Goal: Task Accomplishment & Management: Manage account settings

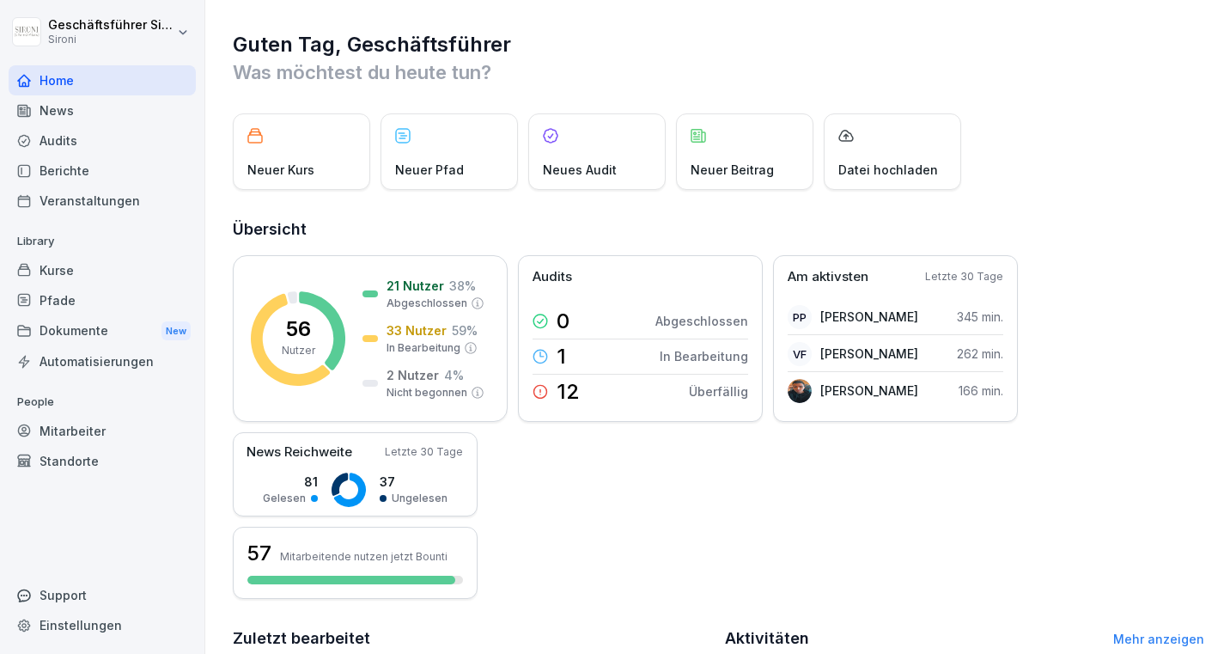
click at [46, 266] on div "Kurse" at bounding box center [102, 270] width 187 height 30
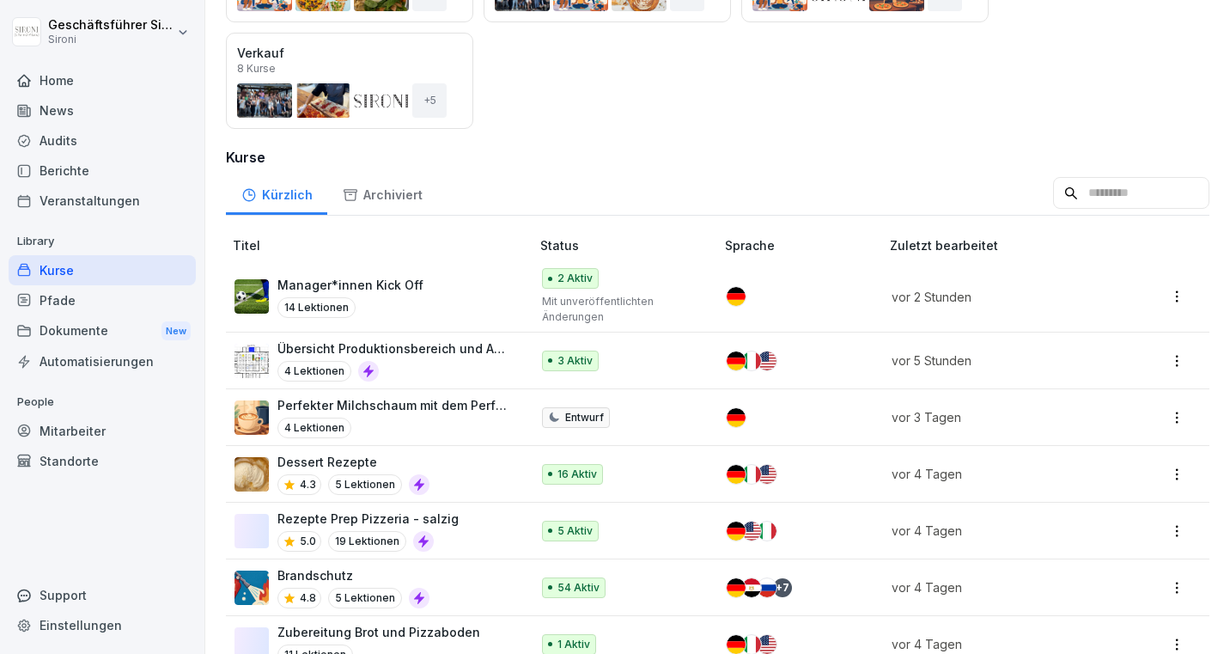
scroll to position [365, 0]
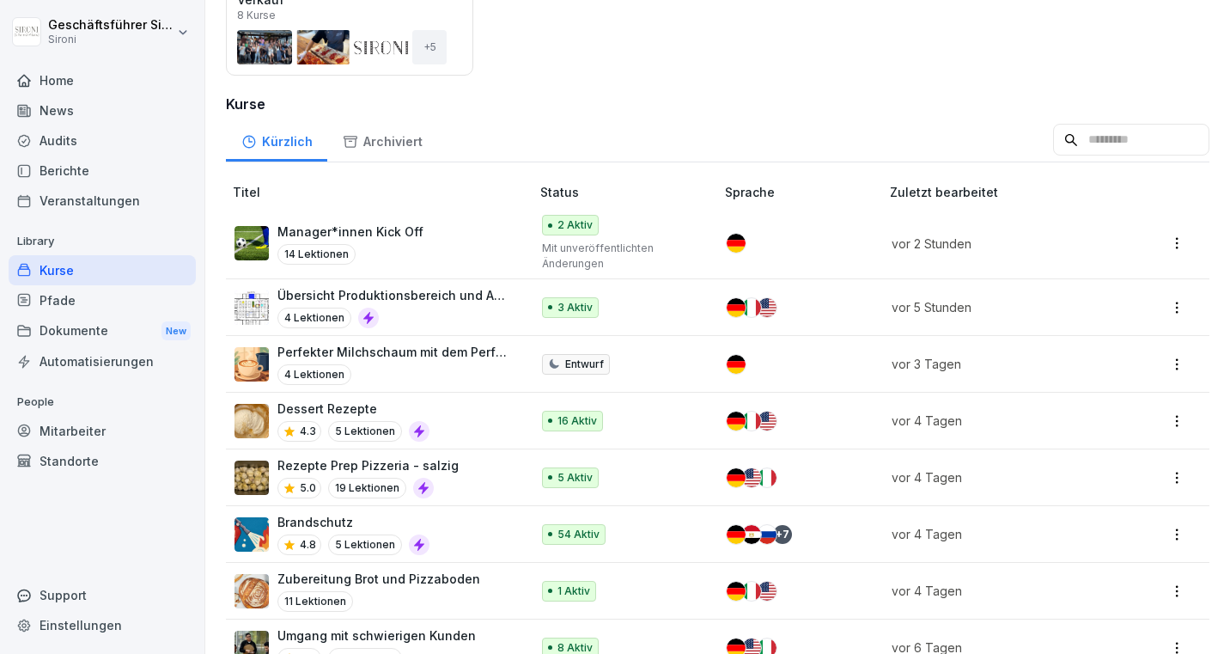
click at [1177, 235] on html "Geschäftsführer Sironi Sironi Home News Audits Berichte Veranstaltungen Library…" at bounding box center [615, 327] width 1230 height 654
click at [328, 221] on html "Geschäftsführer Sironi Sironi Home News Audits Berichte Veranstaltungen Library…" at bounding box center [615, 327] width 1230 height 654
click at [380, 239] on p "Manager*innen Kick Off" at bounding box center [351, 232] width 146 height 18
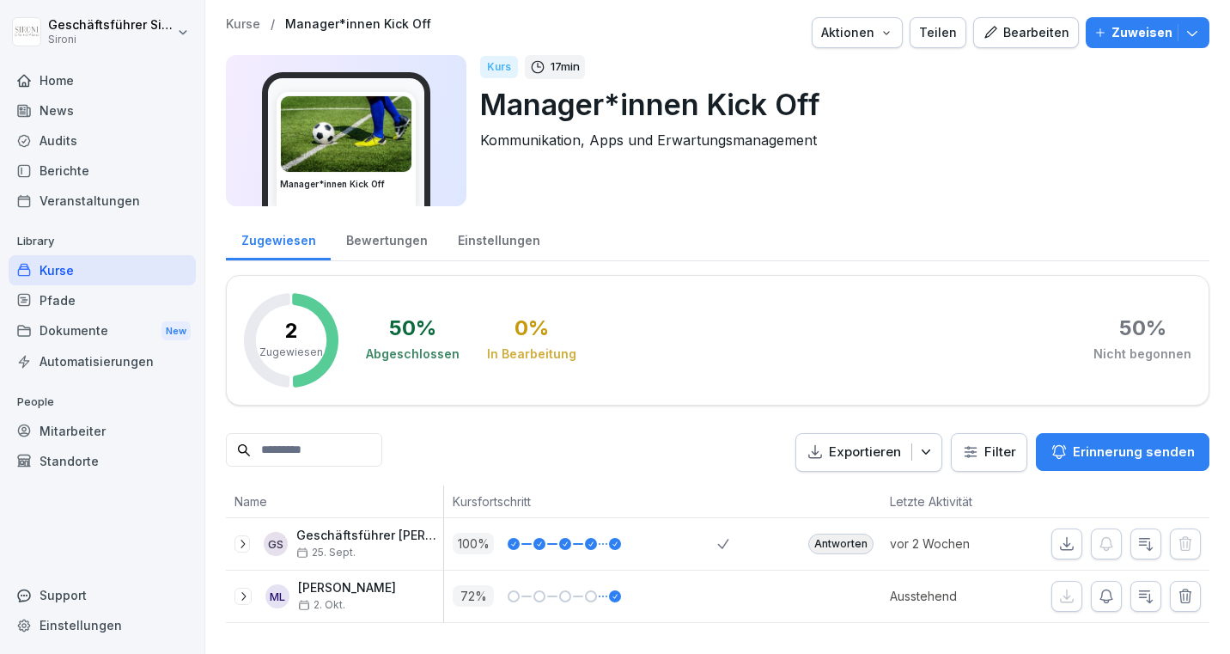
click at [1122, 28] on p "Zuweisen" at bounding box center [1142, 32] width 61 height 19
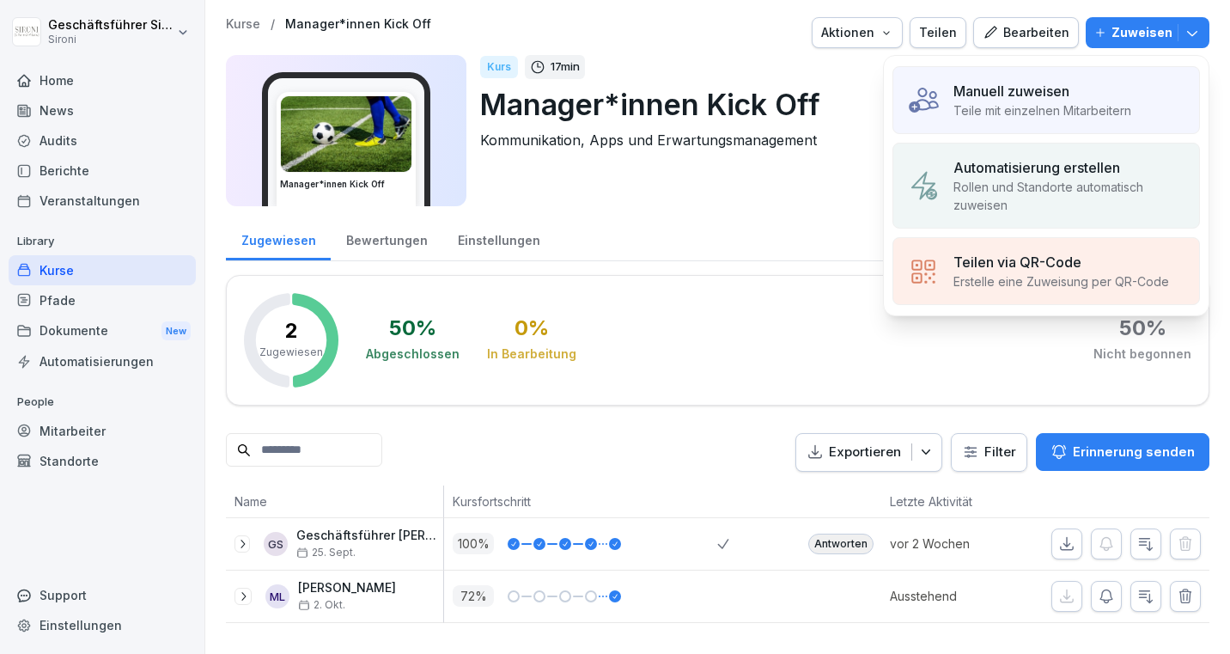
click at [1059, 88] on p "Manuell zuweisen" at bounding box center [1012, 91] width 116 height 21
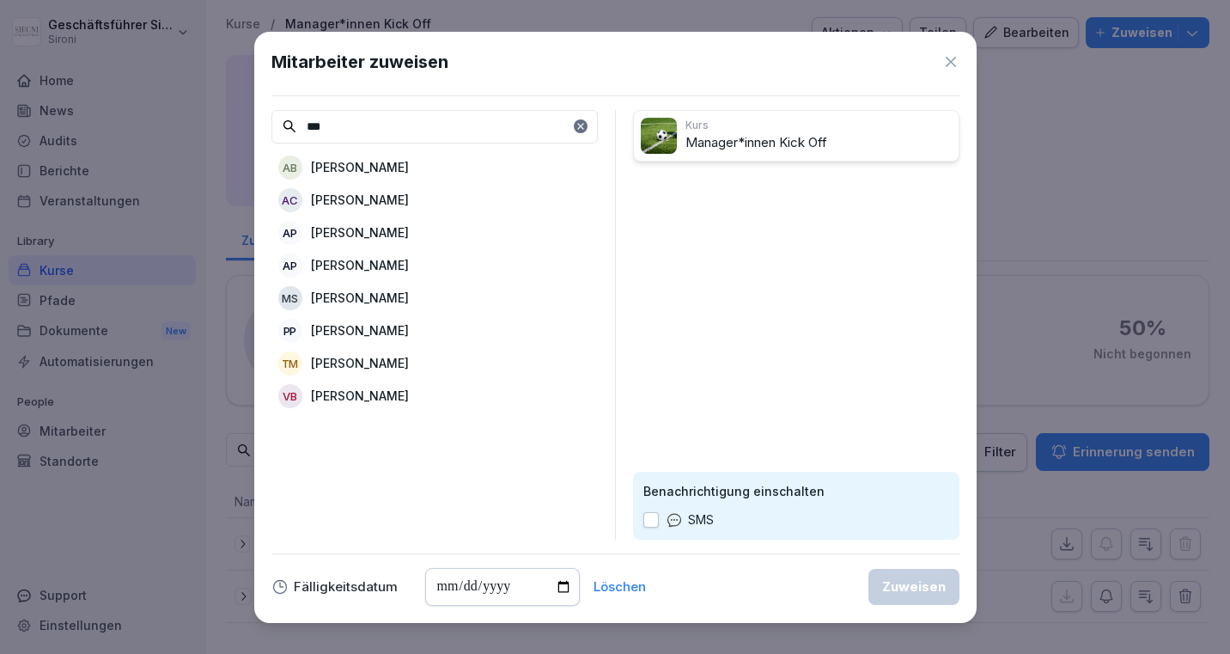
type input "***"
click at [351, 211] on div "AC Alessandro Ciccarone" at bounding box center [435, 200] width 327 height 31
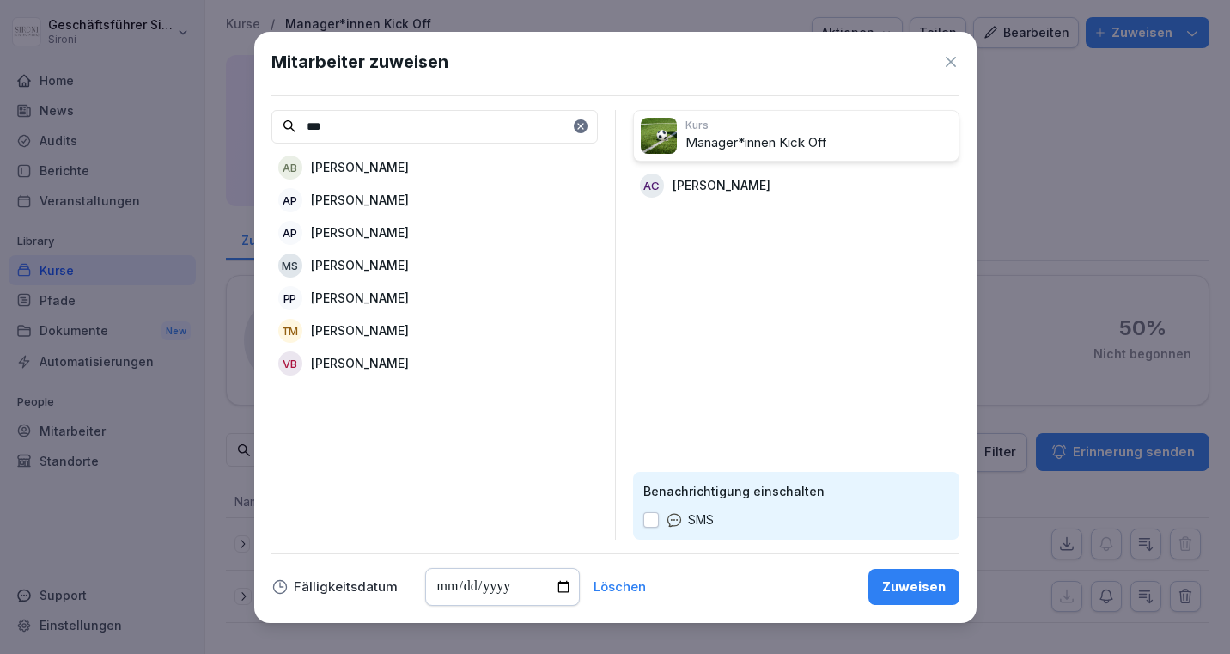
click at [913, 595] on div "Zuweisen" at bounding box center [914, 586] width 64 height 19
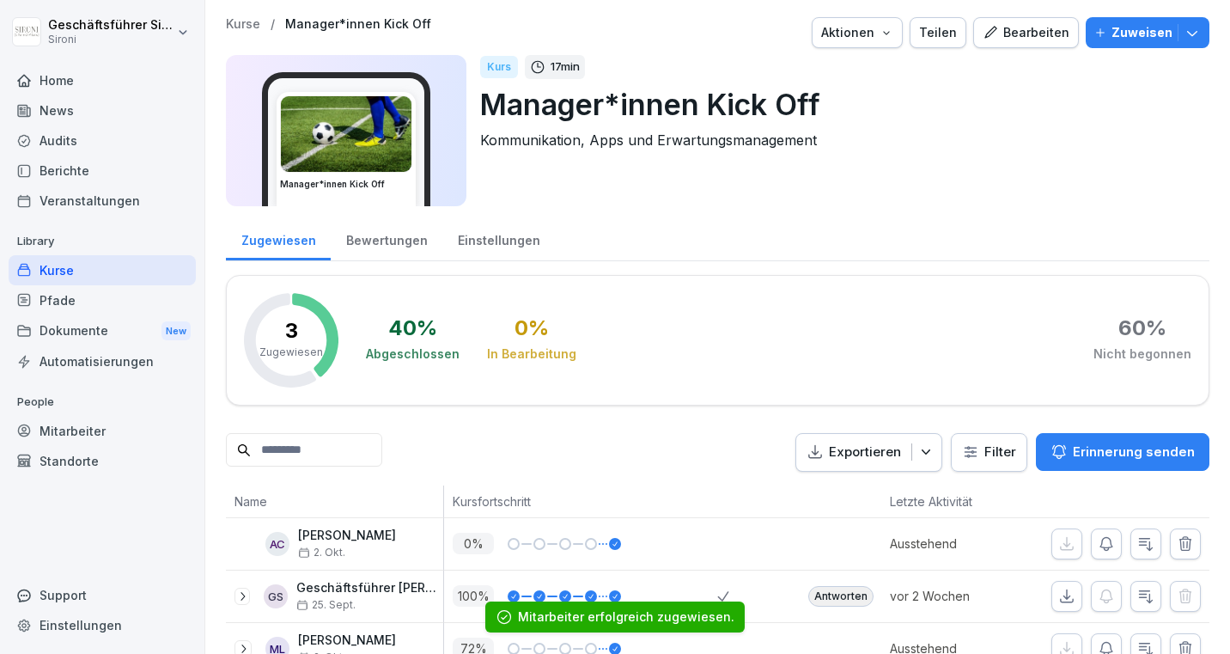
click at [238, 16] on div "Kurse / Manager*innen Kick Off Aktionen Teilen Bearbeiten Zuweisen Manager*inne…" at bounding box center [717, 346] width 1025 height 693
click at [251, 27] on p "Kurse" at bounding box center [243, 24] width 34 height 15
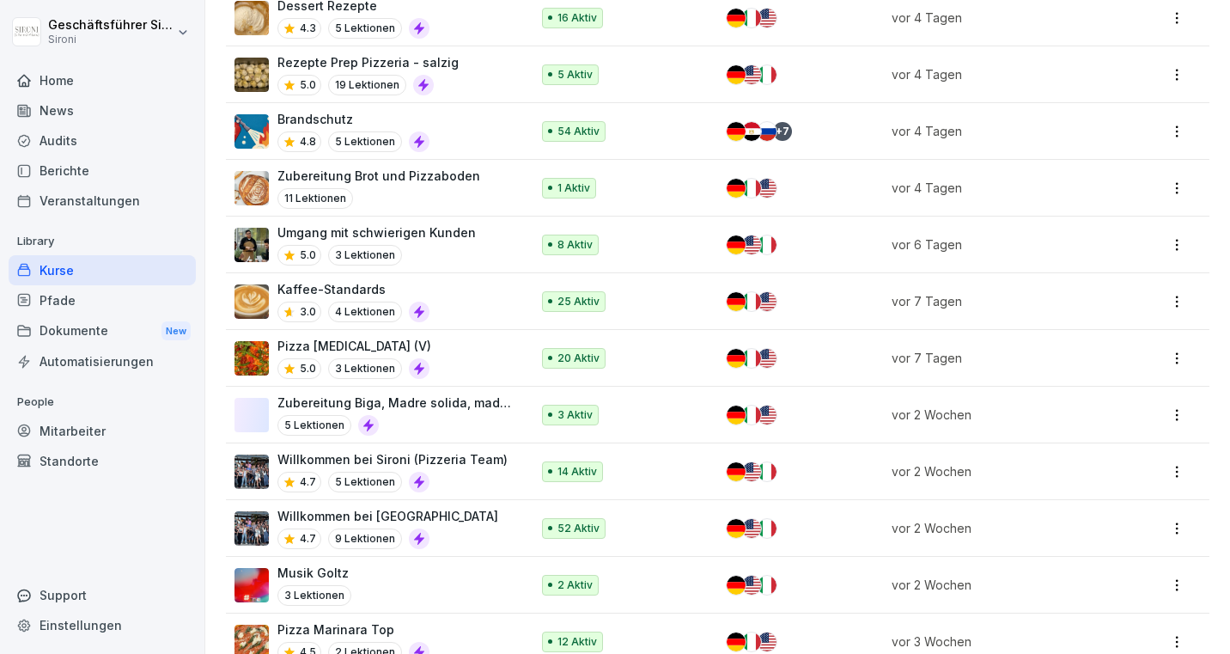
scroll to position [770, 0]
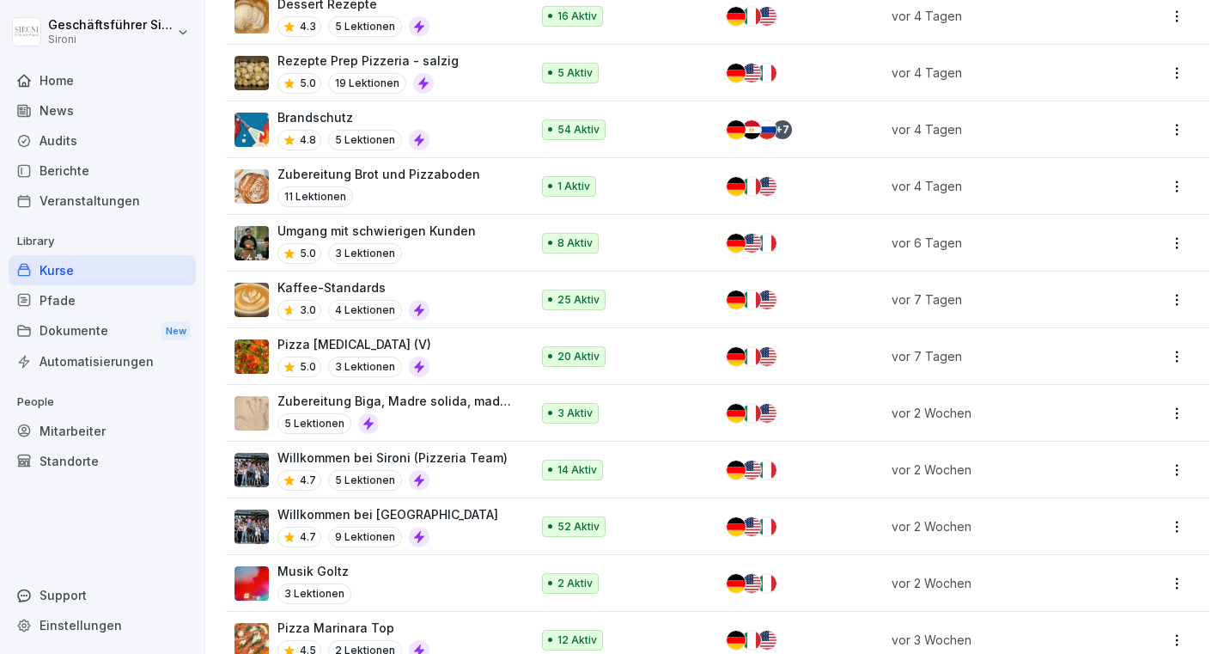
click at [432, 239] on div "Umgang mit schwierigen Kunden 5.0 3 Lektionen" at bounding box center [377, 243] width 198 height 42
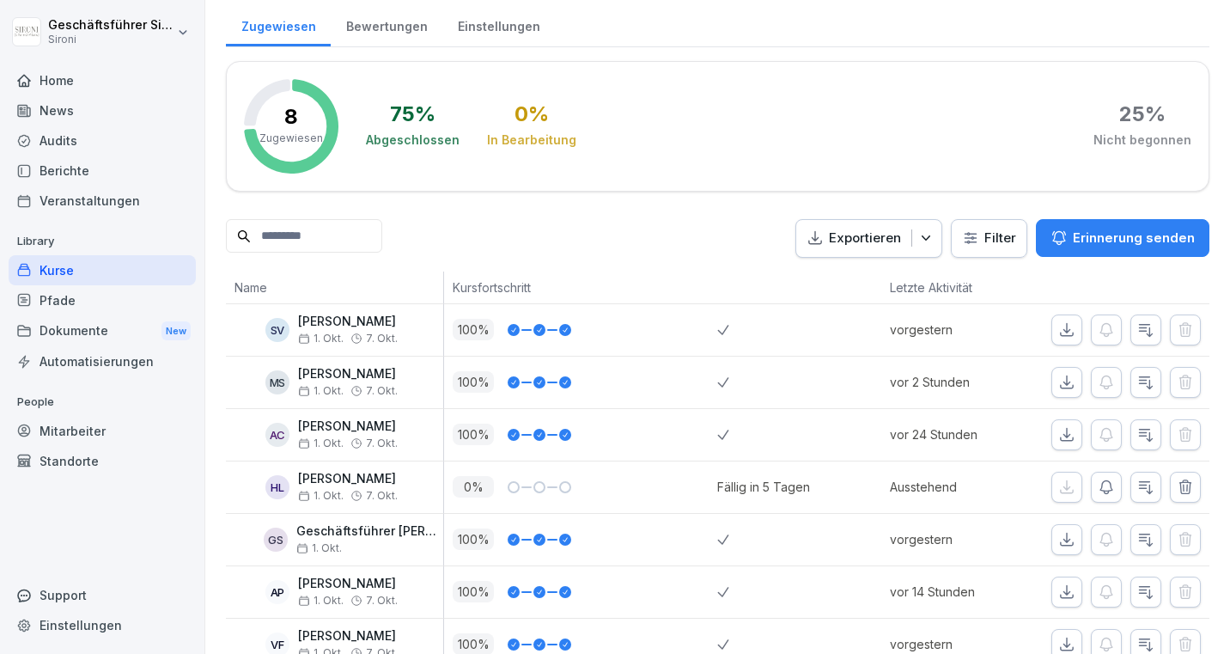
scroll to position [300, 0]
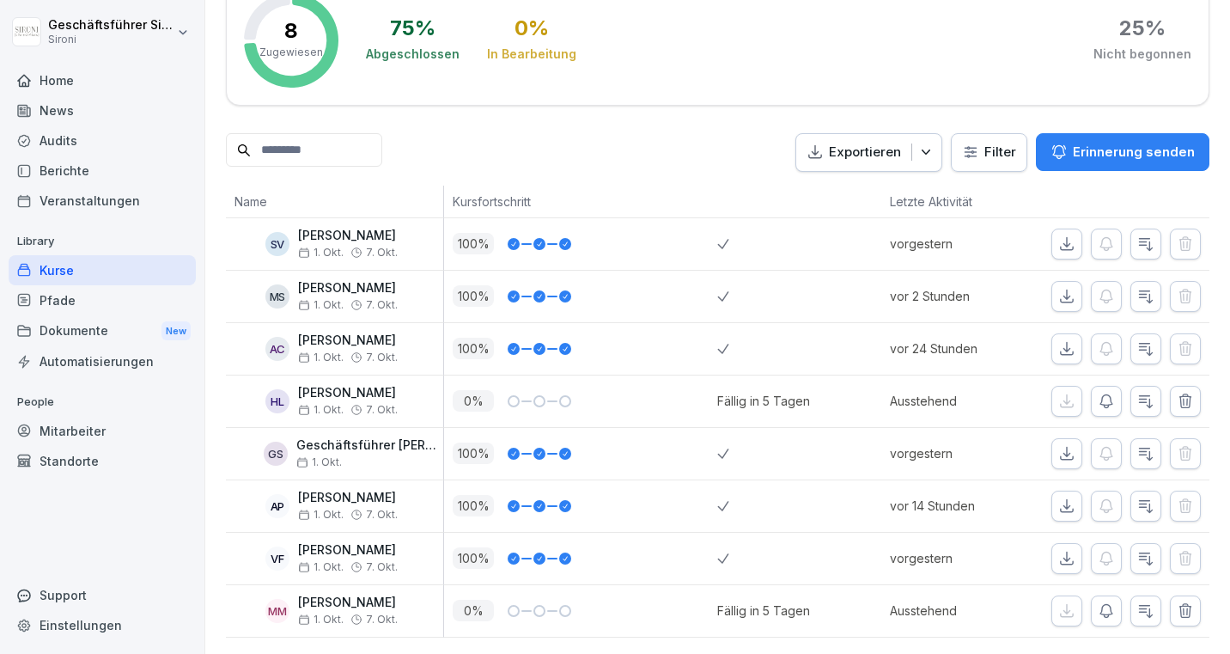
click at [51, 273] on div "Kurse" at bounding box center [102, 270] width 187 height 30
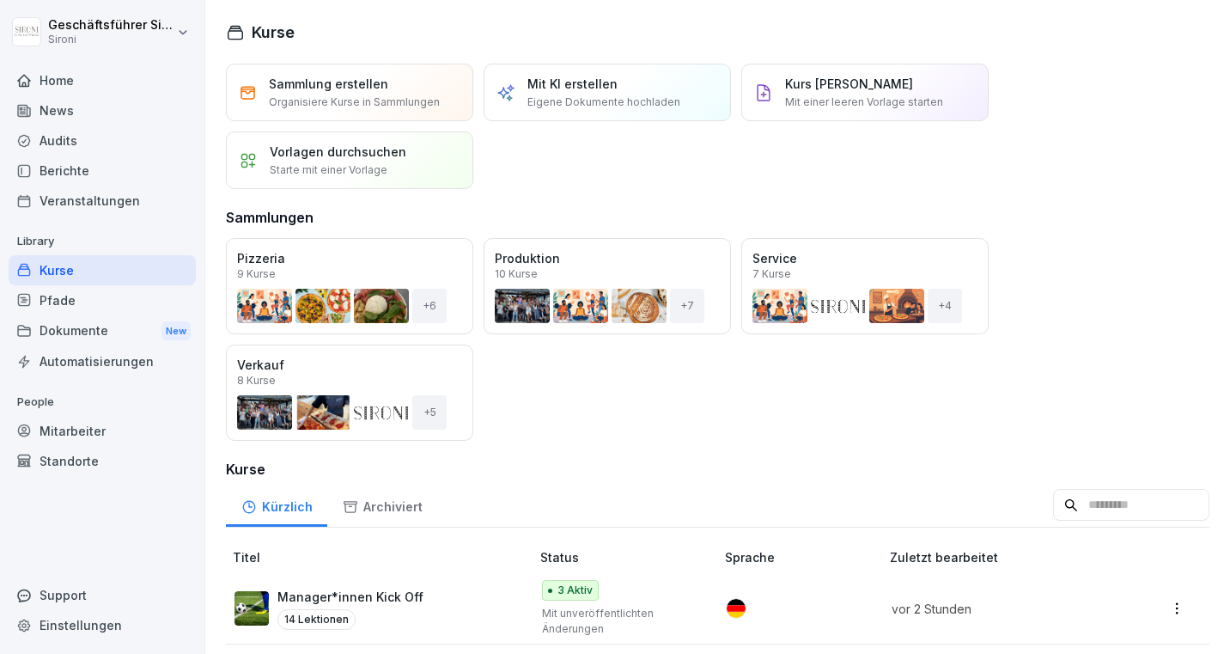
click at [1152, 510] on input at bounding box center [1131, 505] width 156 height 33
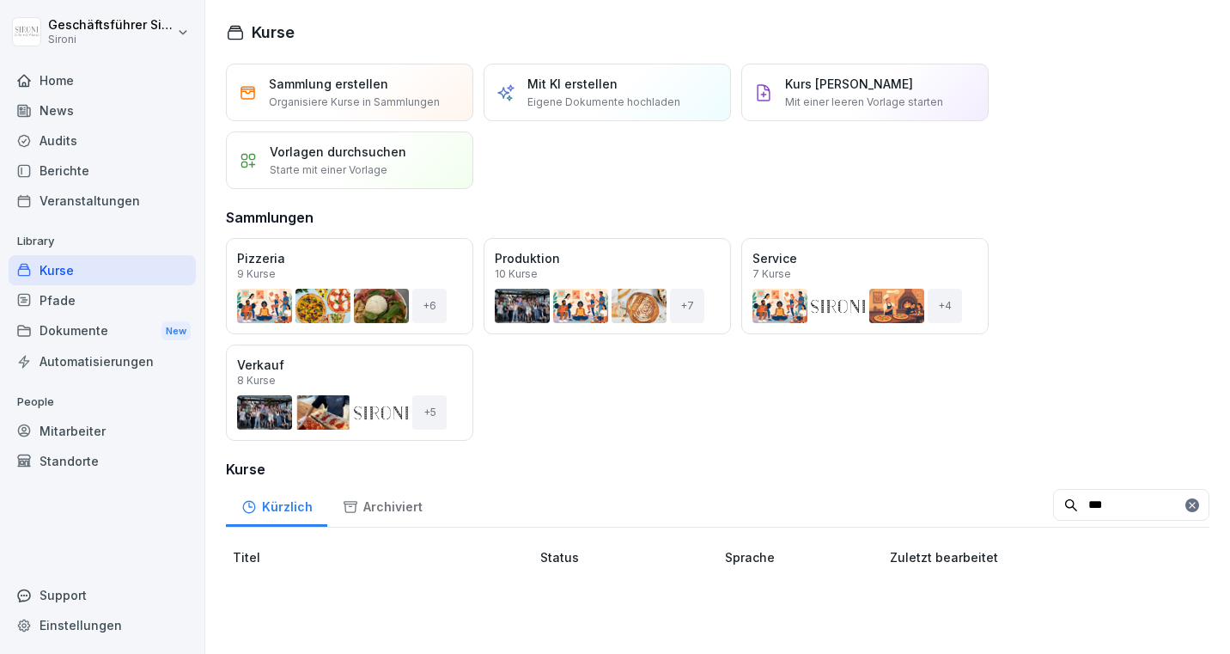
type input "***"
click at [0, 0] on div "Öffnen" at bounding box center [0, 0] width 0 height 0
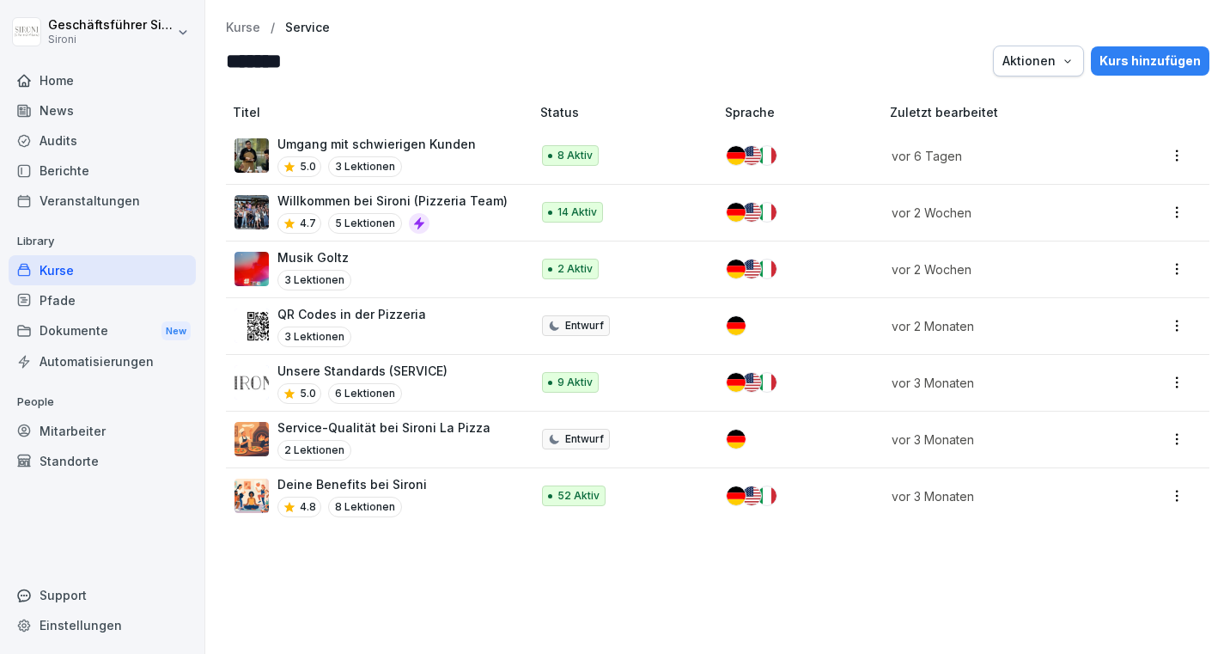
click at [46, 79] on div "Home" at bounding box center [102, 80] width 187 height 30
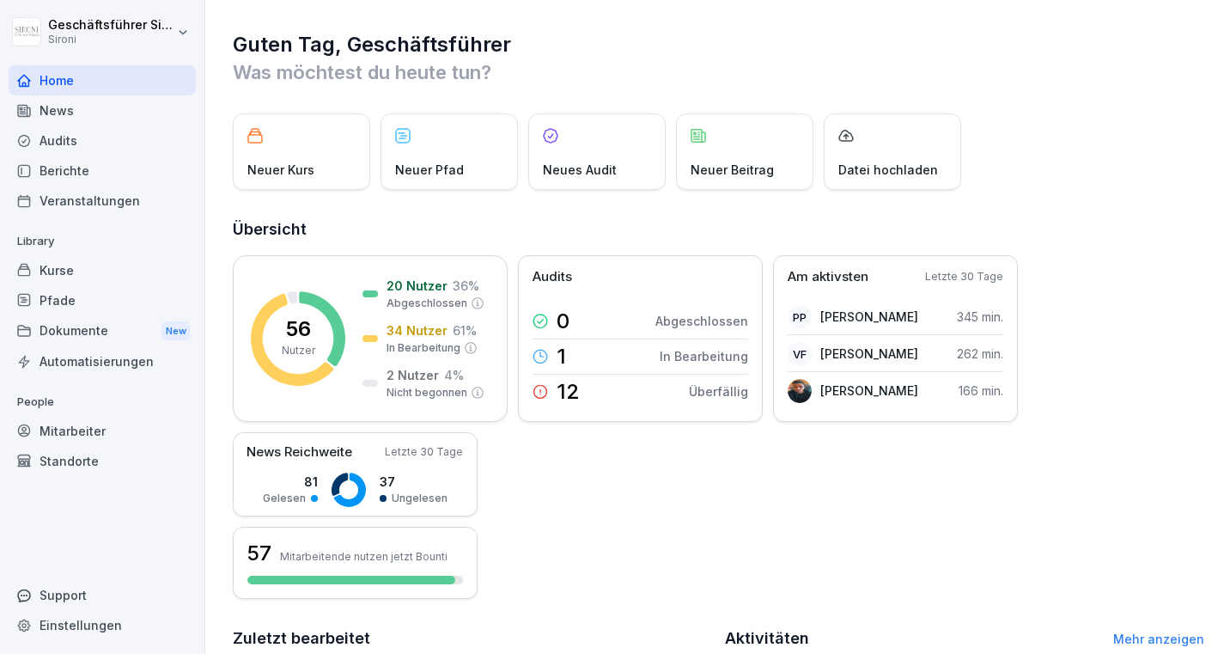
click at [71, 259] on div "Kurse" at bounding box center [102, 270] width 187 height 30
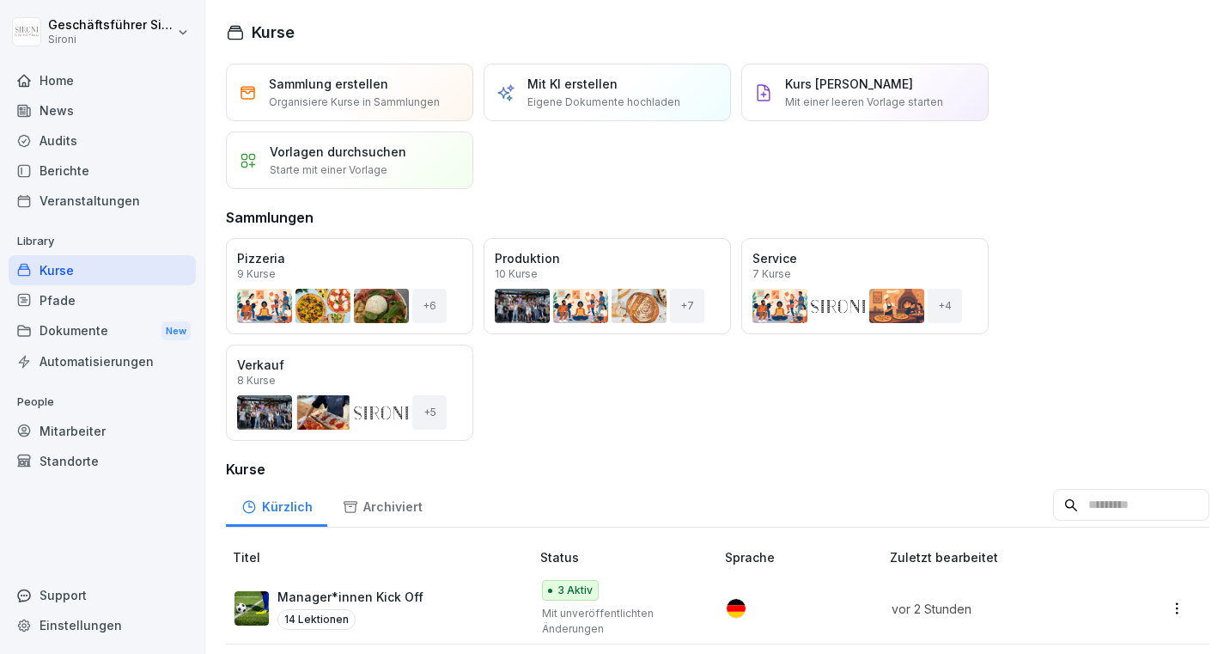
click at [0, 0] on div "Öffnen" at bounding box center [0, 0] width 0 height 0
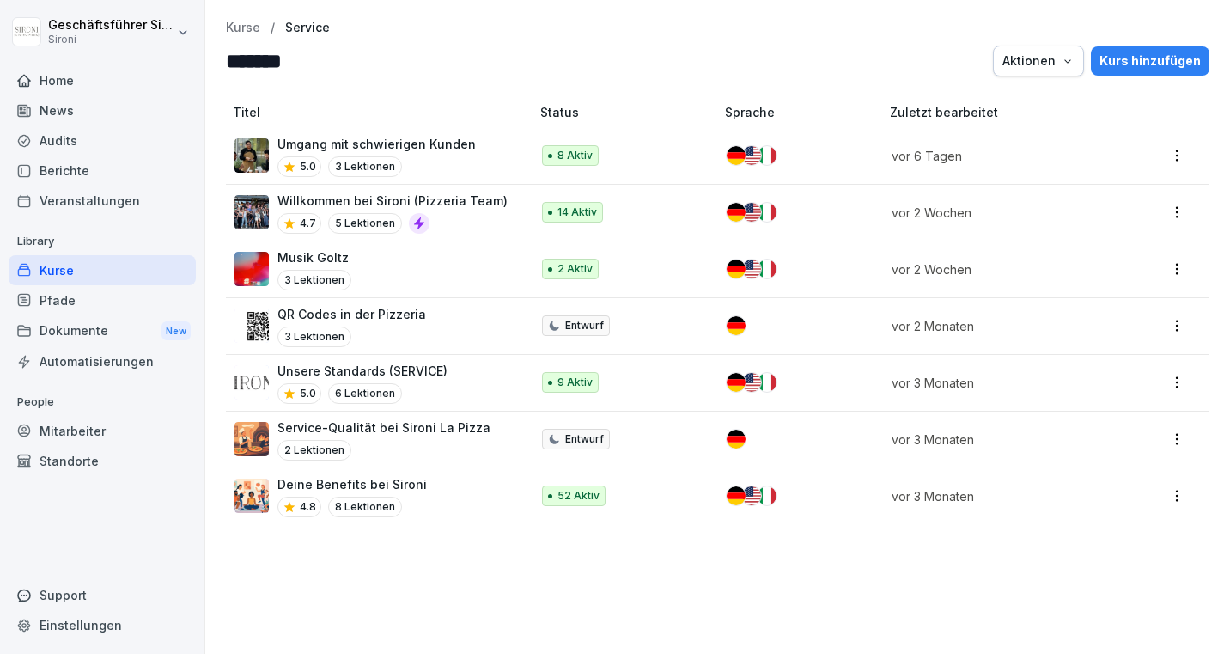
click at [46, 82] on div "Home" at bounding box center [102, 80] width 187 height 30
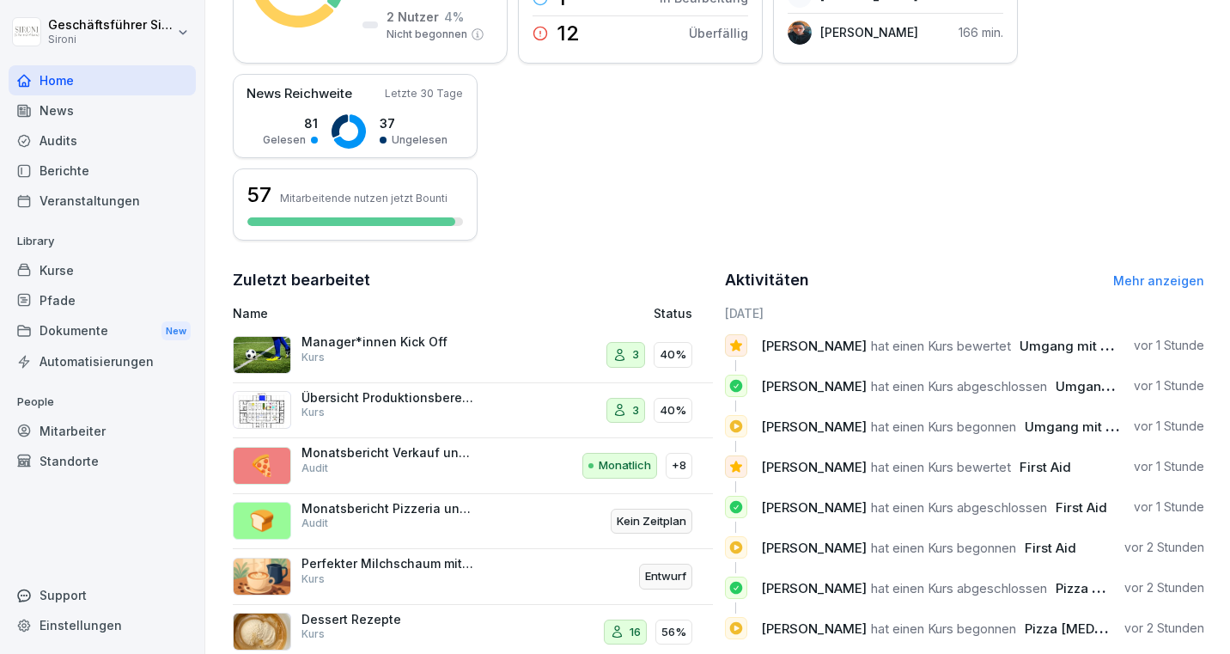
scroll to position [395, 0]
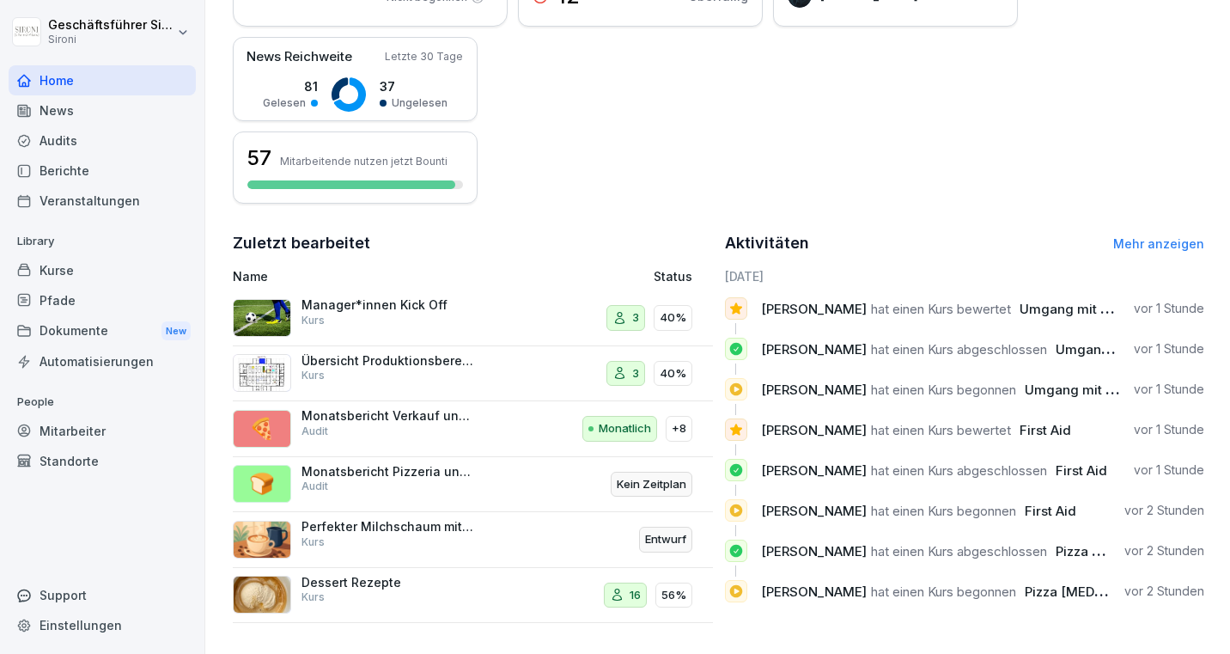
click at [44, 262] on div "Kurse" at bounding box center [102, 270] width 187 height 30
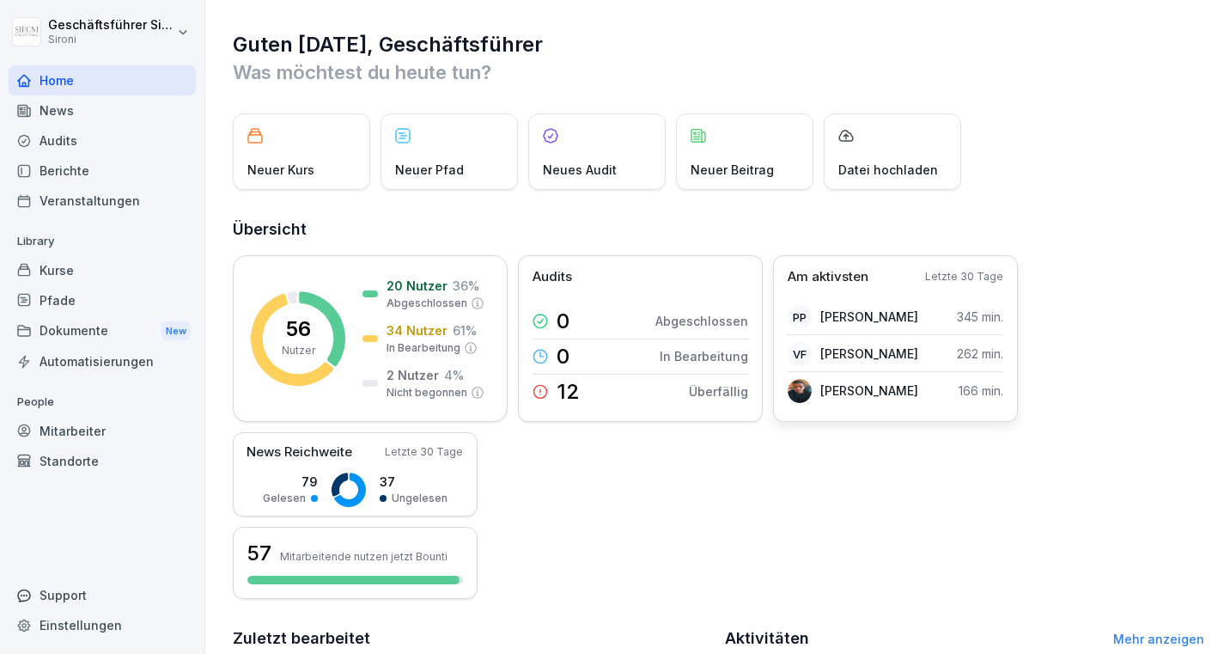
scroll to position [395, 0]
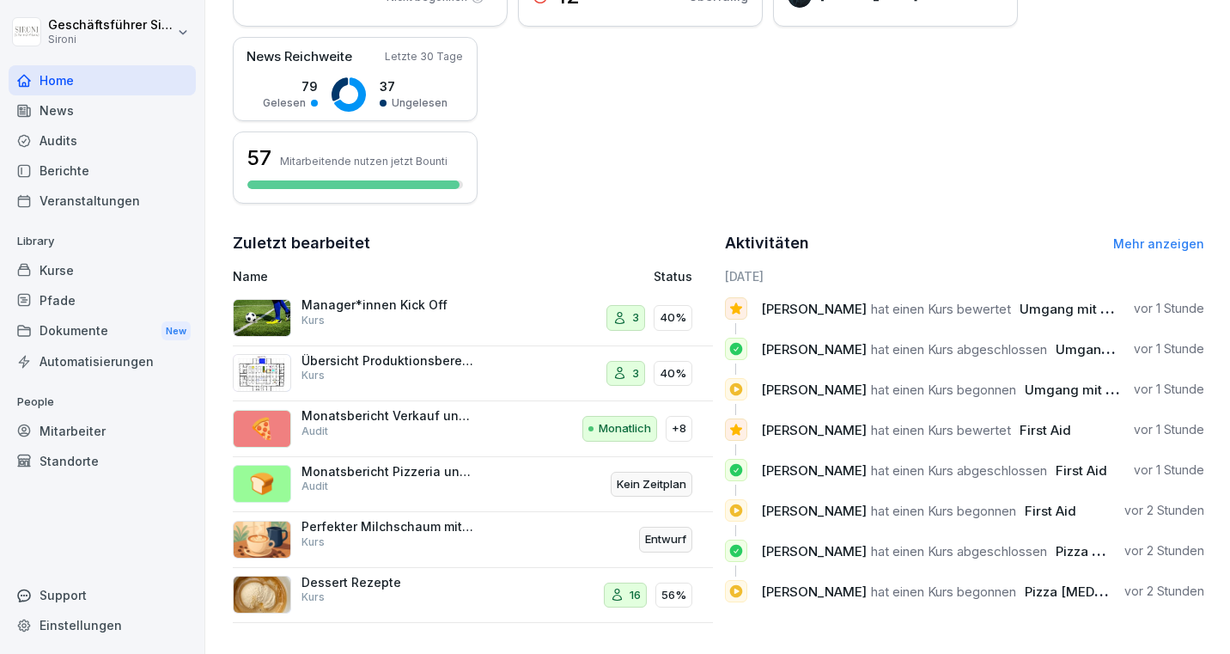
click at [58, 73] on div "Home" at bounding box center [102, 80] width 187 height 30
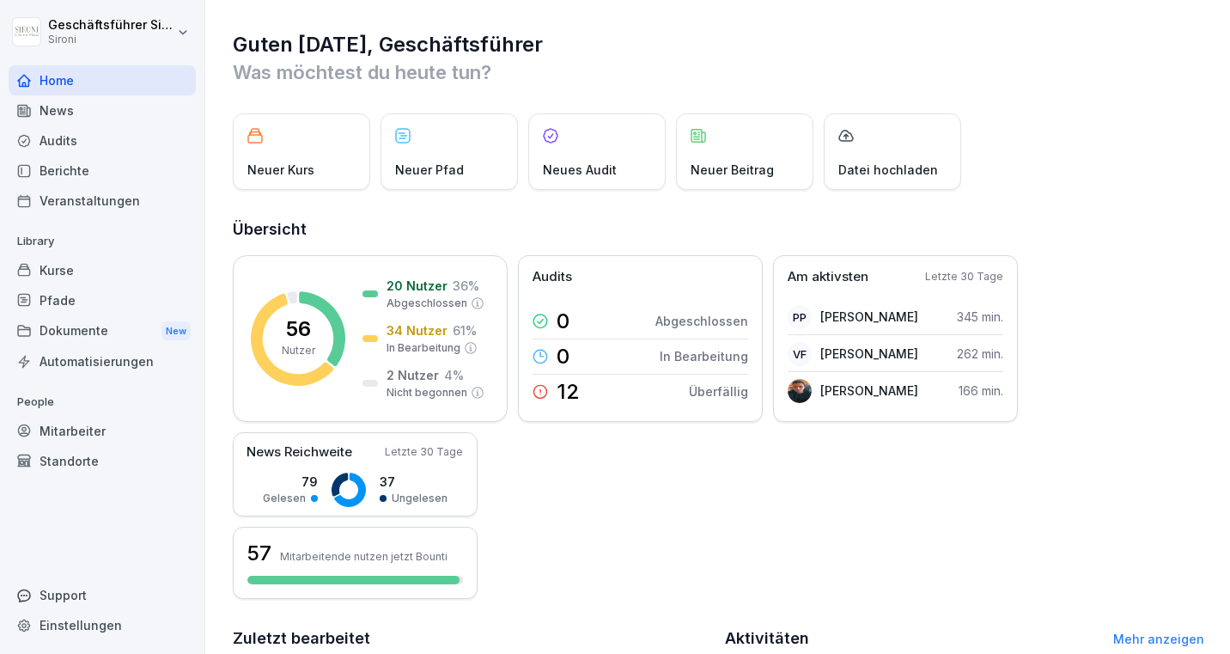
click at [40, 277] on div "Kurse" at bounding box center [102, 270] width 187 height 30
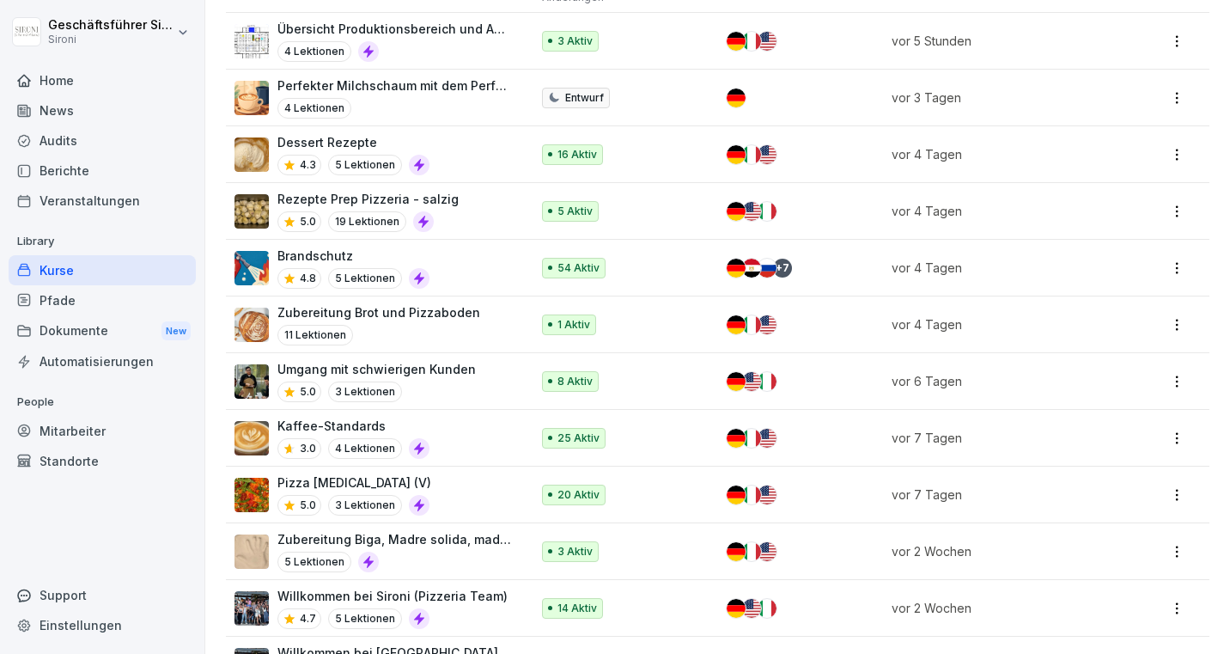
scroll to position [693, 0]
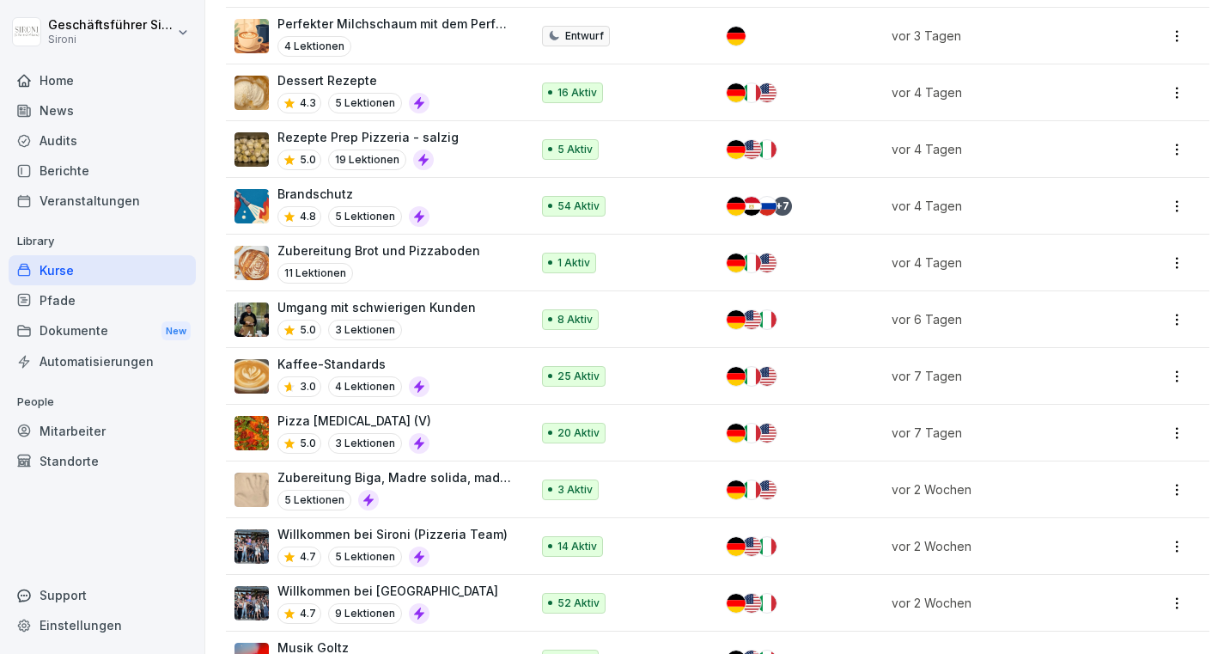
click at [441, 308] on p "Umgang mit schwierigen Kunden" at bounding box center [377, 307] width 198 height 18
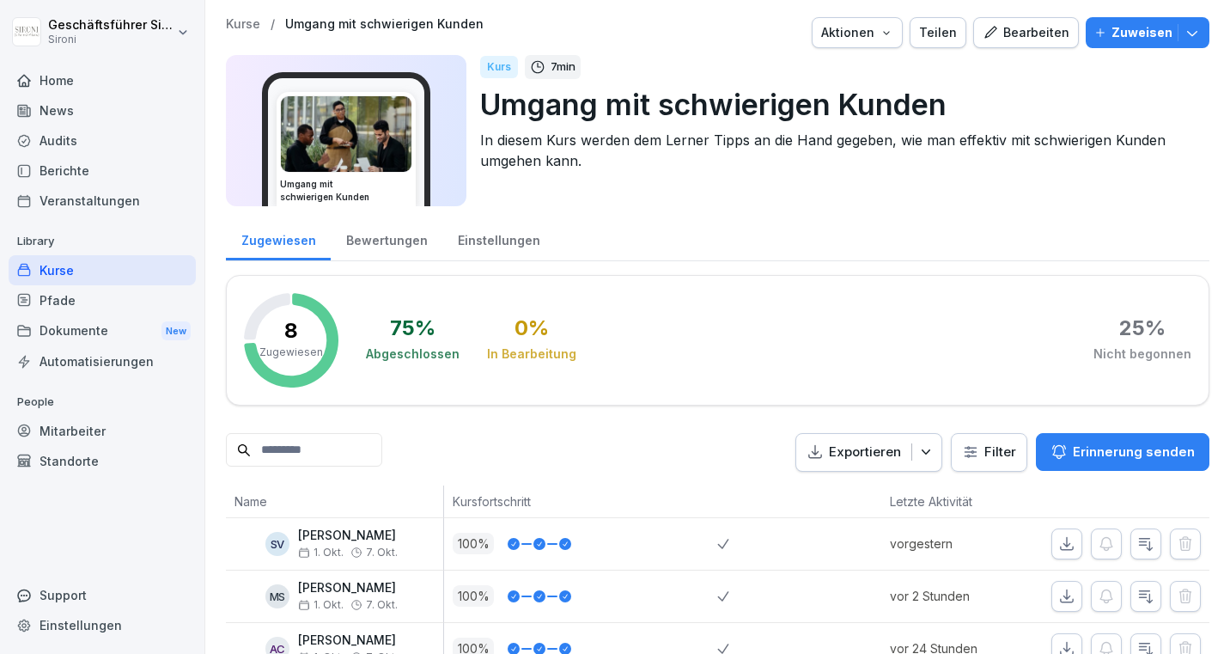
click at [401, 252] on div "Bewertungen" at bounding box center [387, 239] width 112 height 44
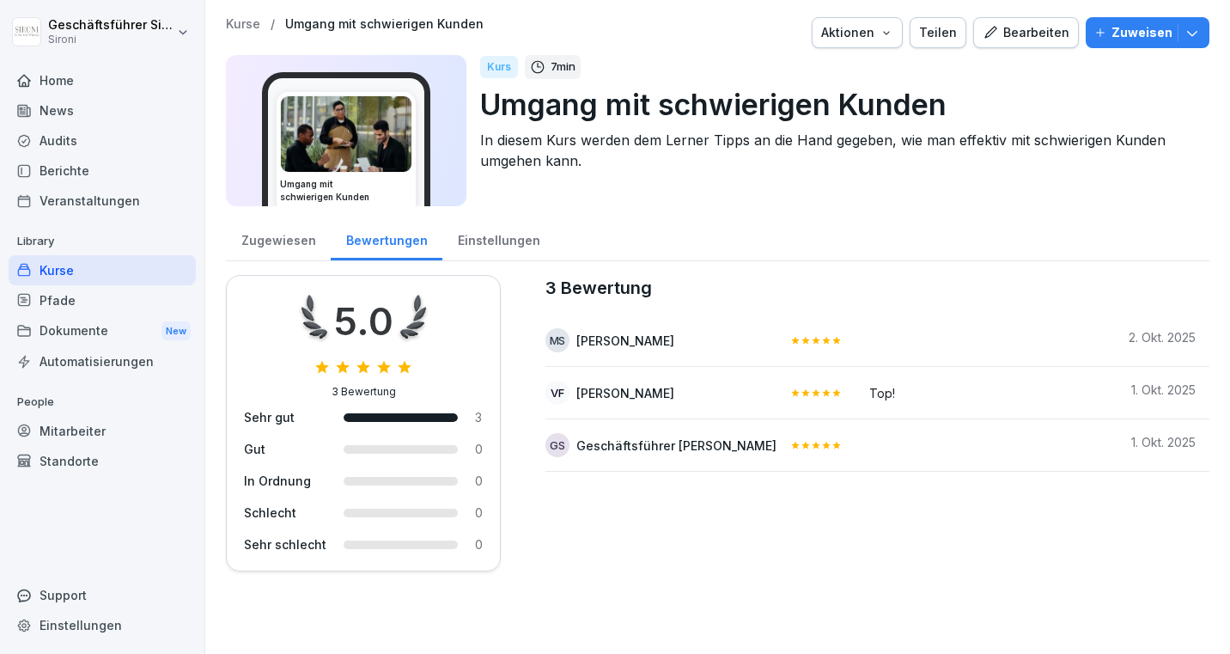
click at [56, 96] on div "News" at bounding box center [102, 110] width 187 height 30
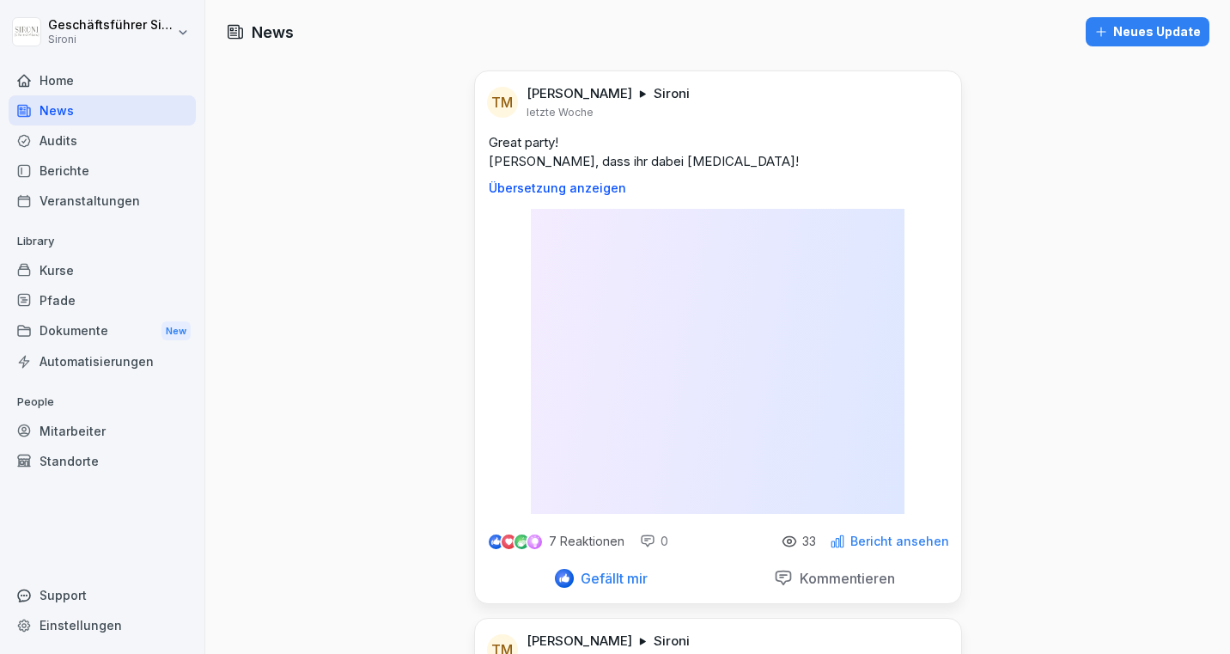
click at [46, 70] on div "Home" at bounding box center [102, 80] width 187 height 30
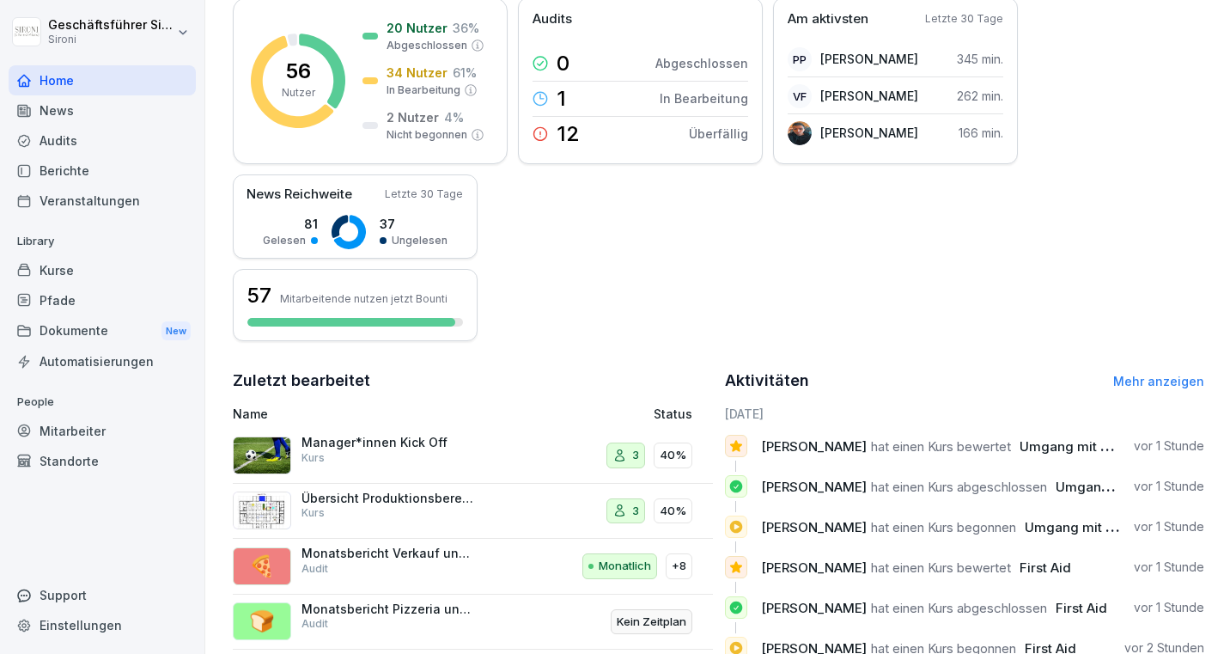
scroll to position [395, 0]
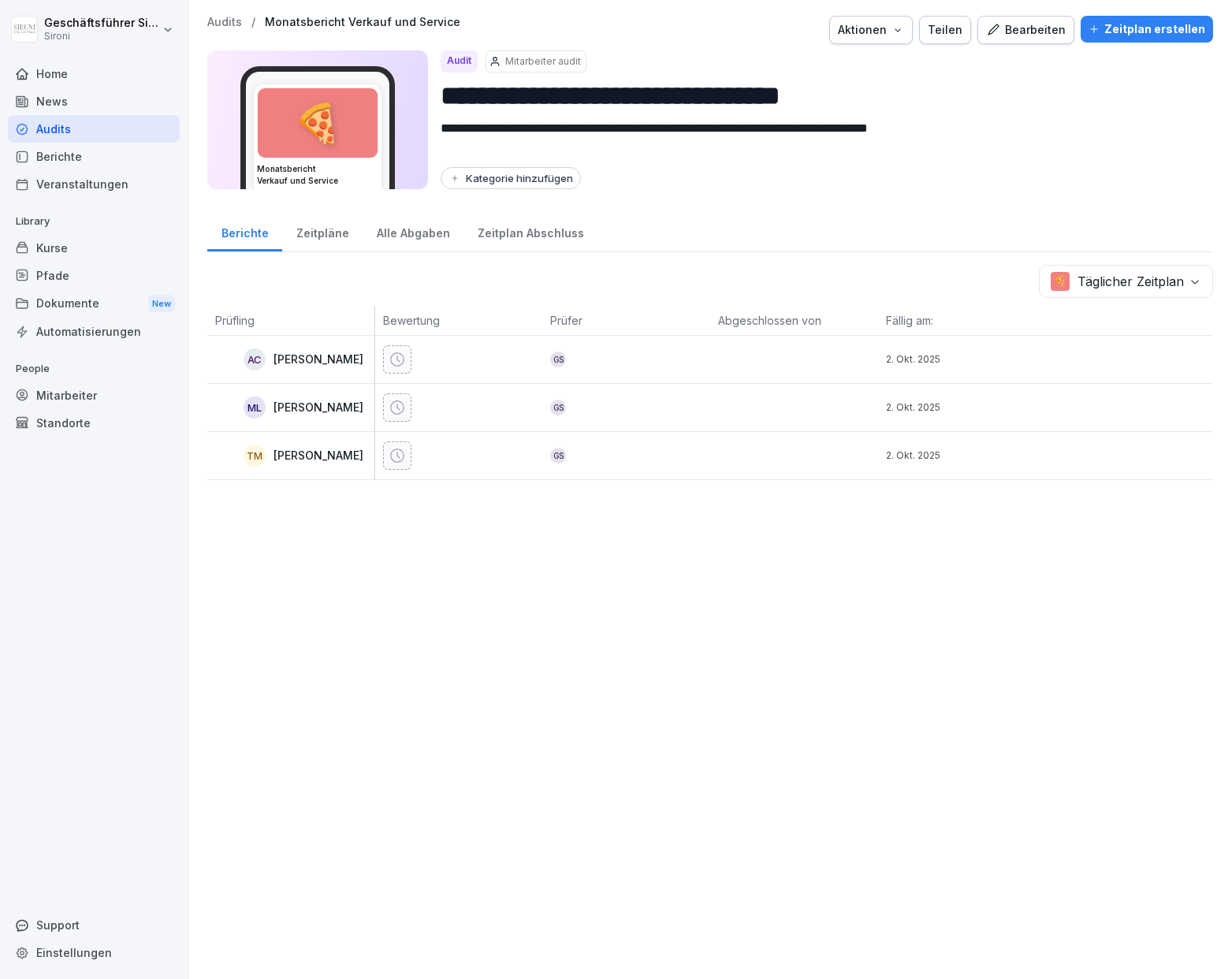
click at [221, 19] on p "Audits" at bounding box center [225, 22] width 35 height 14
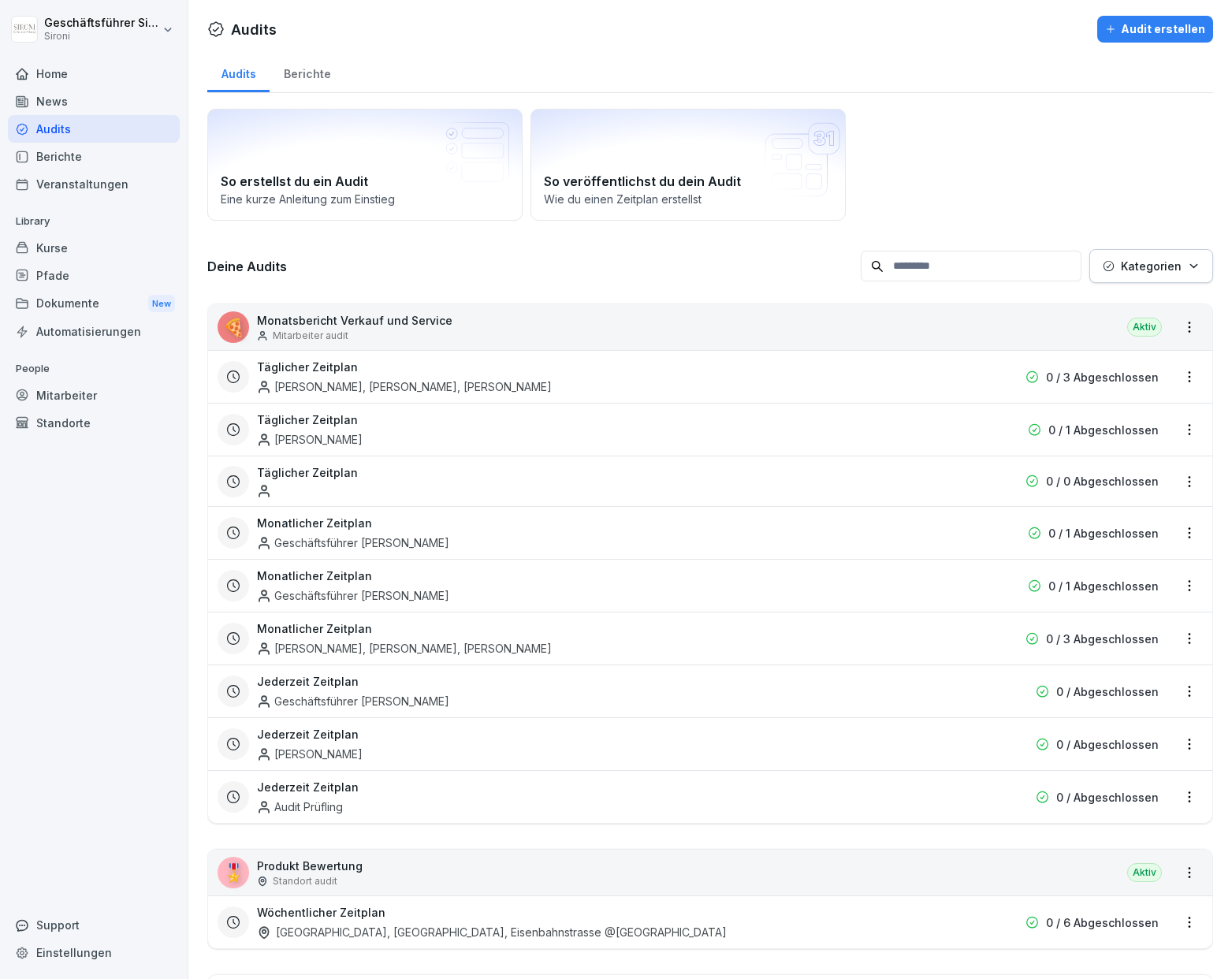
click at [1189, 374] on html "Geschäftsführer [PERSON_NAME] Home News Audits Berichte Veranstaltungen Library…" at bounding box center [616, 489] width 1232 height 979
click at [1111, 479] on div "Zeitplan löschen" at bounding box center [1125, 484] width 150 height 26
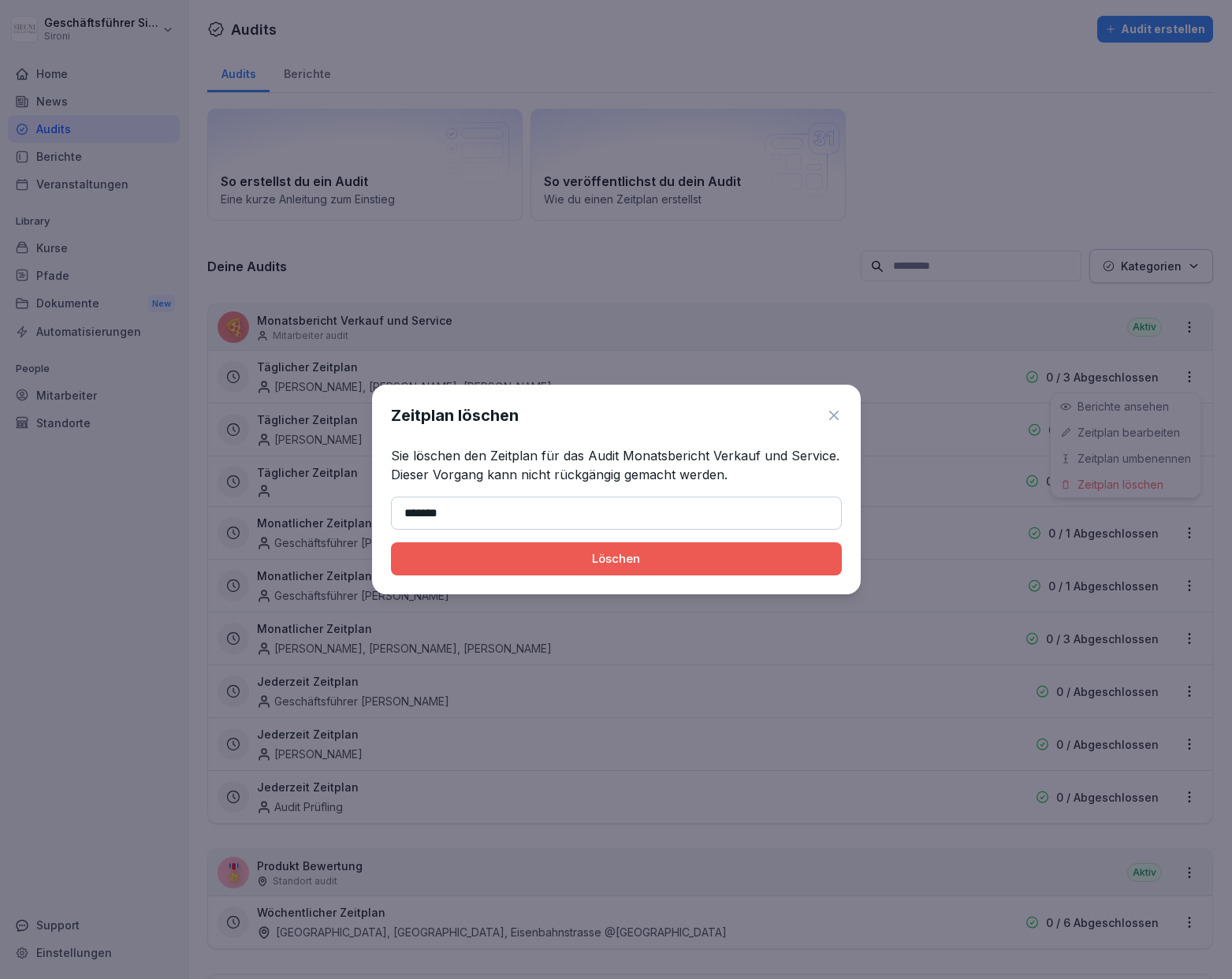
type input "*******"
click at [417, 507] on input "*******" at bounding box center [616, 513] width 450 height 33
click at [557, 563] on div "Löschen" at bounding box center [616, 559] width 426 height 17
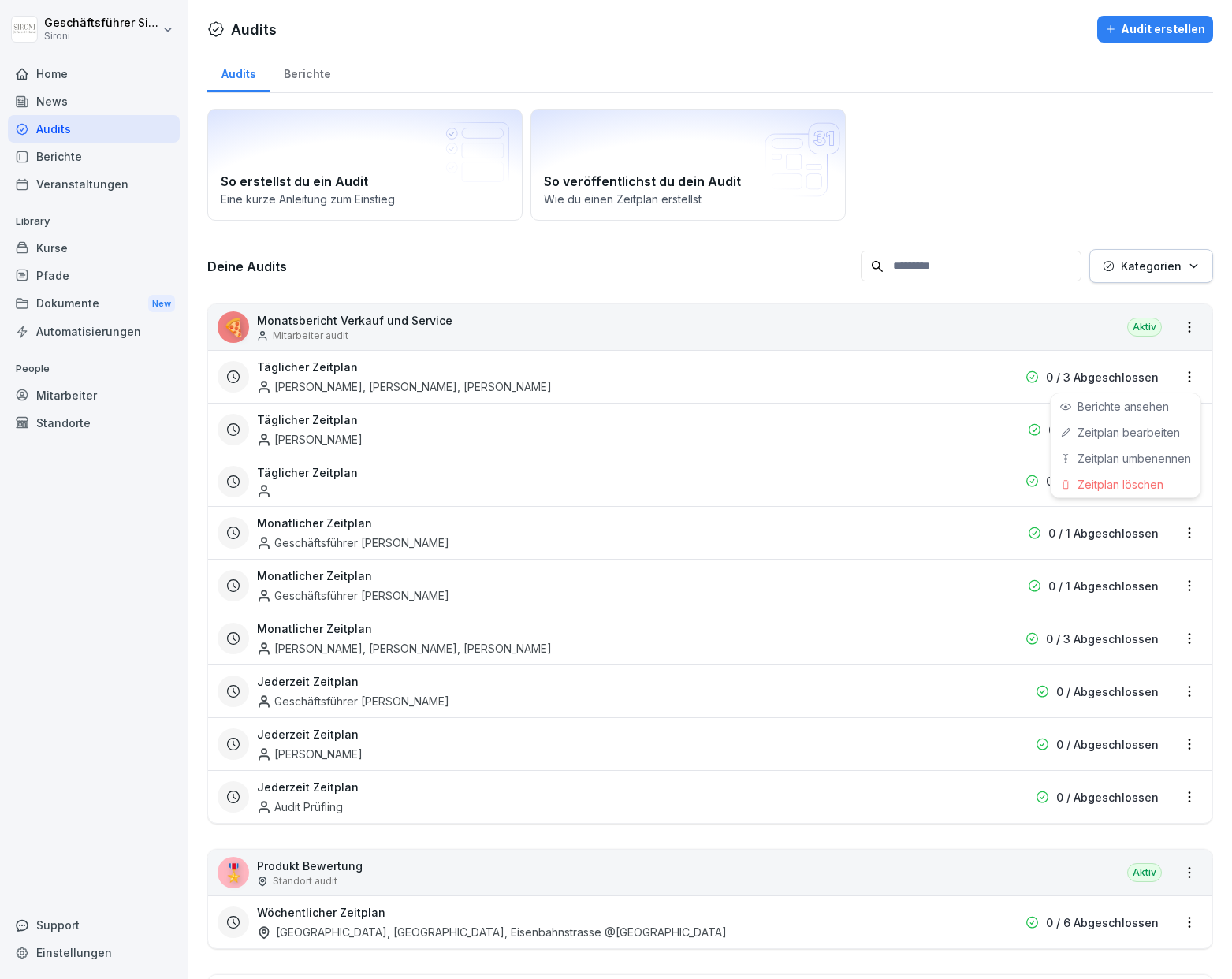
click at [931, 402] on html "Geschäftsführer [PERSON_NAME] Home News Audits Berichte Veranstaltungen Library…" at bounding box center [616, 489] width 1232 height 979
click at [1190, 372] on html "Geschäftsführer [PERSON_NAME] Home News Audits Berichte Veranstaltungen Library…" at bounding box center [616, 489] width 1232 height 979
click at [1117, 478] on div "Zeitplan löschen" at bounding box center [1125, 484] width 150 height 26
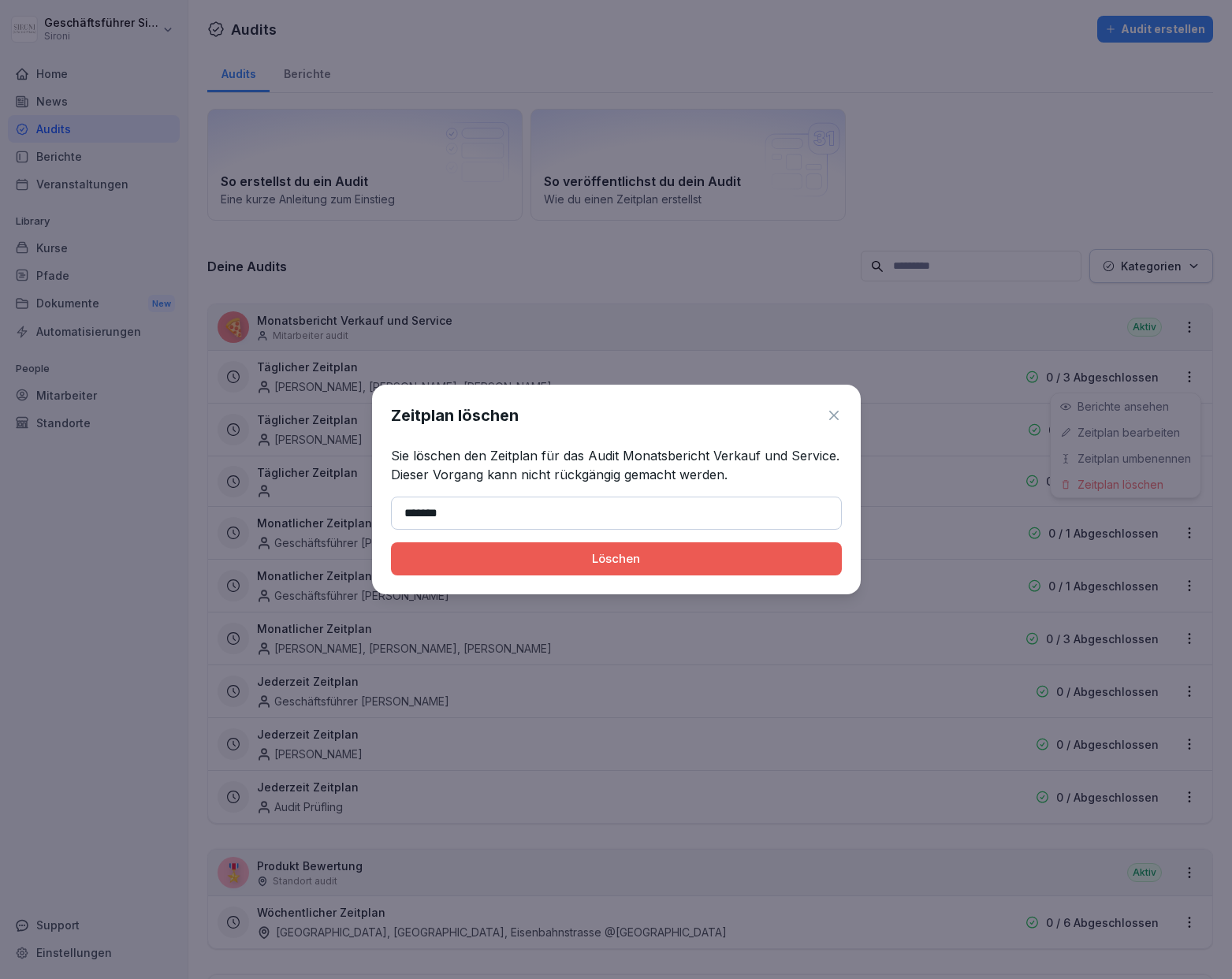
type input "*******"
click at [391, 542] on button "Löschen" at bounding box center [616, 559] width 450 height 33
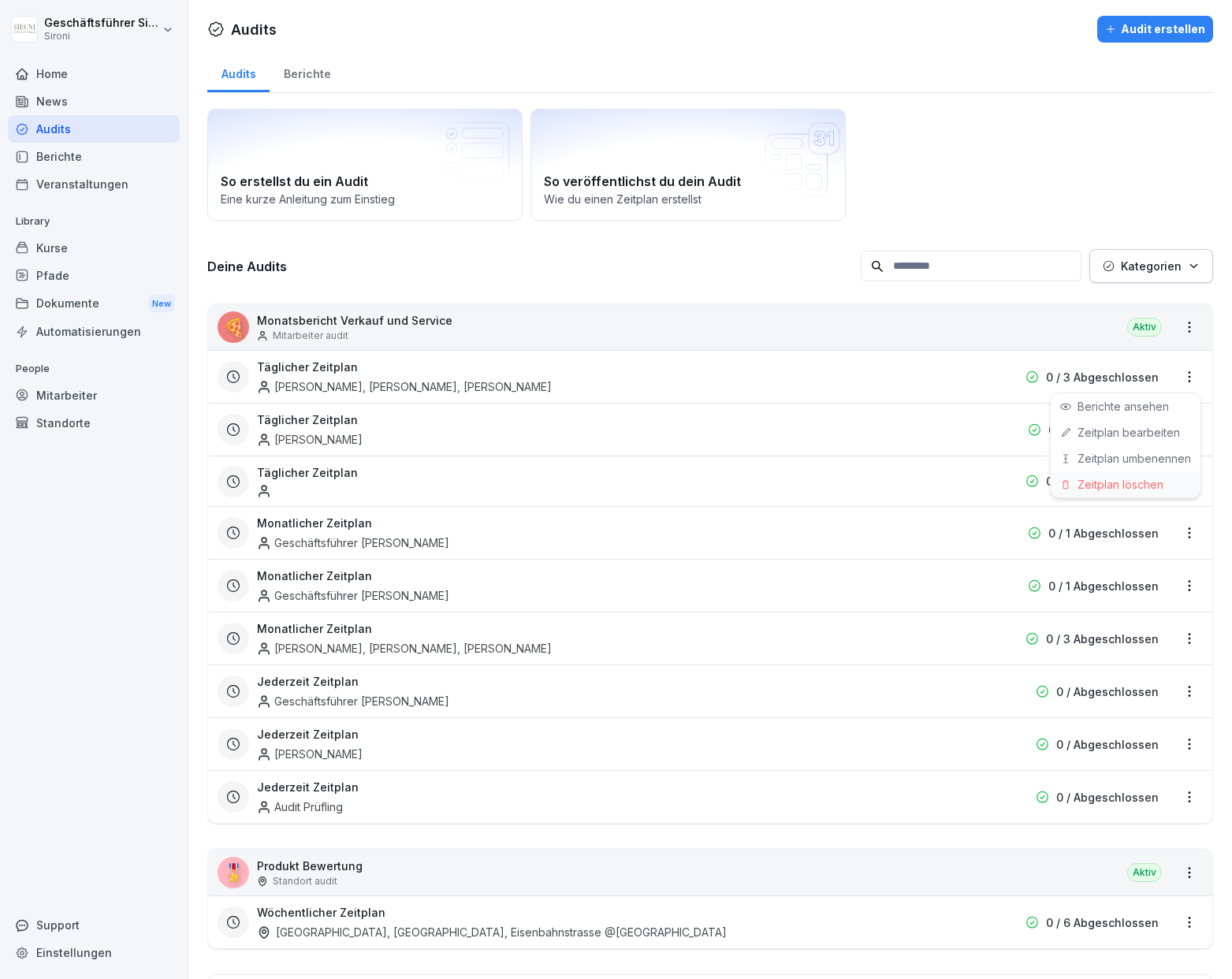
click at [1118, 490] on div "Zeitplan löschen" at bounding box center [1125, 484] width 150 height 26
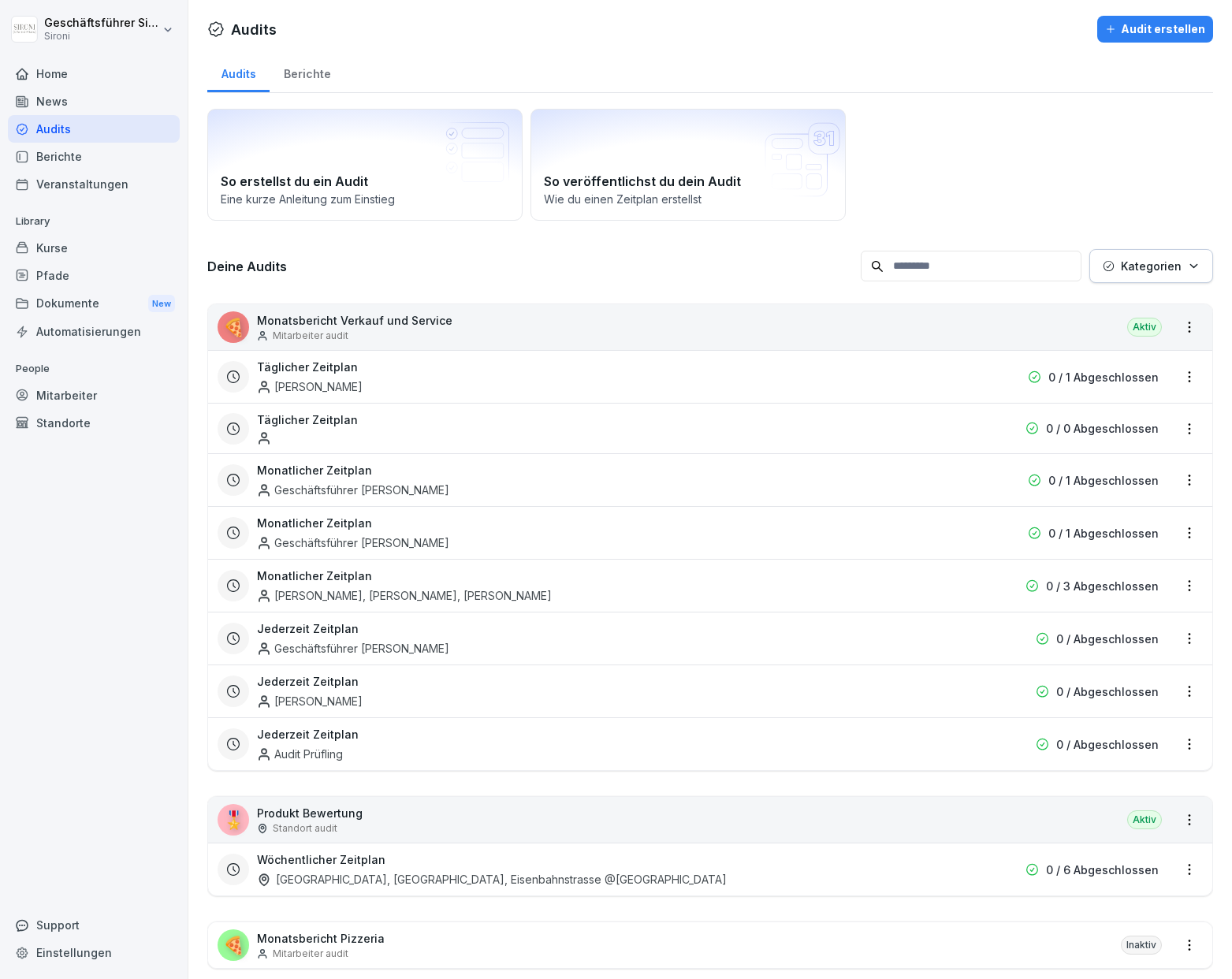
click at [1182, 534] on html "Geschäftsführer [PERSON_NAME] Home News Audits Berichte Veranstaltungen Library…" at bounding box center [616, 489] width 1232 height 979
click at [1153, 632] on div "Zeitplan löschen" at bounding box center [1125, 640] width 150 height 26
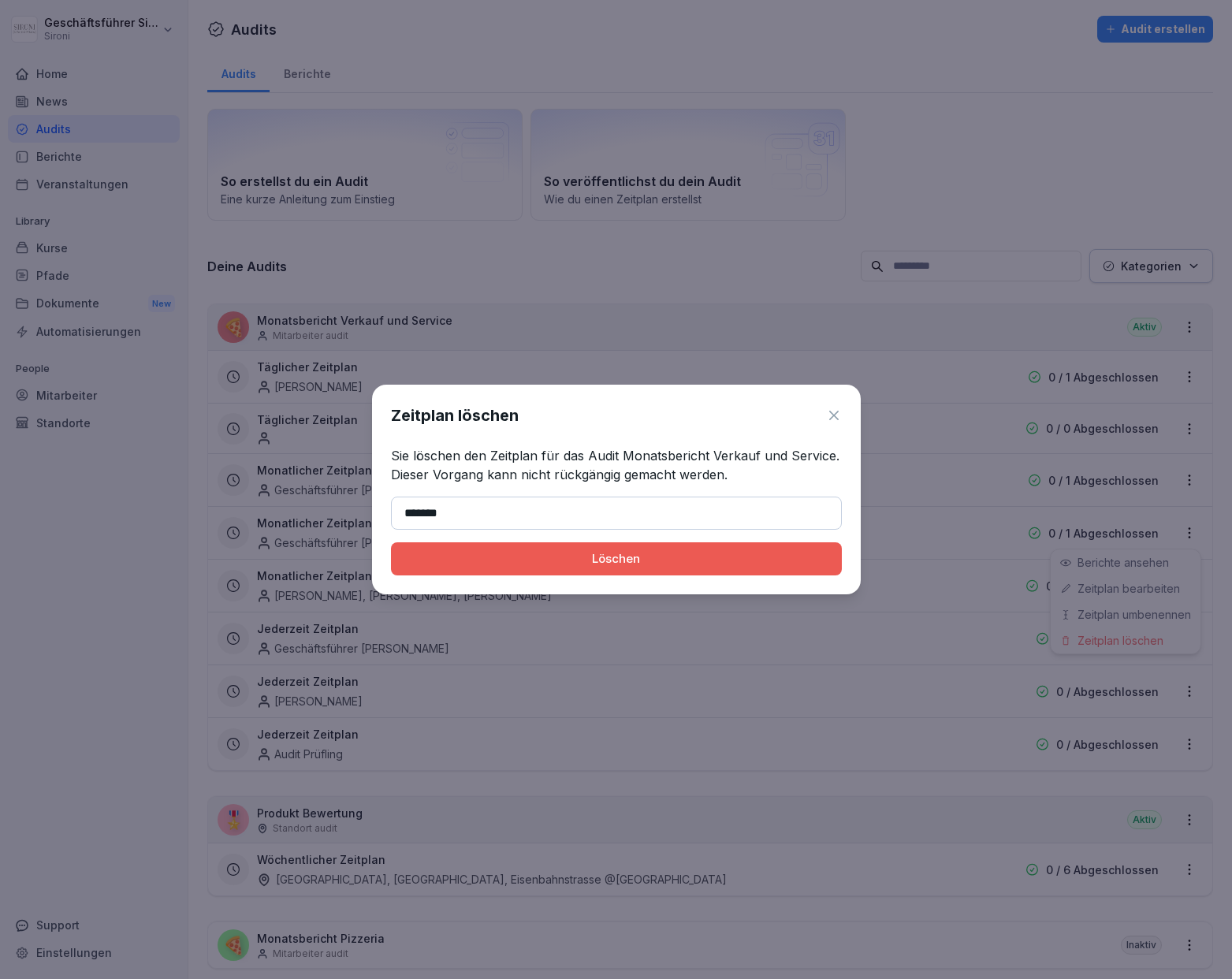
type input "*******"
click at [391, 542] on button "Löschen" at bounding box center [616, 559] width 450 height 33
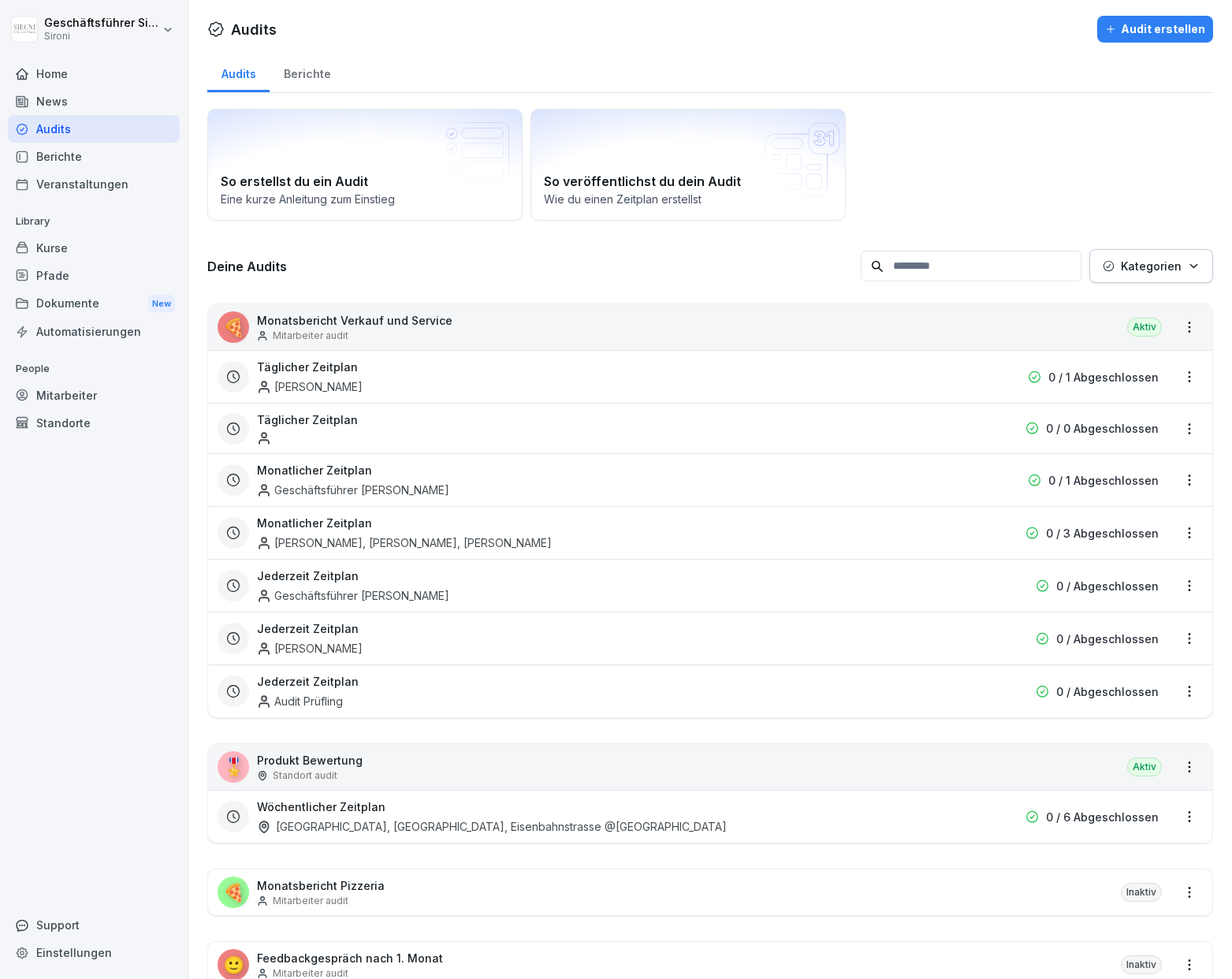
click at [1193, 529] on html "Geschäftsführer [PERSON_NAME] Home News Audits Berichte Veranstaltungen Library…" at bounding box center [616, 489] width 1232 height 979
click at [1118, 641] on div "Zeitplan löschen" at bounding box center [1125, 640] width 150 height 26
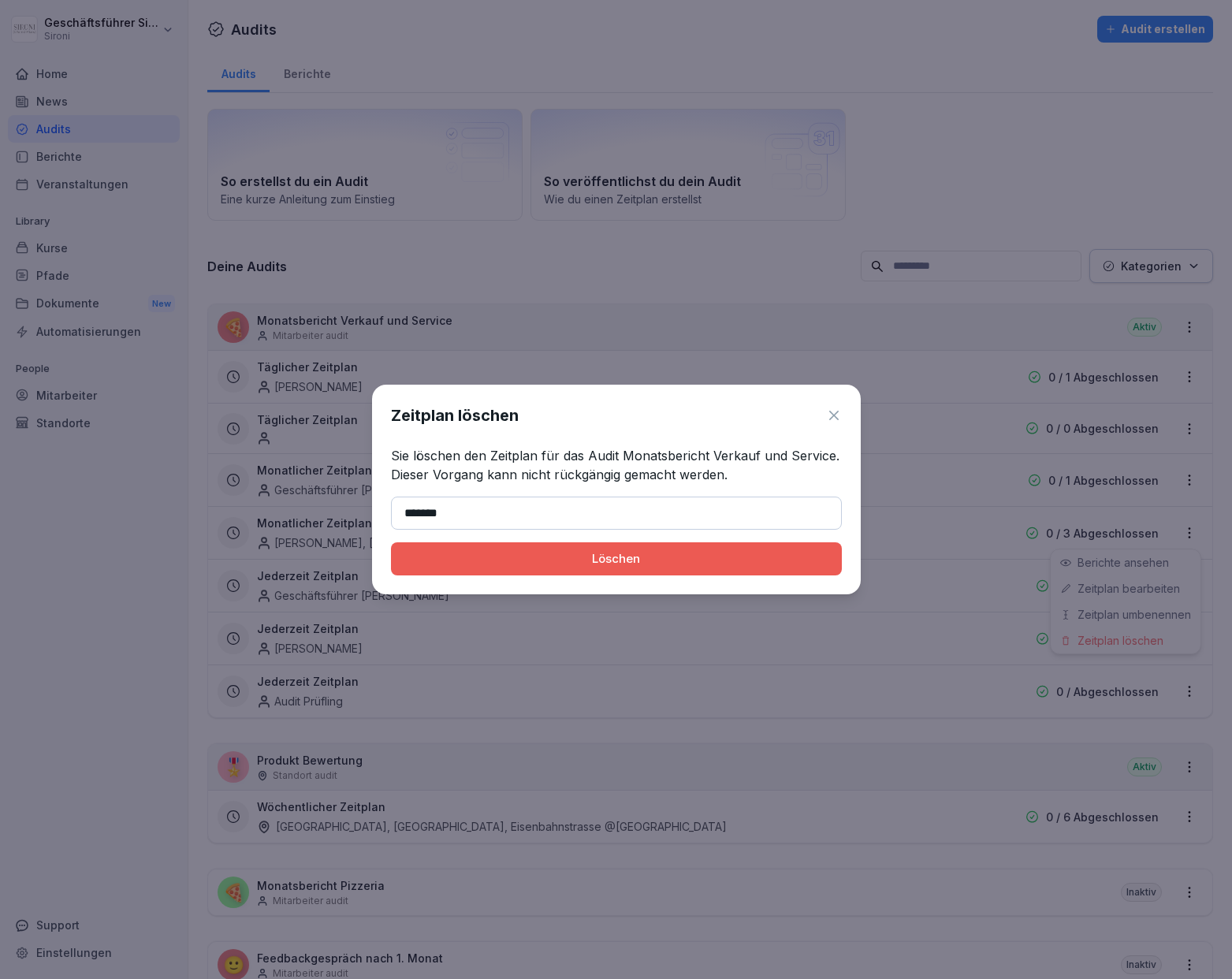
type input "*******"
click at [391, 542] on button "Löschen" at bounding box center [616, 559] width 450 height 33
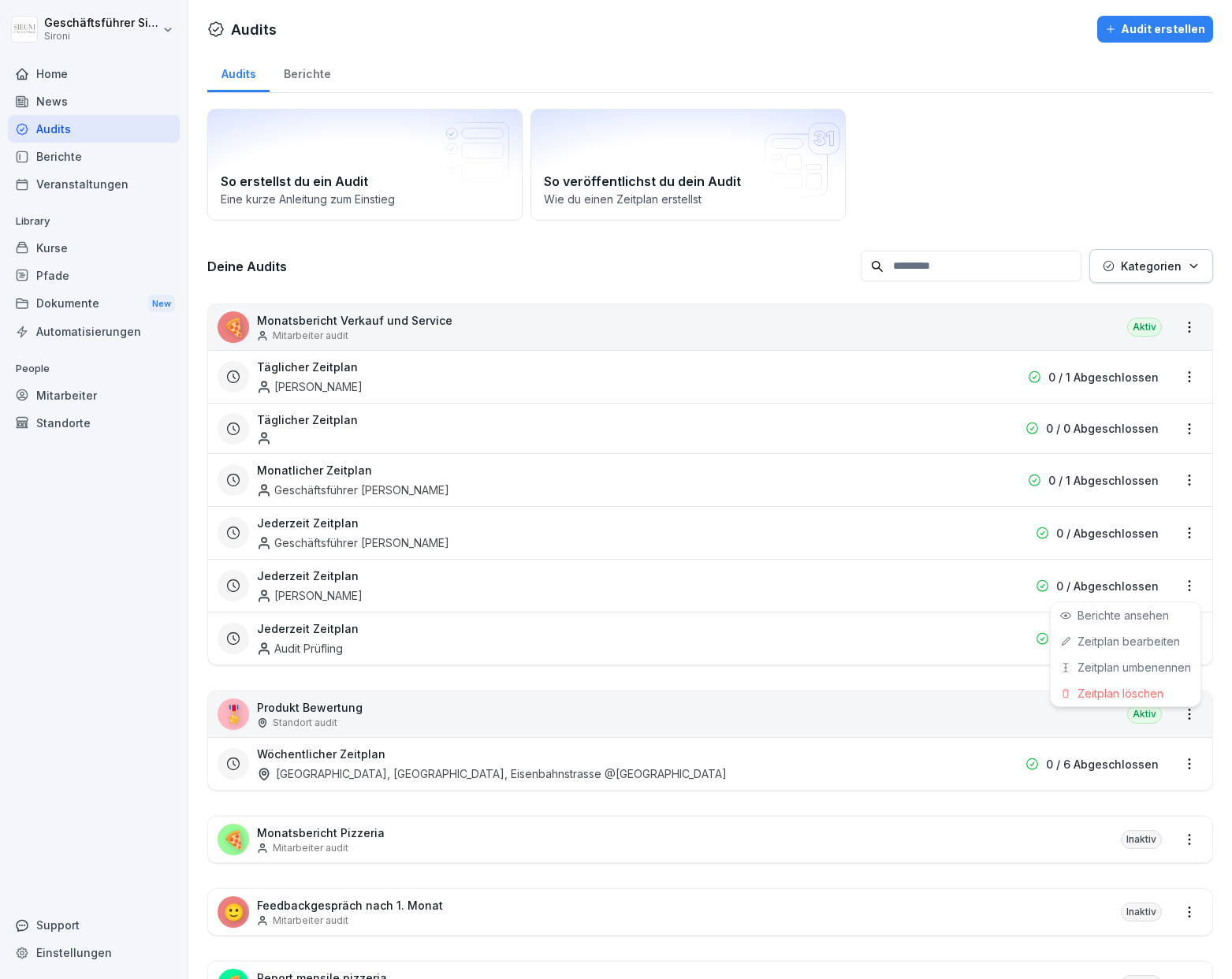
click at [1184, 580] on html "Geschäftsführer [PERSON_NAME] Home News Audits Berichte Veranstaltungen Library…" at bounding box center [616, 489] width 1232 height 979
click at [1140, 695] on div "Zeitplan löschen" at bounding box center [1125, 694] width 150 height 26
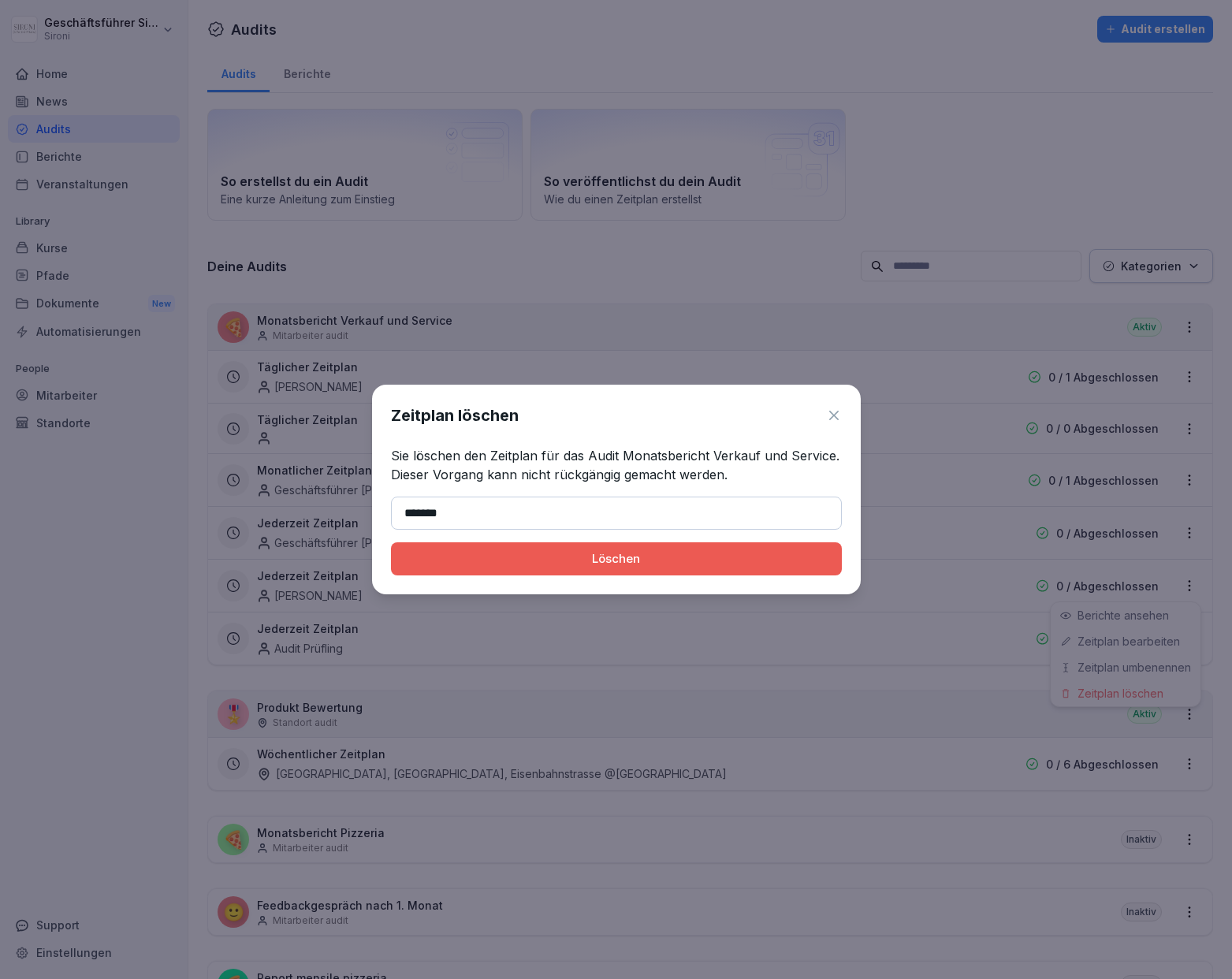
type input "*******"
click at [626, 580] on div "Zeitplan löschen Sie löschen den Zeitplan für das Audit Monatsbericht Verkauf u…" at bounding box center [616, 489] width 489 height 210
click at [607, 557] on div "Löschen" at bounding box center [616, 559] width 426 height 17
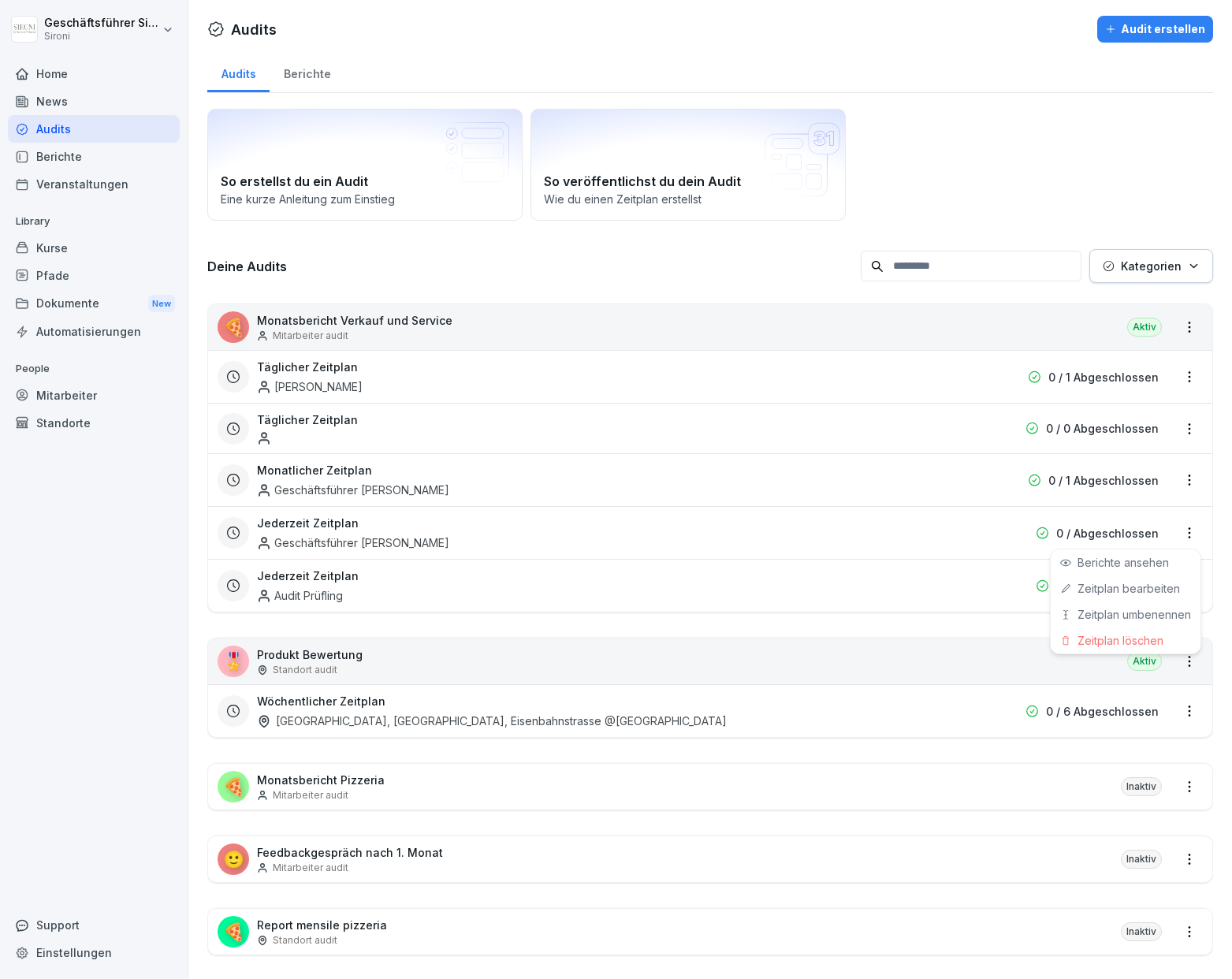
click at [1193, 524] on html "Geschäftsführer [PERSON_NAME] Home News Audits Berichte Veranstaltungen Library…" at bounding box center [616, 489] width 1232 height 979
click at [1131, 641] on div "Zeitplan löschen" at bounding box center [1125, 640] width 150 height 26
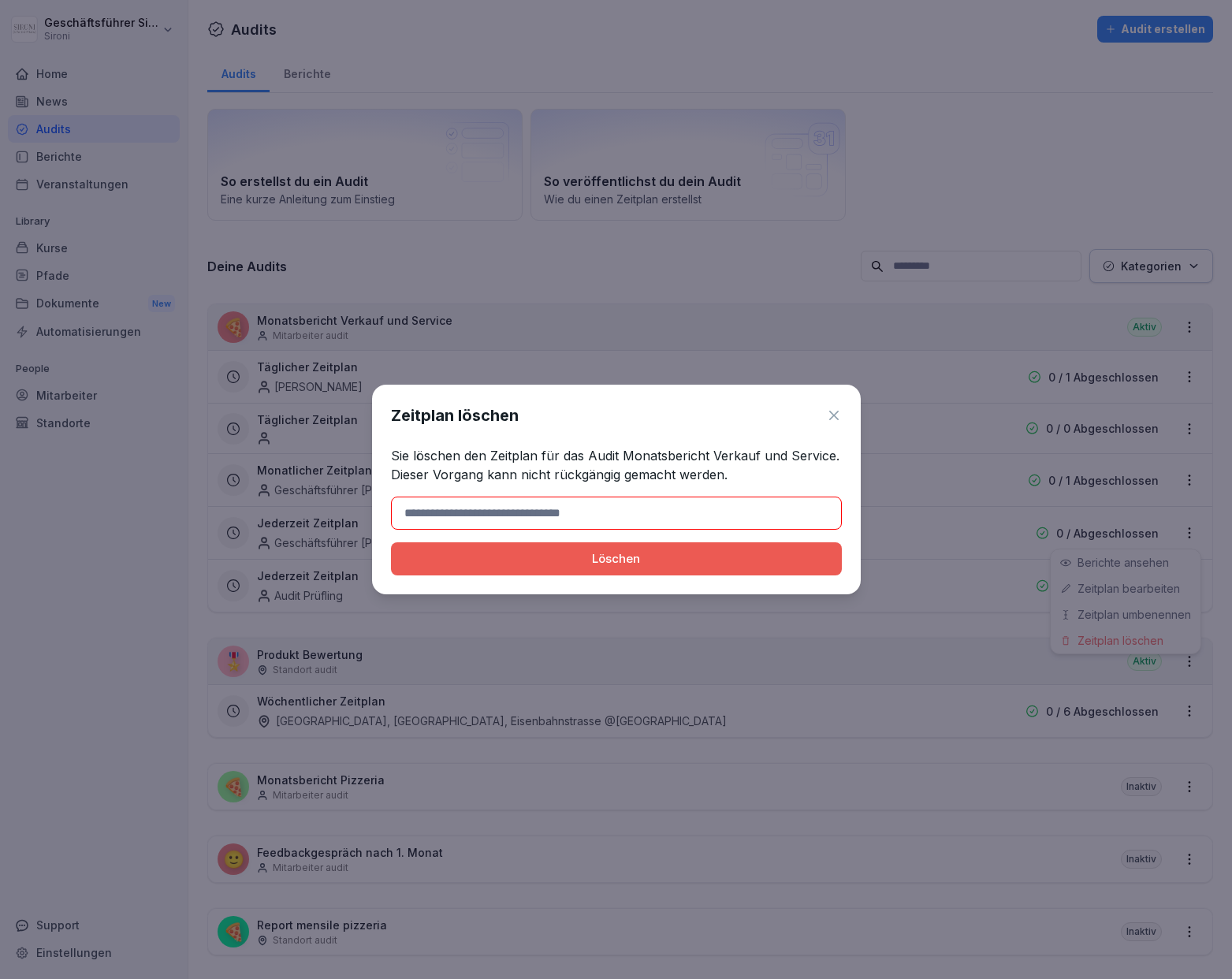
click at [600, 566] on div "Löschen" at bounding box center [616, 559] width 426 height 17
click at [507, 510] on input at bounding box center [616, 513] width 450 height 33
paste input "*******"
type input "*******"
click at [535, 557] on div "Löschen" at bounding box center [616, 559] width 426 height 17
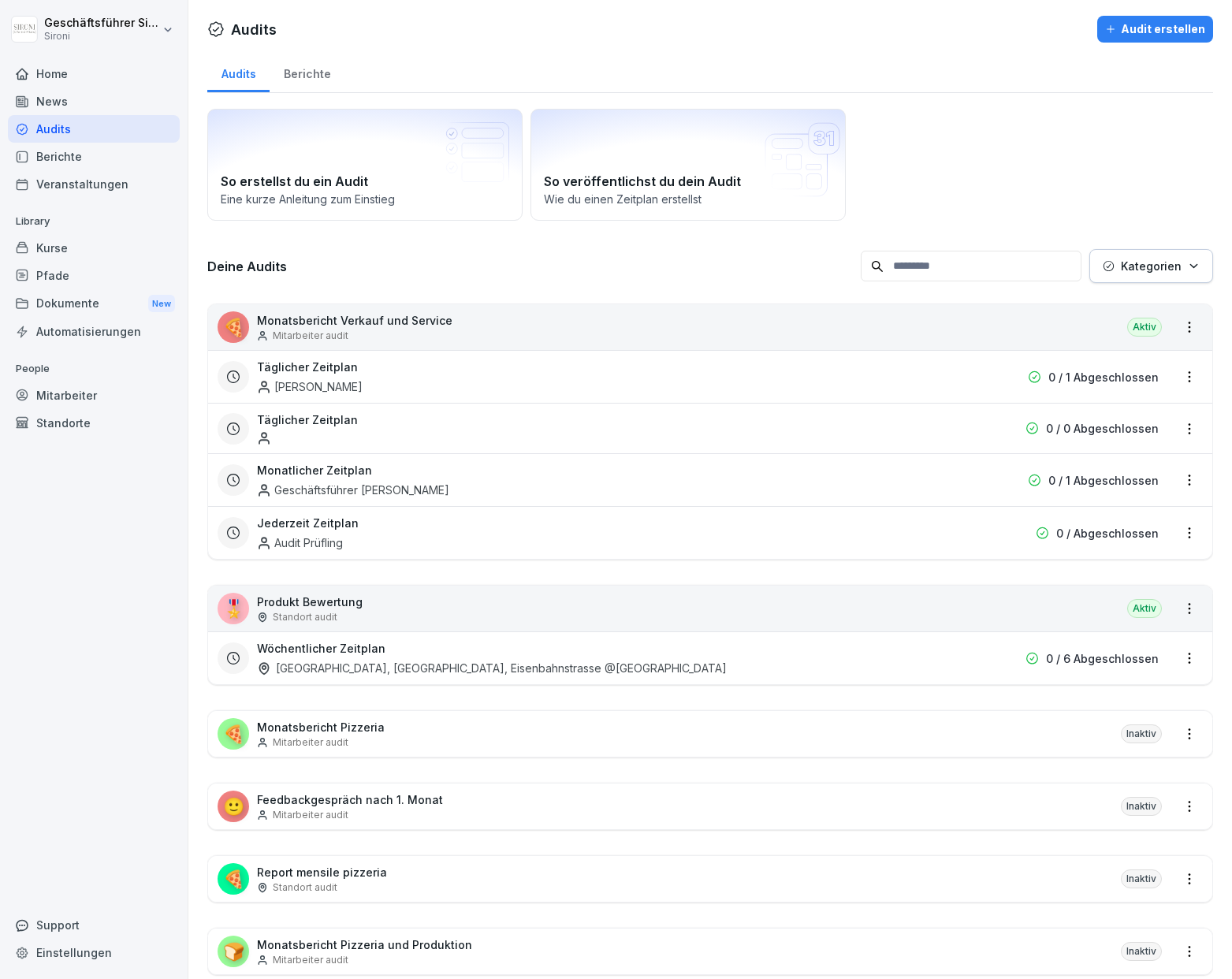
click at [1184, 378] on html "Geschäftsführer [PERSON_NAME] Home News Audits Berichte Veranstaltungen Library…" at bounding box center [616, 489] width 1232 height 979
click at [694, 395] on html "Geschäftsführer [PERSON_NAME] Home News Audits Berichte Veranstaltungen Library…" at bounding box center [616, 489] width 1232 height 979
click at [1179, 372] on html "Geschäftsführer [PERSON_NAME] Home News Audits Berichte Veranstaltungen Library…" at bounding box center [616, 489] width 1232 height 979
click at [1121, 472] on div "Zeitplan löschen" at bounding box center [1125, 484] width 150 height 26
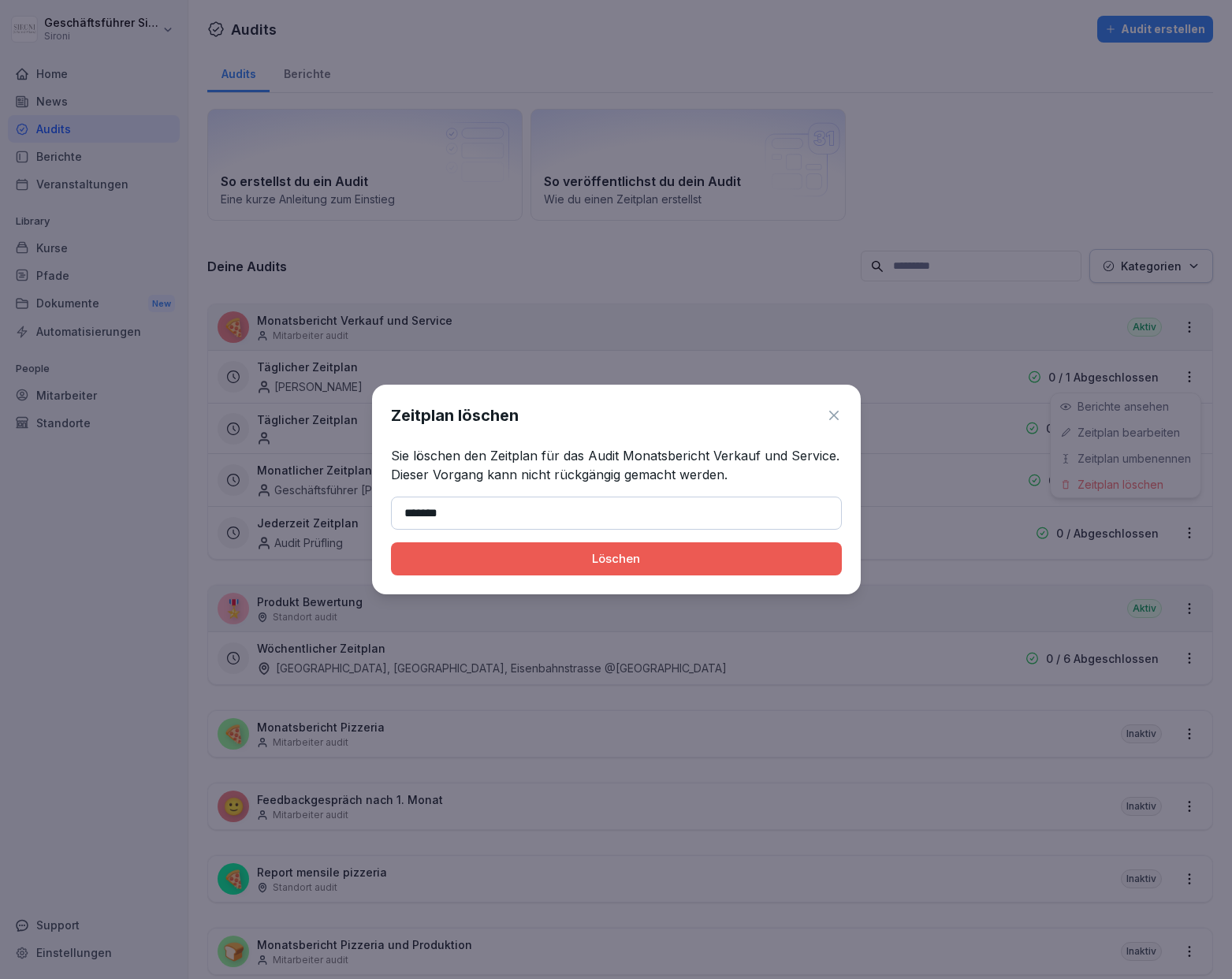
type input "*******"
click at [540, 554] on div "Löschen" at bounding box center [616, 559] width 426 height 17
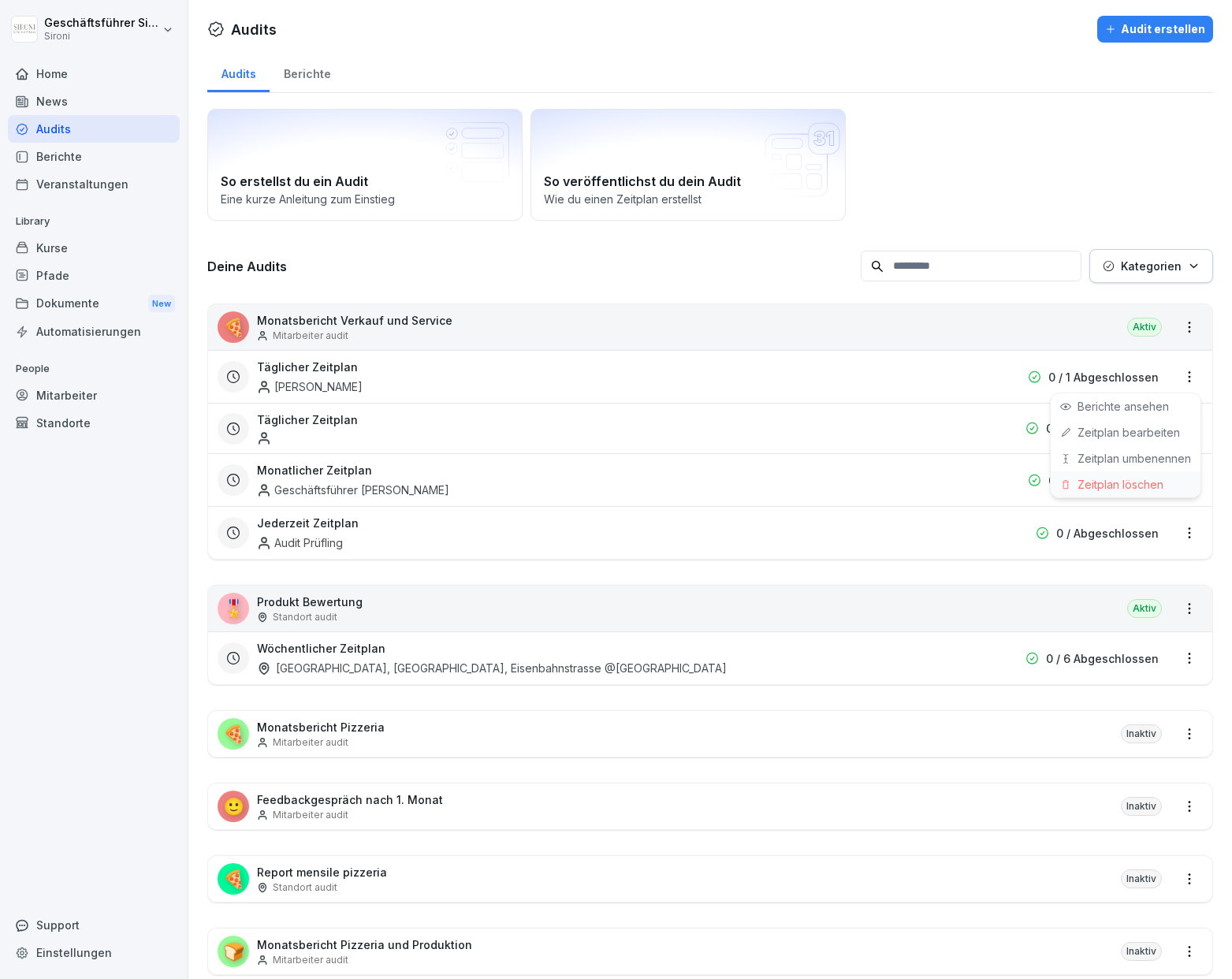
click at [1117, 495] on div "Zeitplan löschen" at bounding box center [1125, 484] width 150 height 26
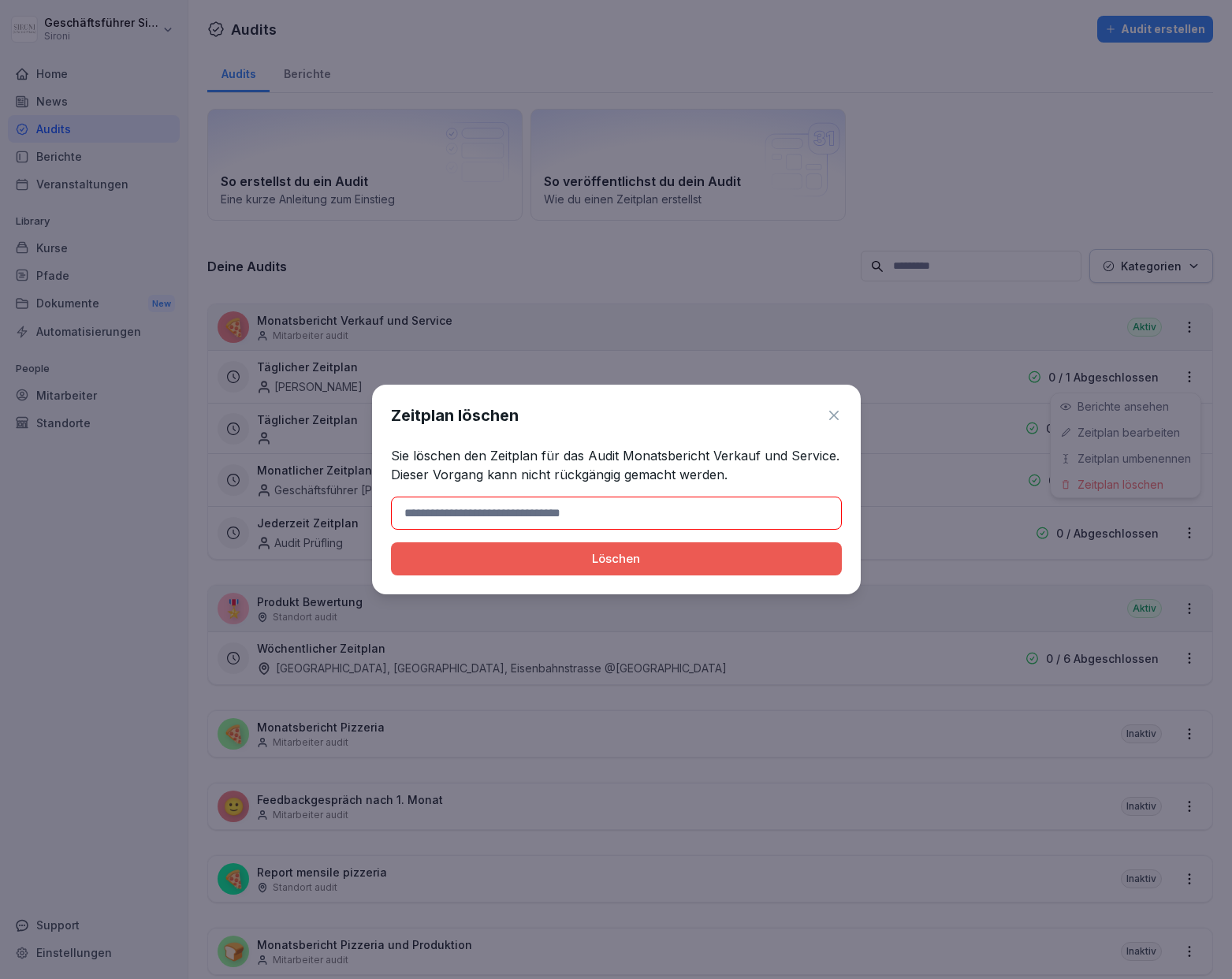
click at [629, 514] on input at bounding box center [616, 513] width 450 height 33
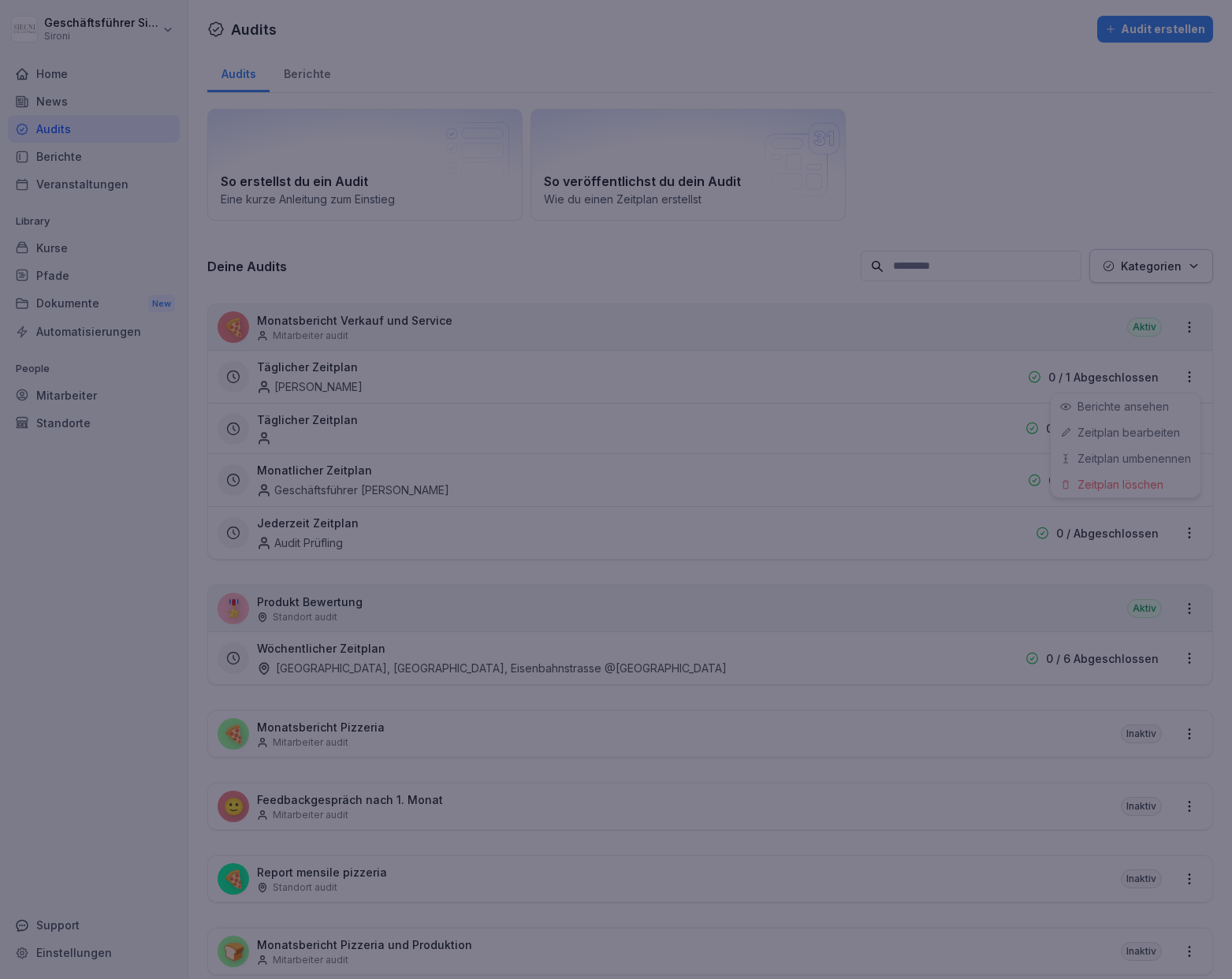
type input "*******"
click at [613, 562] on div "Löschen" at bounding box center [616, 559] width 426 height 17
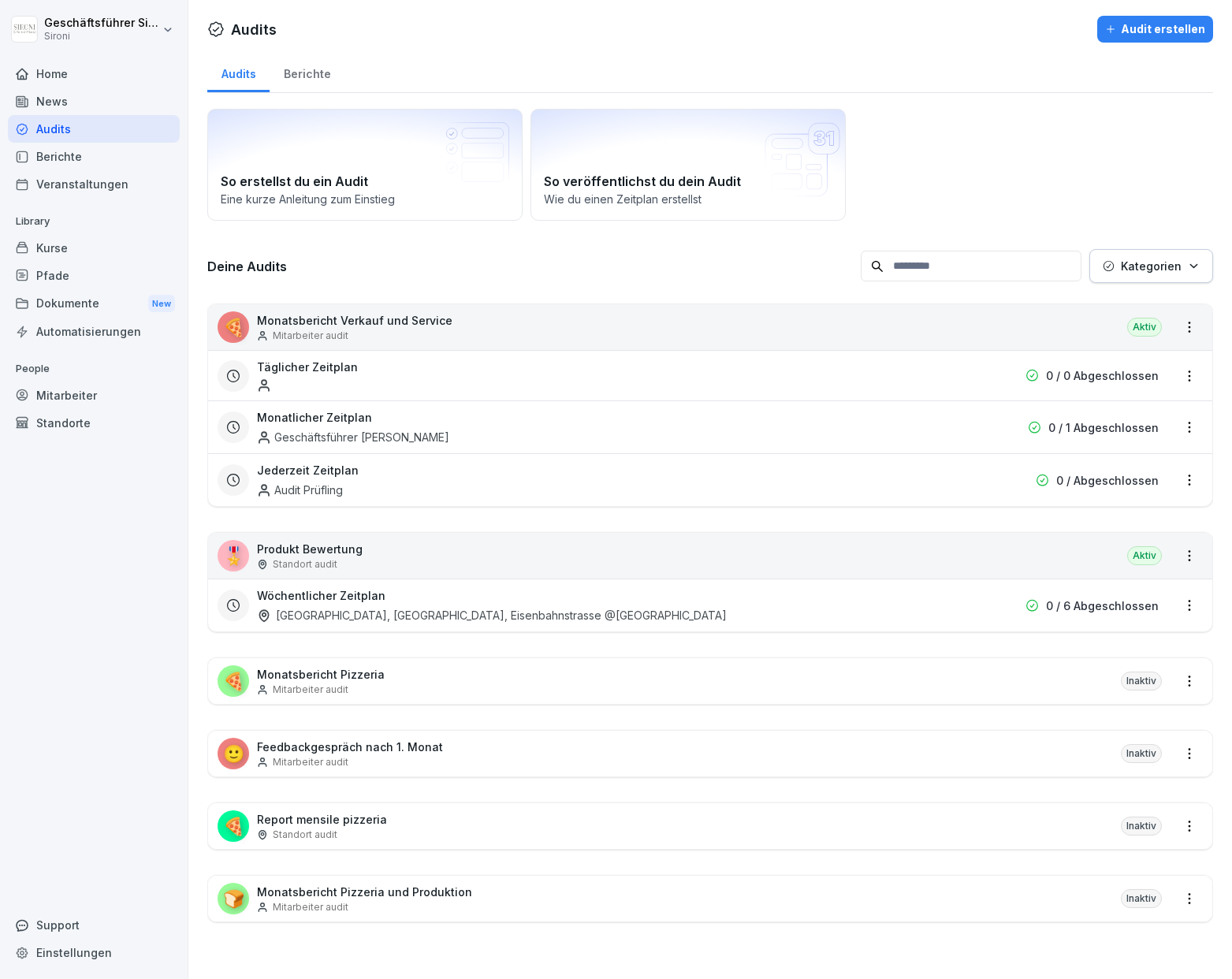
click at [1189, 383] on html "Geschäftsführer [PERSON_NAME] Home News Audits Berichte Veranstaltungen Library…" at bounding box center [616, 489] width 1232 height 979
click at [1109, 489] on div "Zeitplan löschen" at bounding box center [1125, 484] width 150 height 26
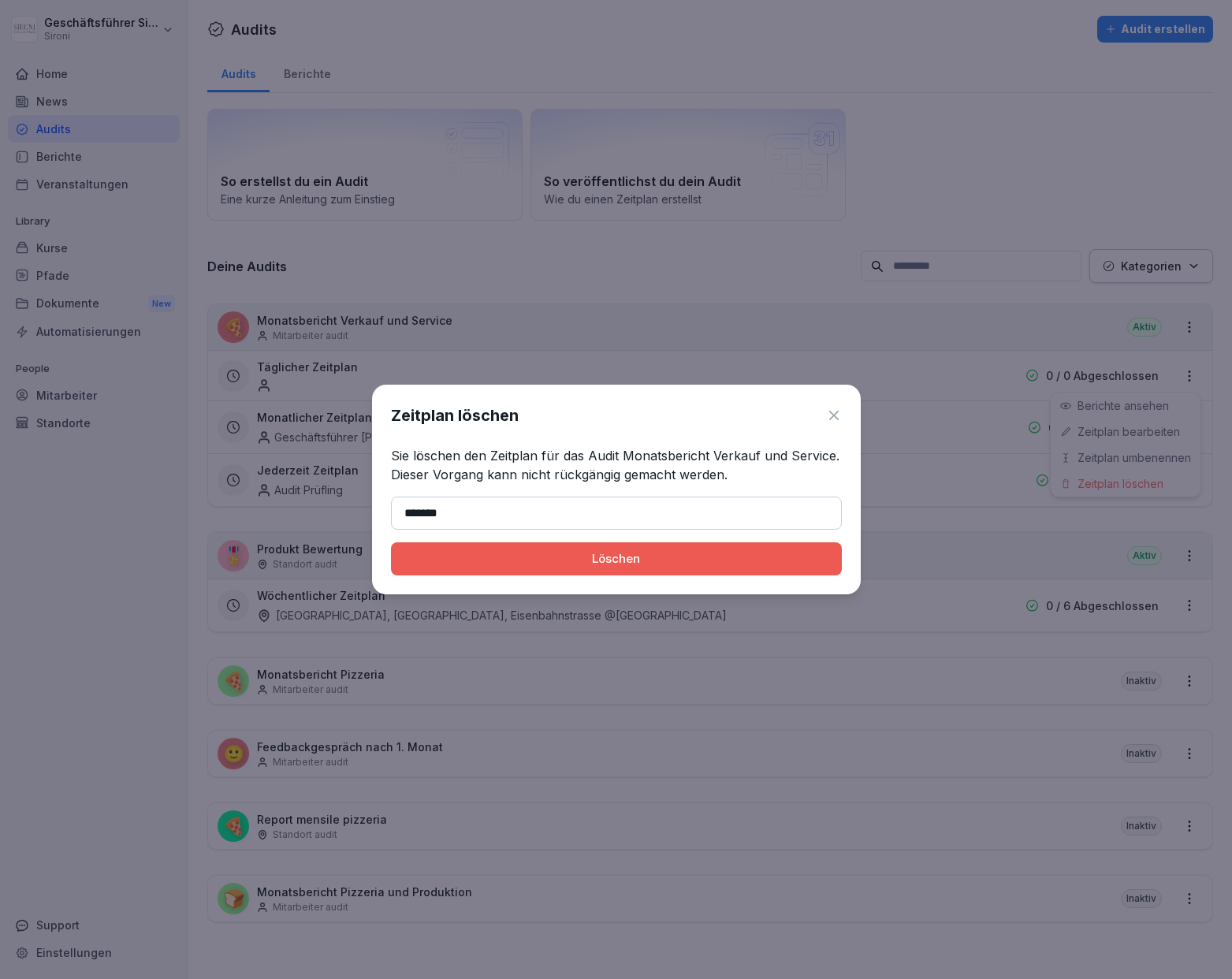
type input "*******"
click at [519, 566] on div "Löschen" at bounding box center [616, 559] width 426 height 17
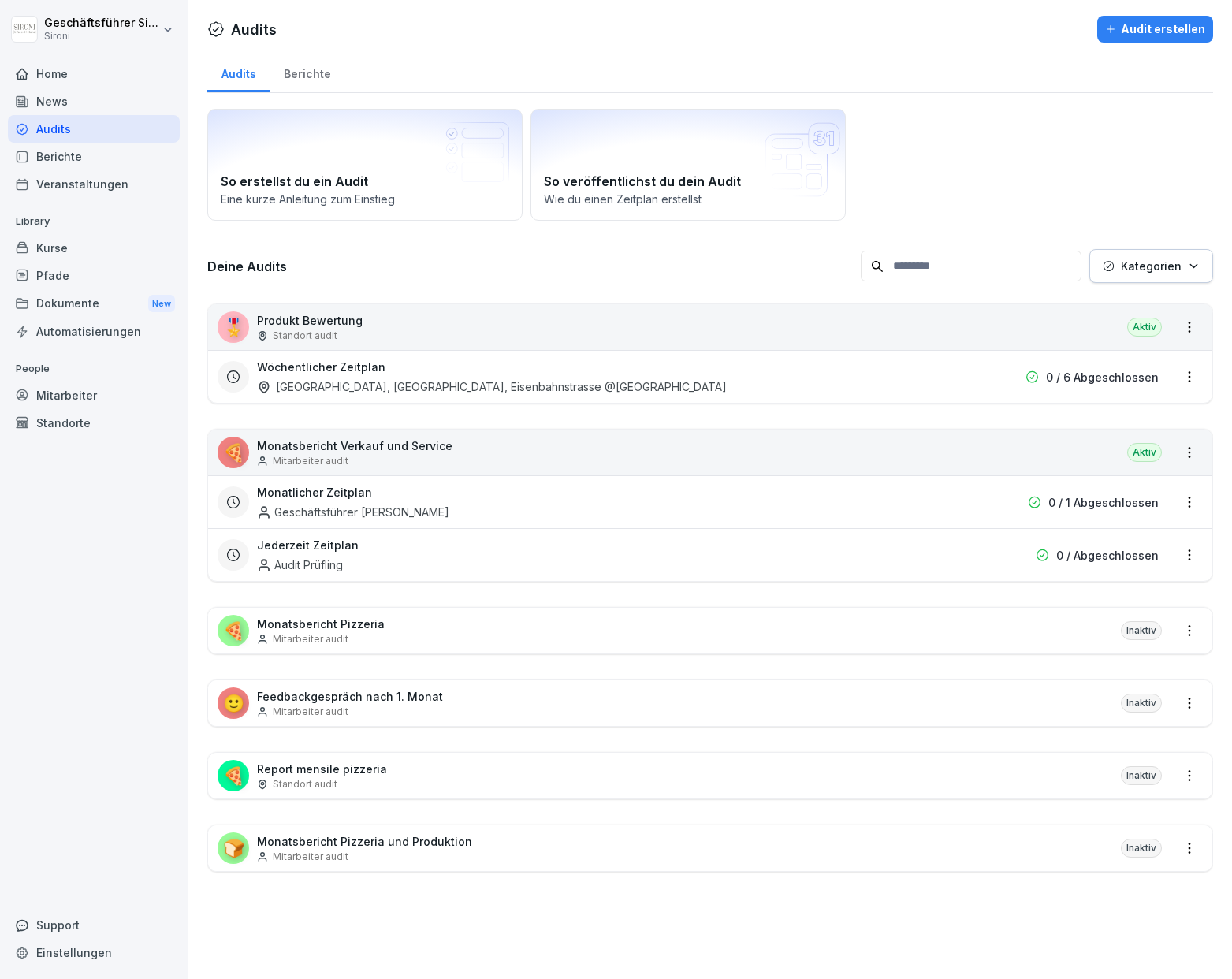
click at [1194, 494] on html "Geschäftsführer [PERSON_NAME] Home News Audits Berichte Veranstaltungen Library…" at bounding box center [616, 489] width 1232 height 979
click at [1100, 606] on div "Zeitplan löschen" at bounding box center [1125, 609] width 150 height 26
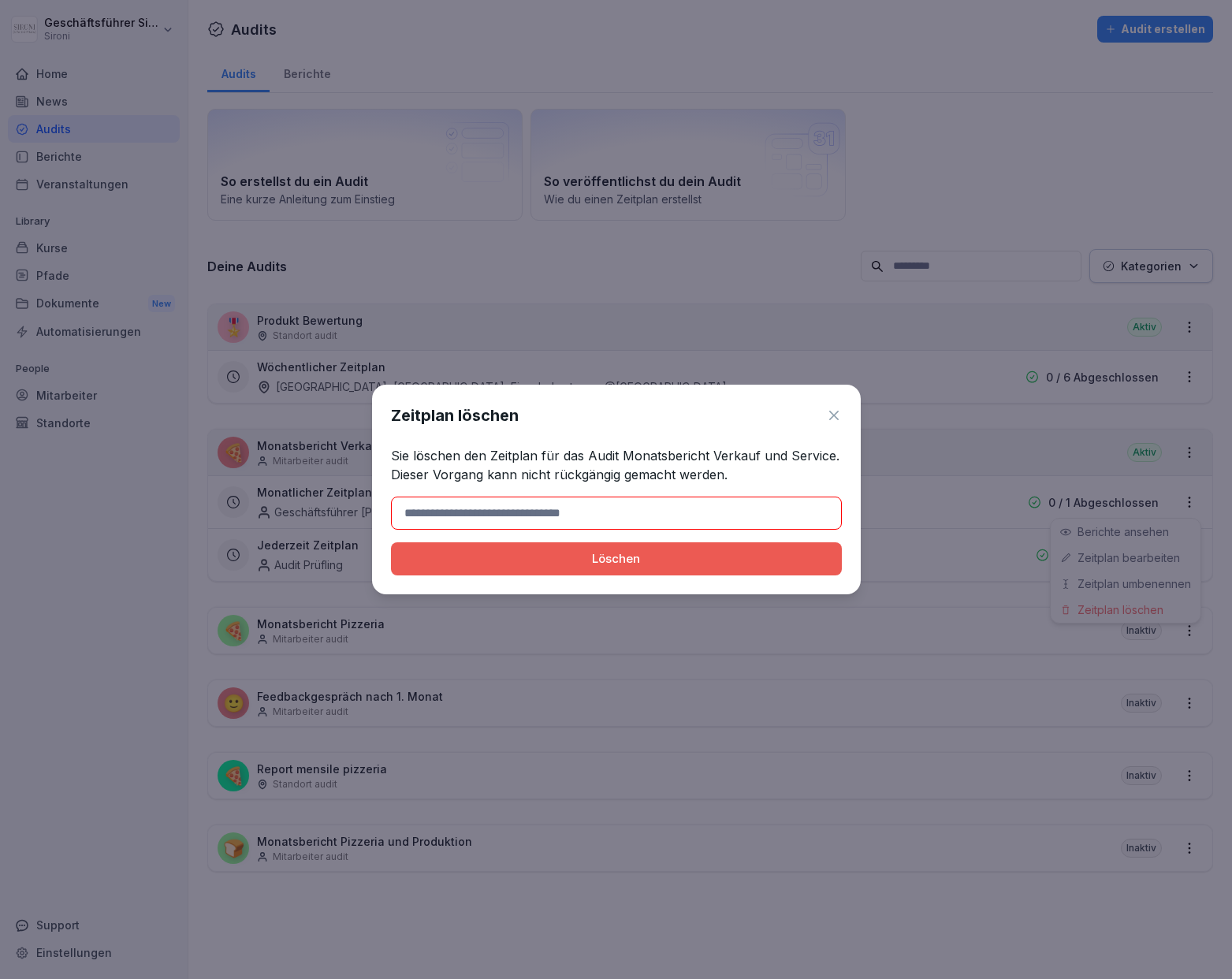
click at [634, 501] on input at bounding box center [616, 513] width 450 height 33
type input "*******"
click at [461, 567] on div "Löschen" at bounding box center [616, 559] width 426 height 17
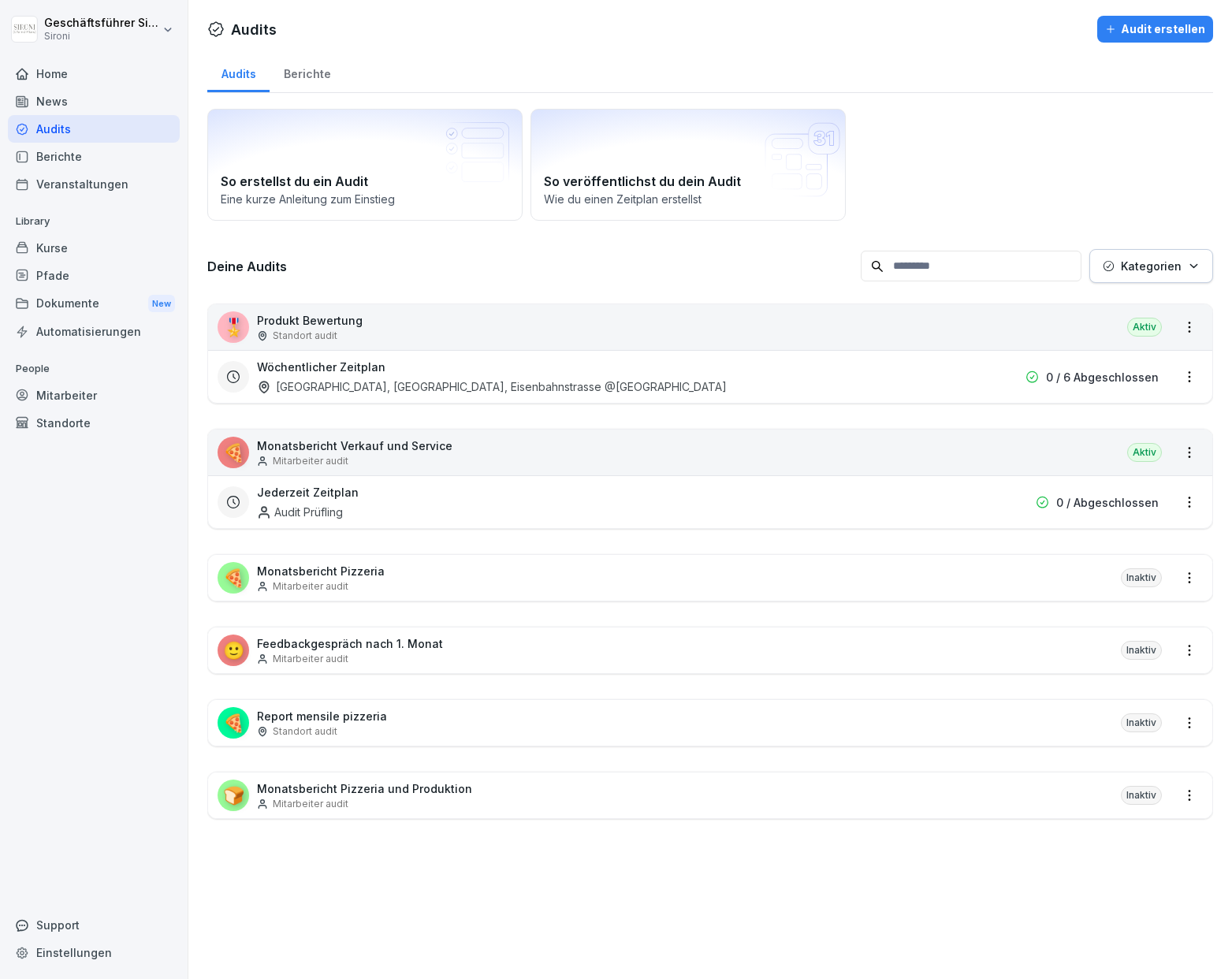
click at [926, 513] on div "Jederzeit Zeitplan Audit Prüfling" at bounding box center [609, 503] width 705 height 37
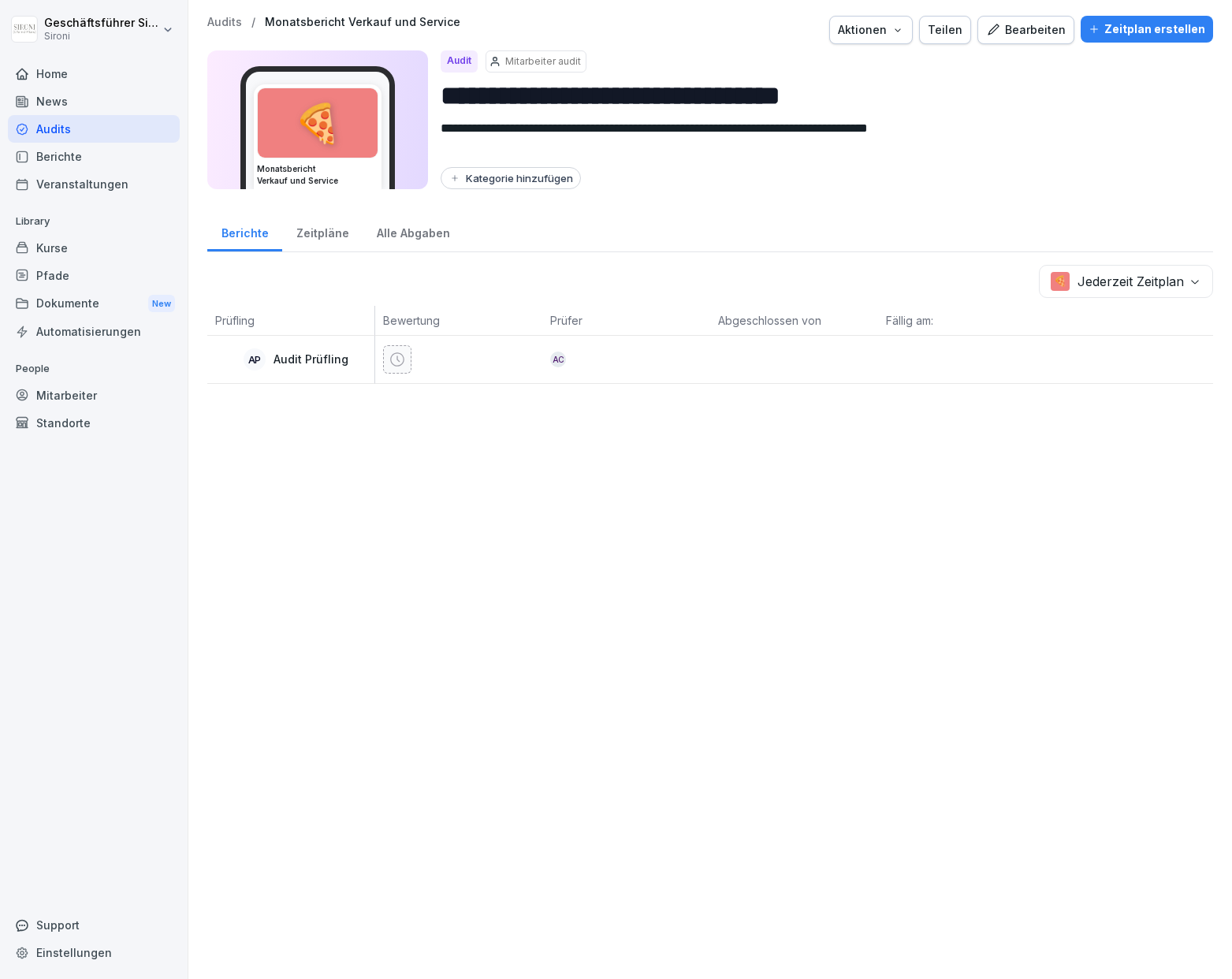
click at [217, 20] on p "Audits" at bounding box center [225, 22] width 35 height 14
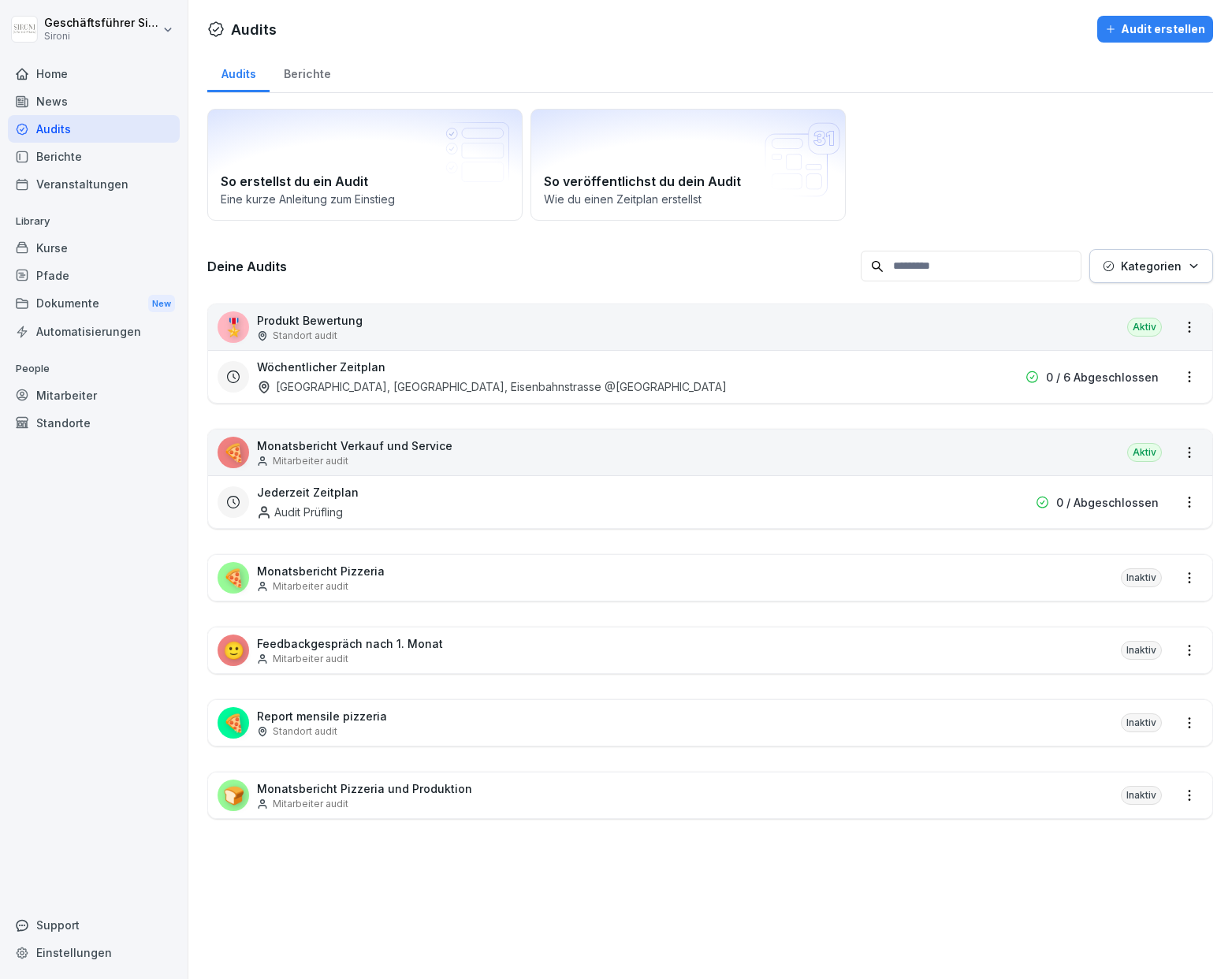
click at [1189, 449] on html "Geschäftsführer [PERSON_NAME] Home News Audits Berichte Veranstaltungen Library…" at bounding box center [616, 489] width 1232 height 979
click at [0, 0] on link "Zeitplan erstellen" at bounding box center [0, 0] width 0 height 0
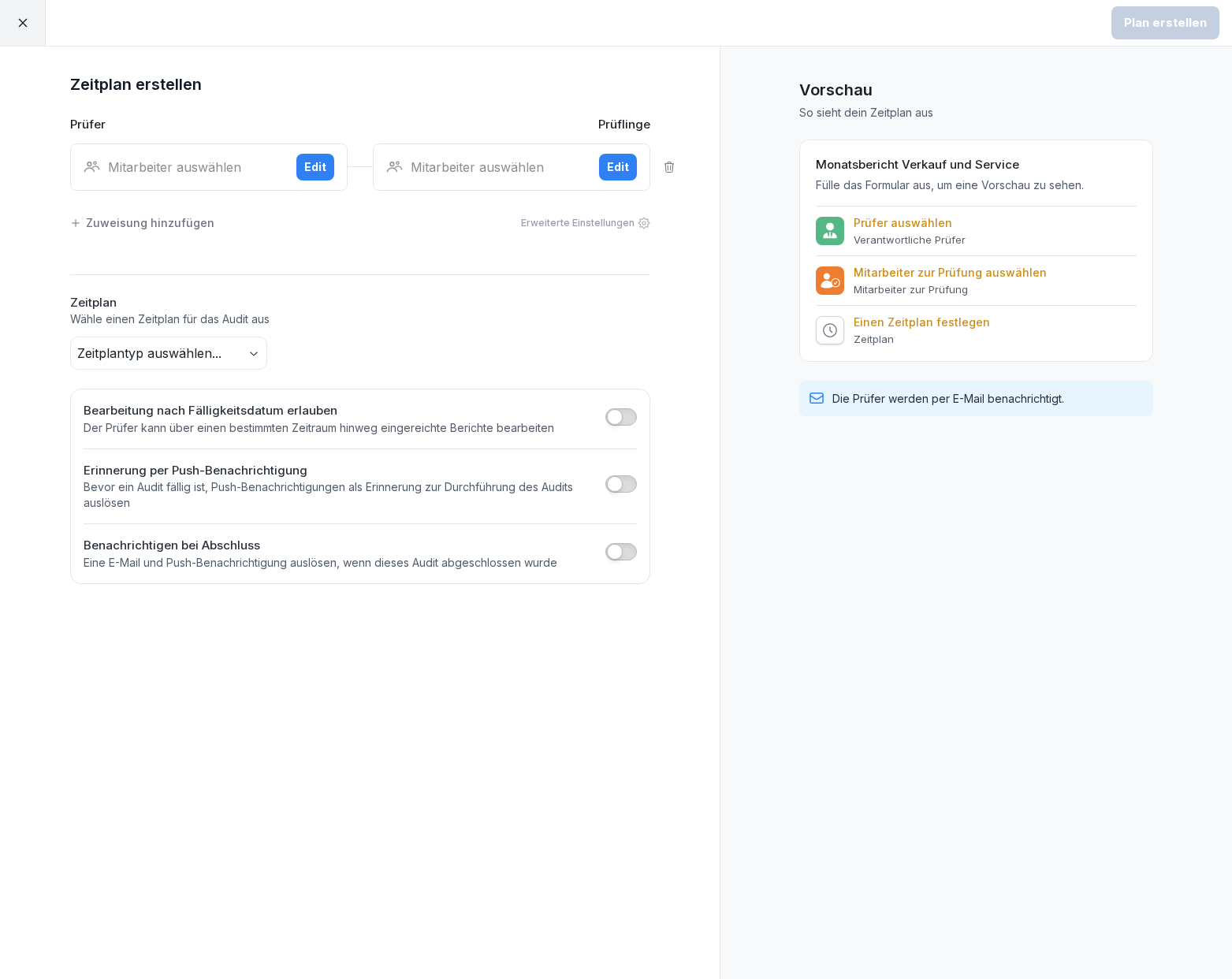
click at [171, 174] on div "Mitarbeiter auswählen" at bounding box center [183, 167] width 200 height 19
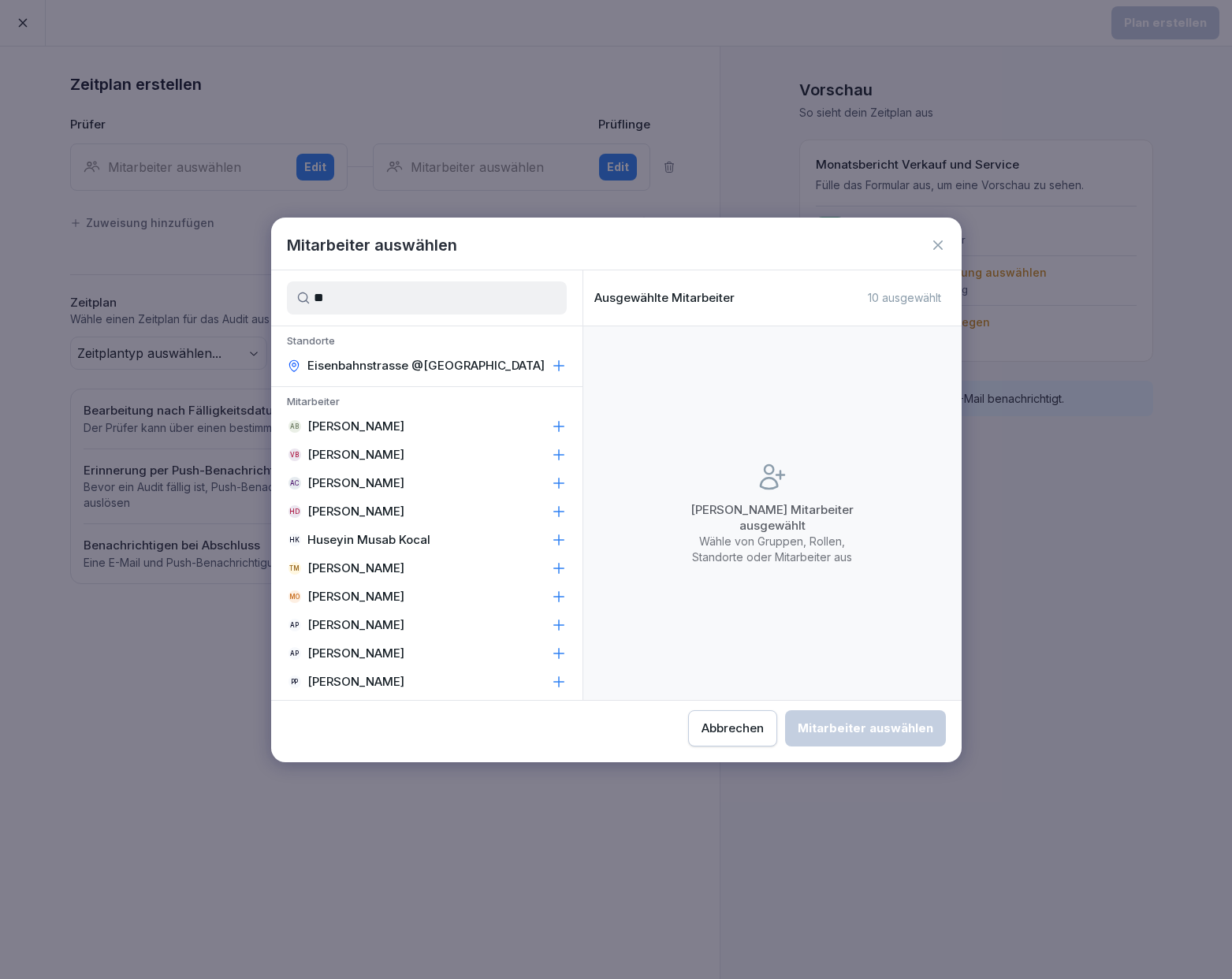
type input "*"
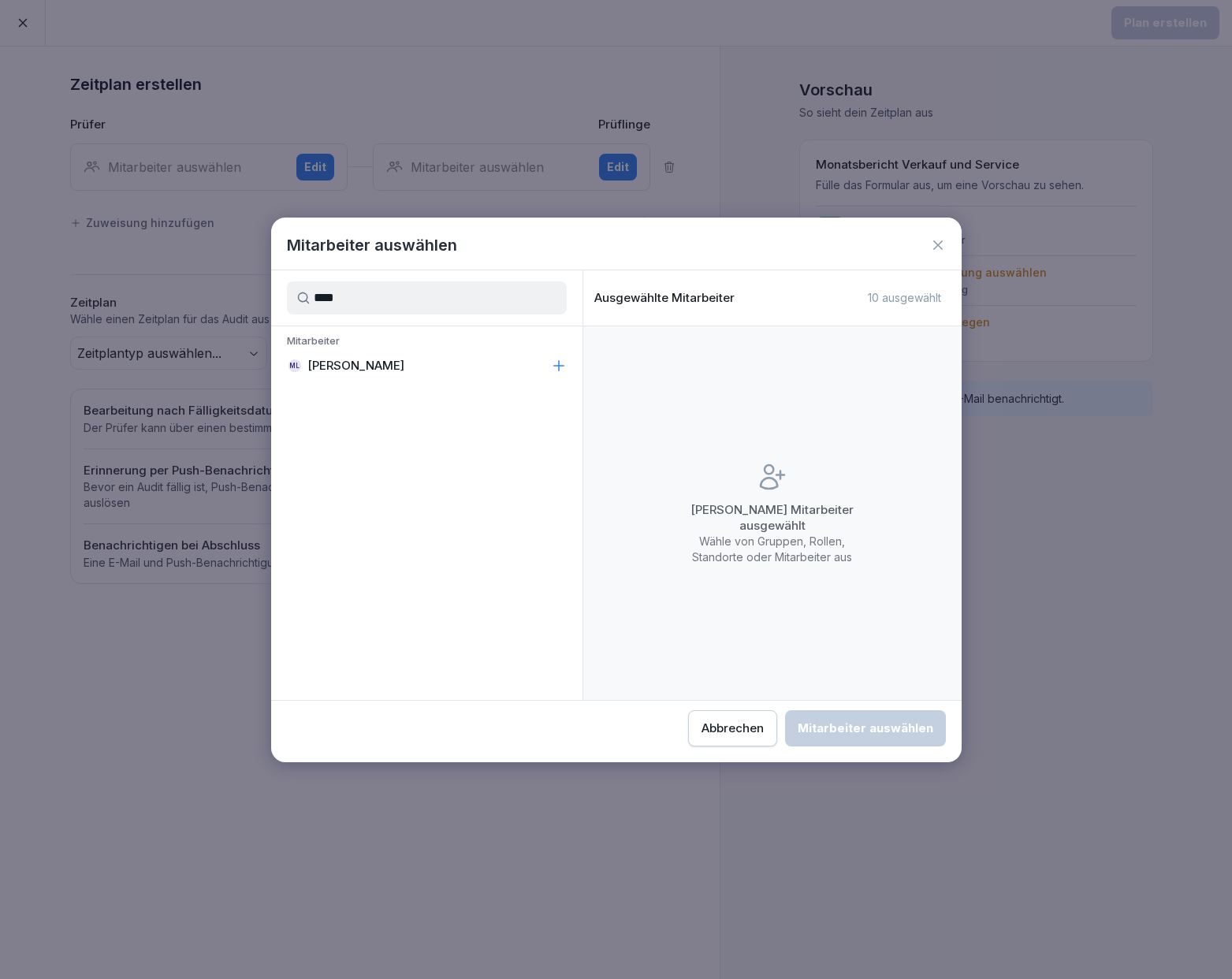
type input "****"
click at [344, 363] on p "[PERSON_NAME]" at bounding box center [356, 365] width 97 height 16
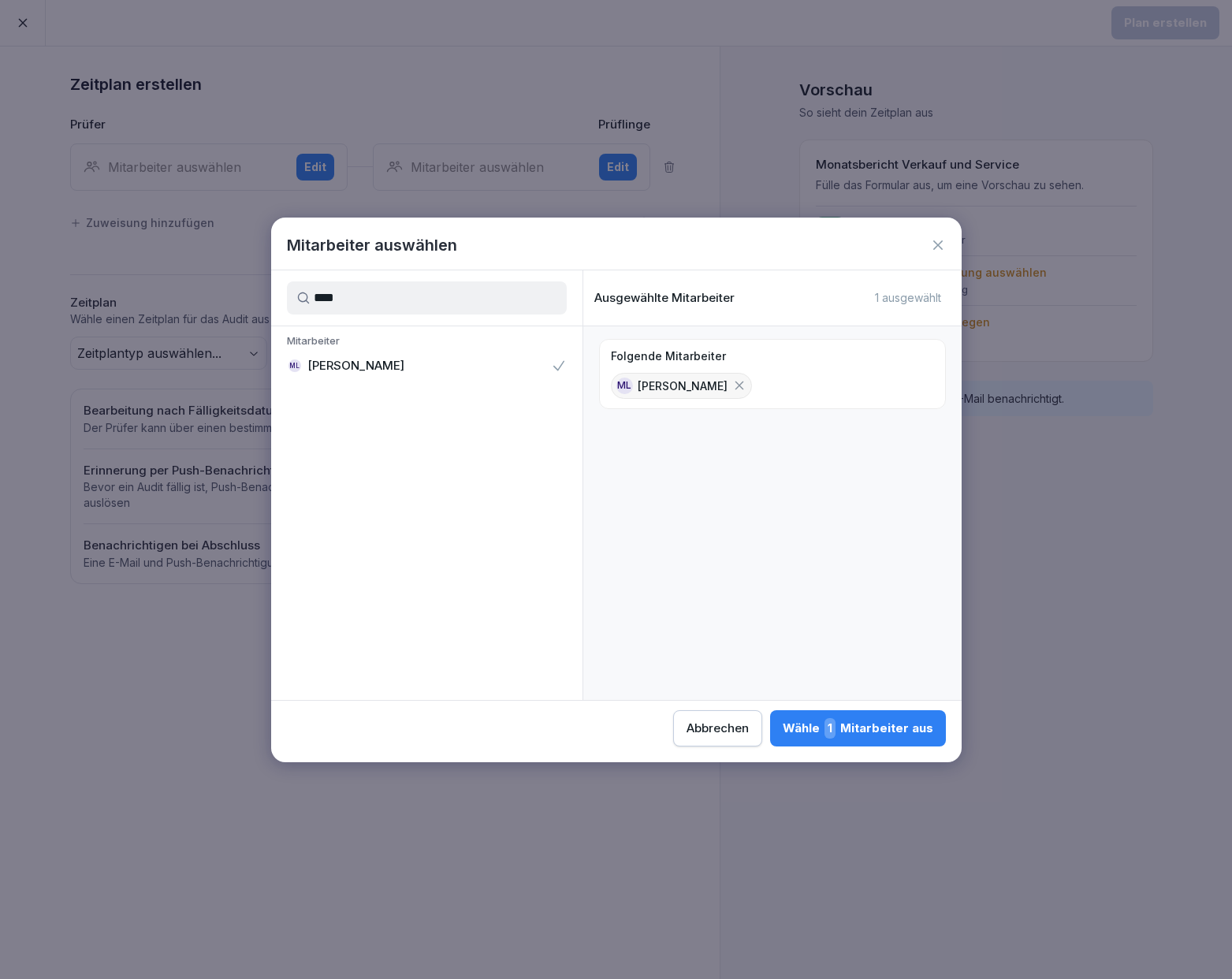
click at [533, 246] on div "Mitarbeiter auswählen" at bounding box center [616, 245] width 691 height 24
click at [844, 734] on div "Wähle 1 Mitarbeiter aus" at bounding box center [858, 729] width 150 height 20
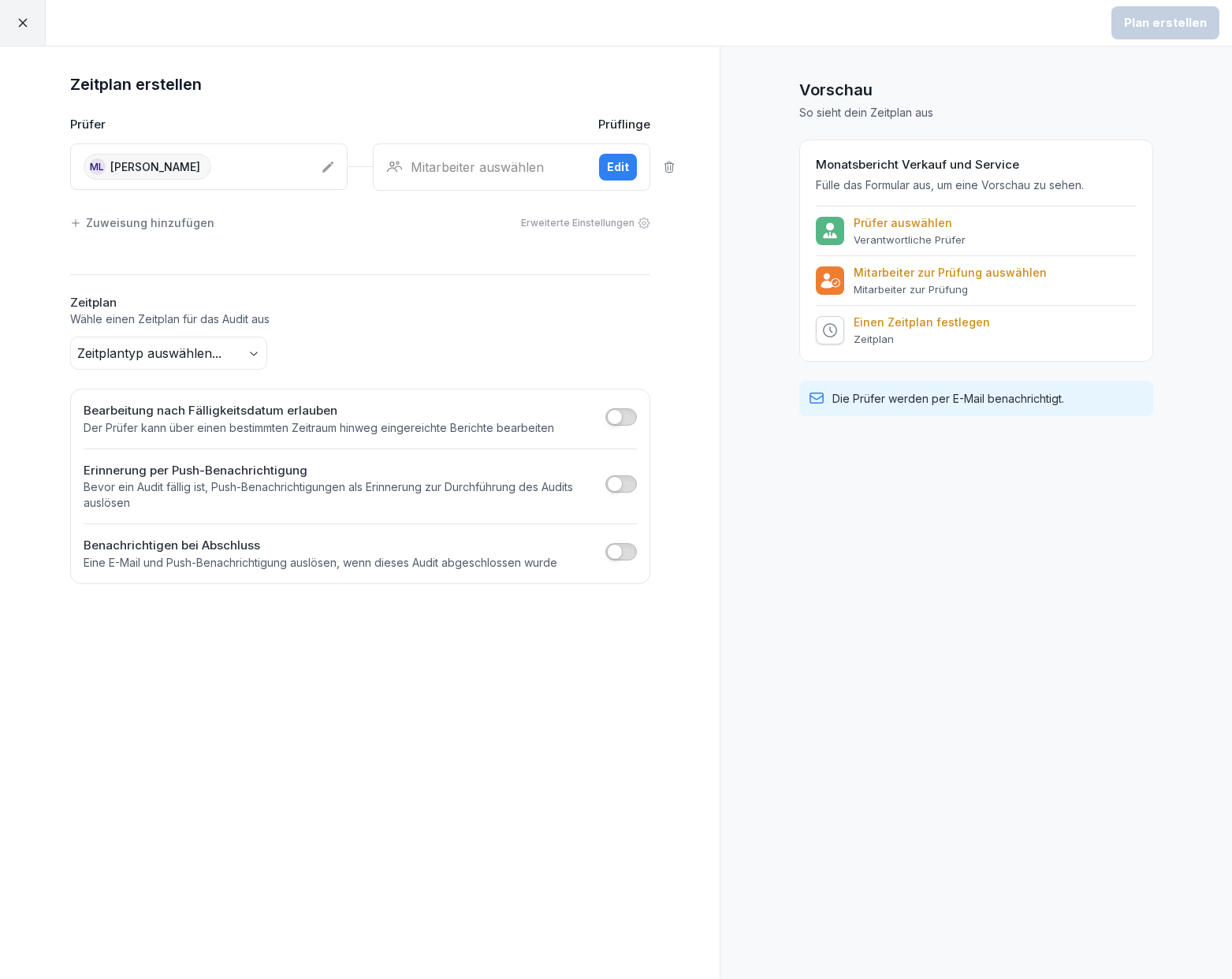
click at [461, 166] on div "Mitarbeiter auswählen" at bounding box center [486, 167] width 200 height 19
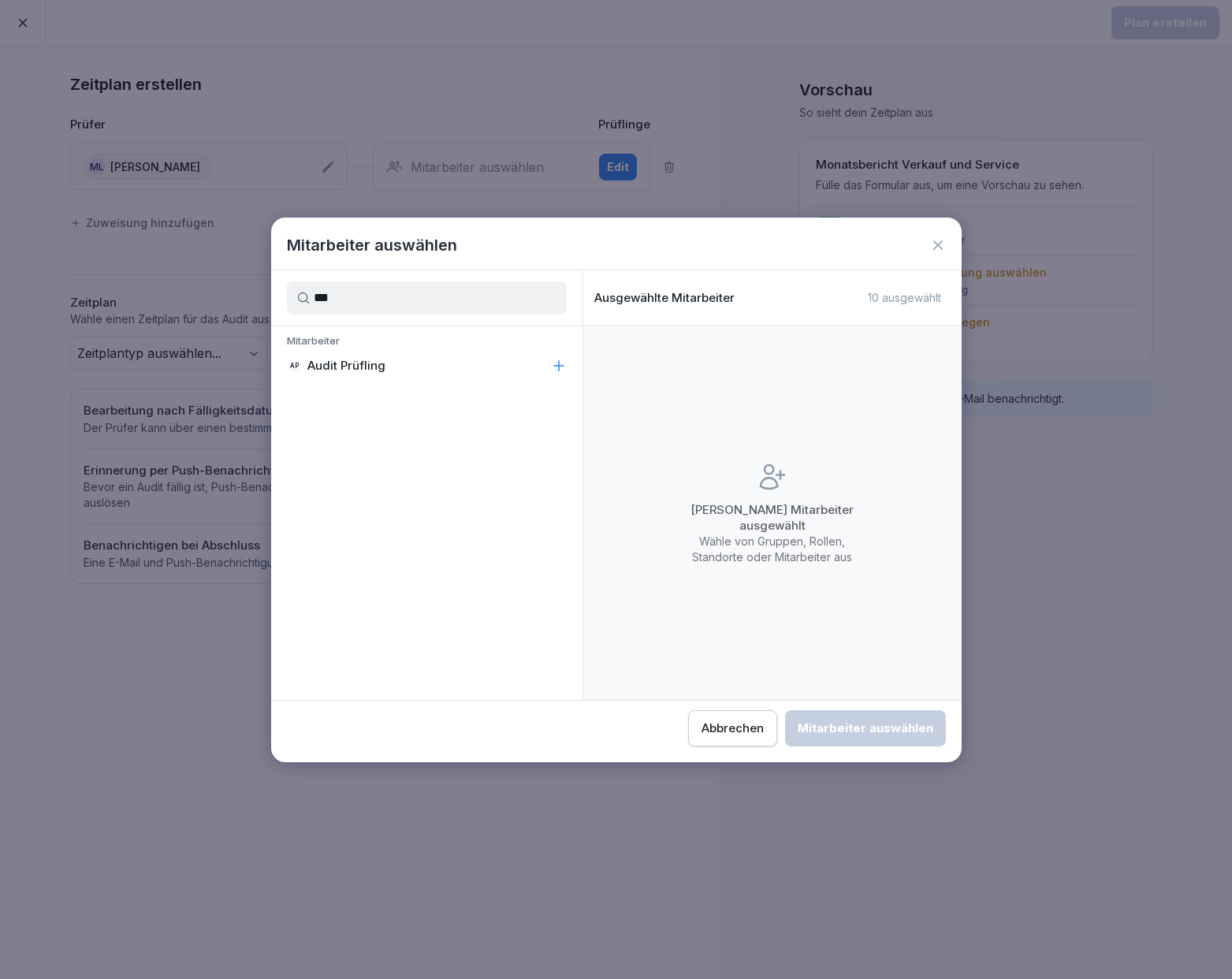
type input "***"
click at [375, 358] on p "Audit Prüfling" at bounding box center [346, 365] width 78 height 16
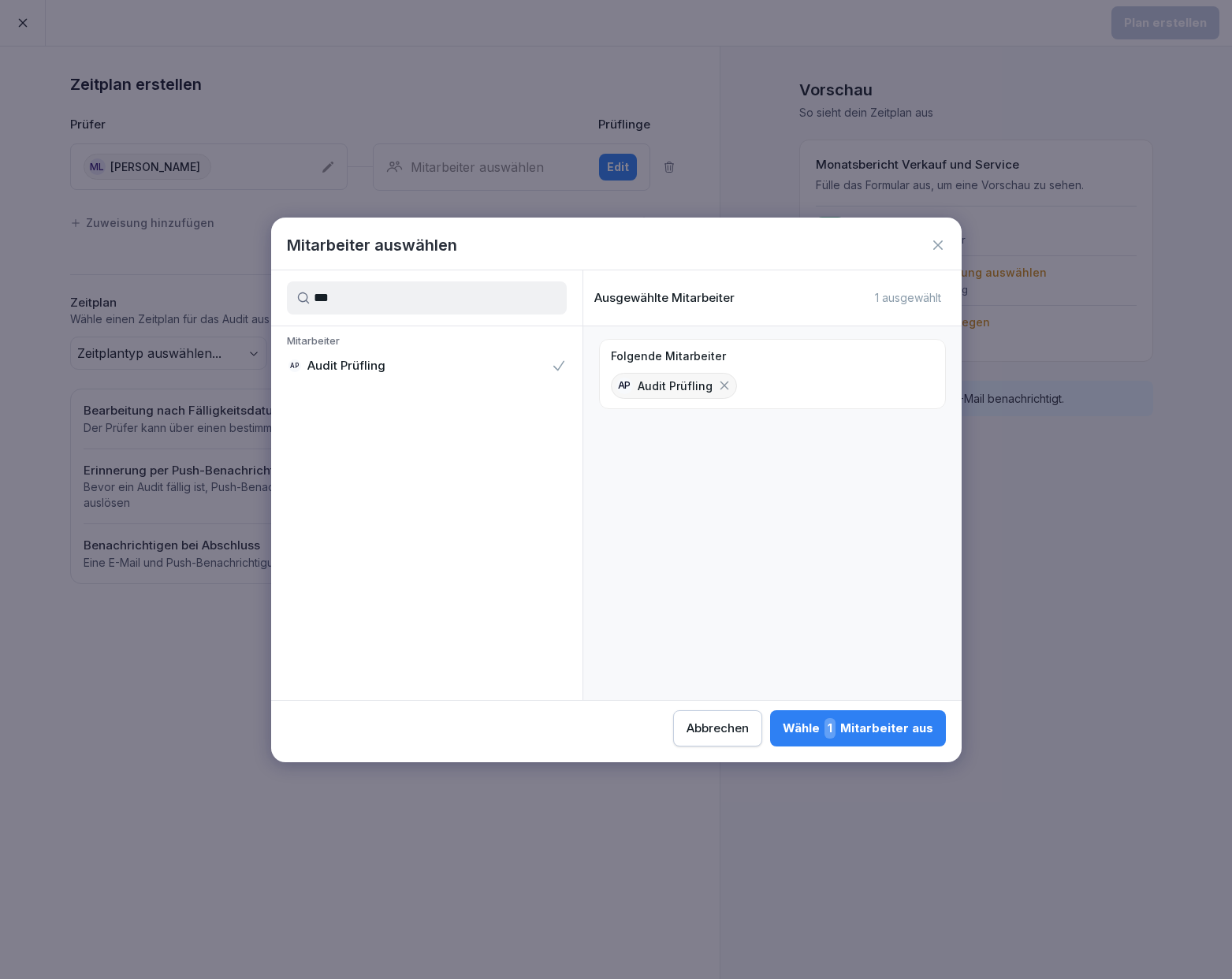
click at [853, 715] on button "Wähle 1 Mitarbeiter aus" at bounding box center [858, 729] width 176 height 37
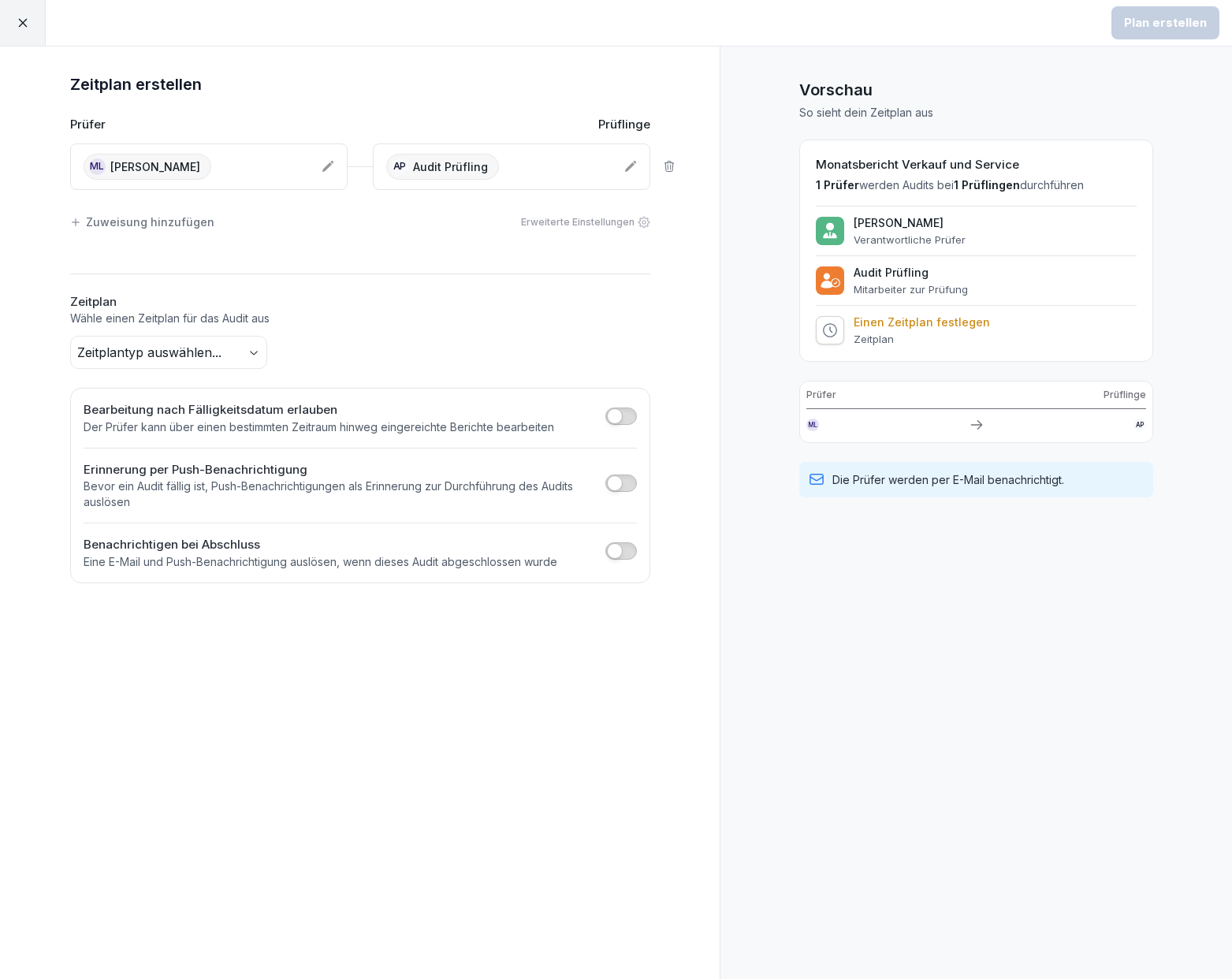
click at [264, 361] on body "Plan erstellen Zeitplan erstellen Prüfer Prüflinge ML [PERSON_NAME] AP Audit Pr…" at bounding box center [616, 489] width 1232 height 979
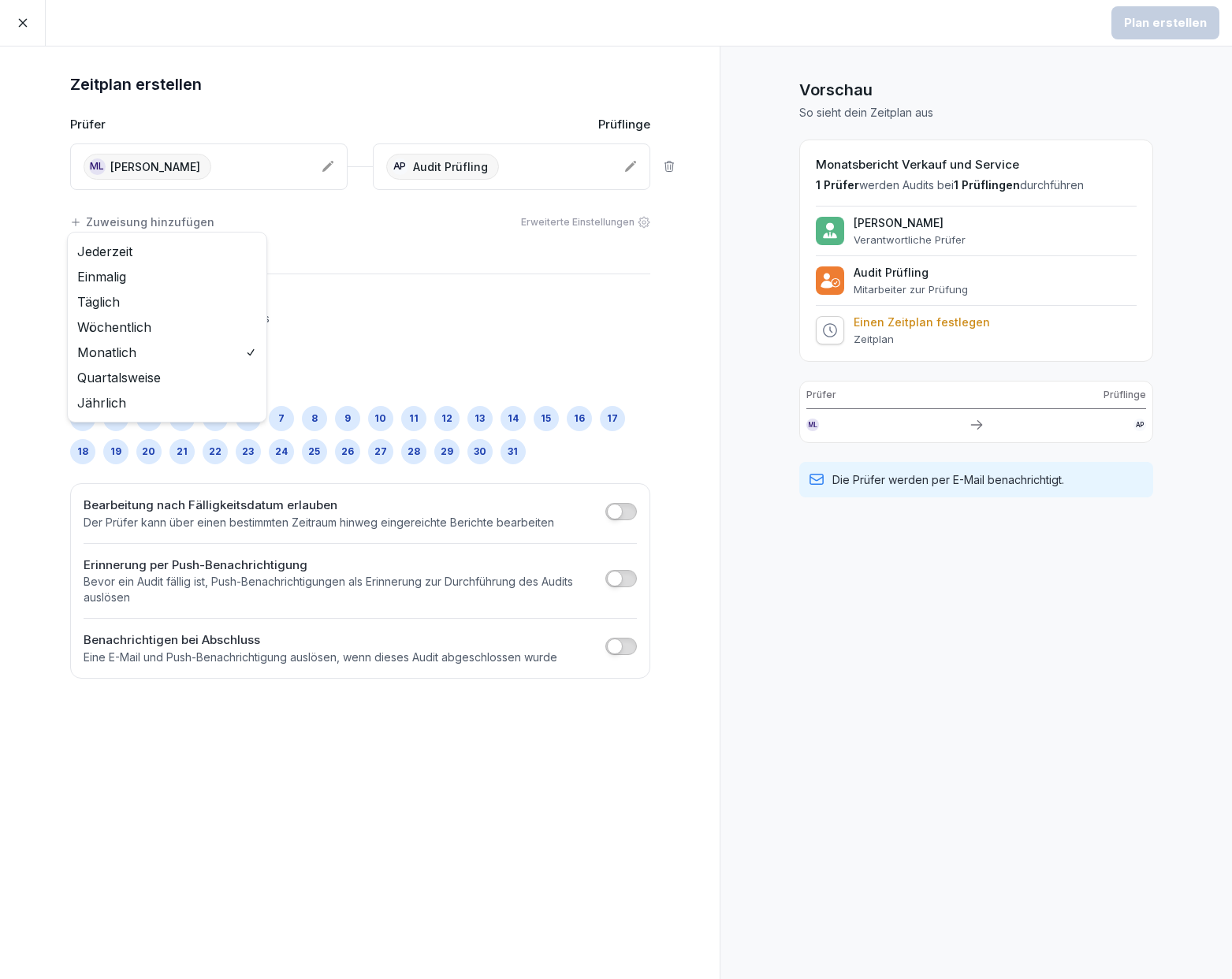
click at [125, 356] on body "Plan erstellen Zeitplan erstellen Prüfer Prüflinge ML Matej Leopoli AP Audit Pr…" at bounding box center [616, 489] width 1232 height 979
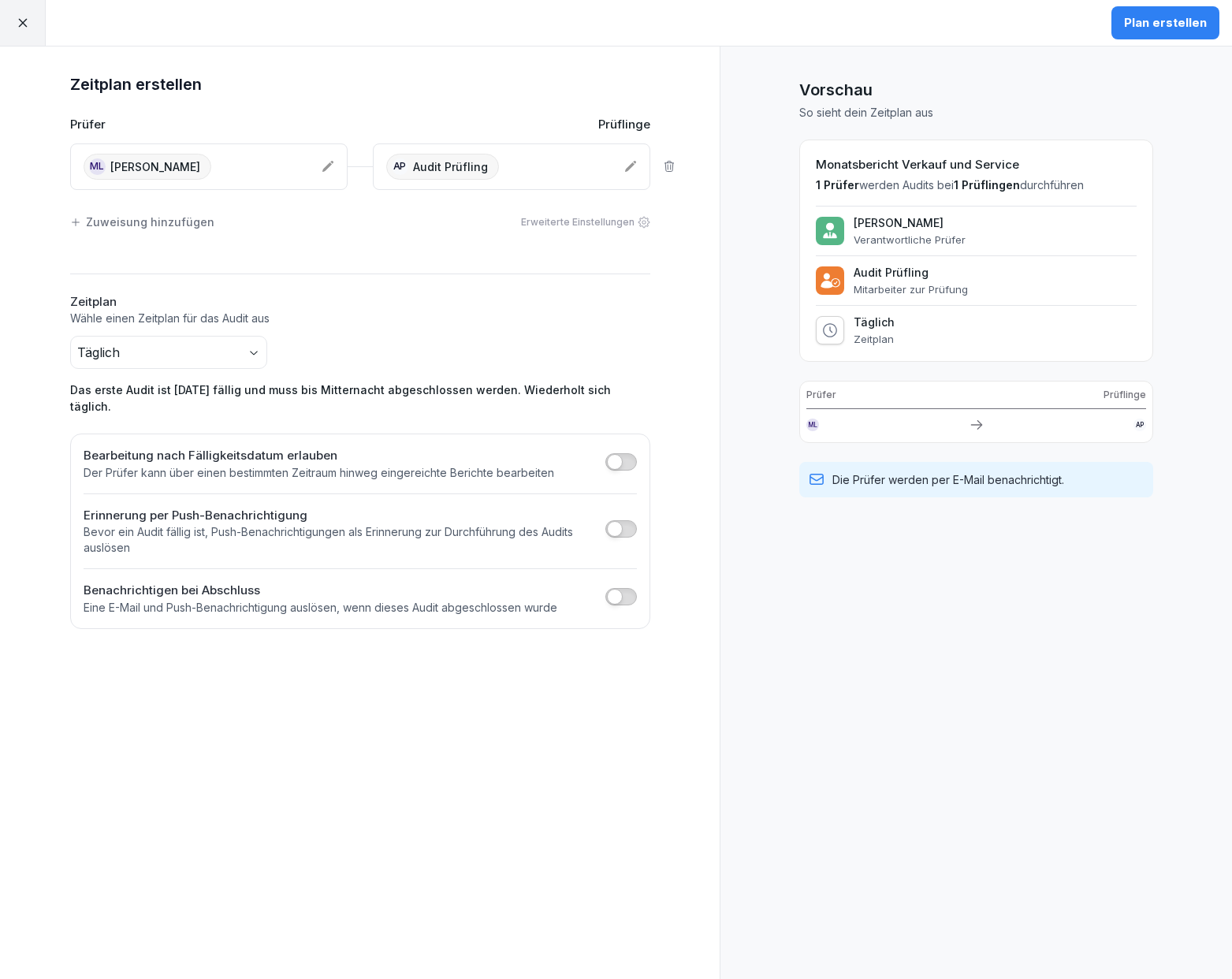
click at [1179, 16] on div "Plan erstellen" at bounding box center [1165, 22] width 83 height 17
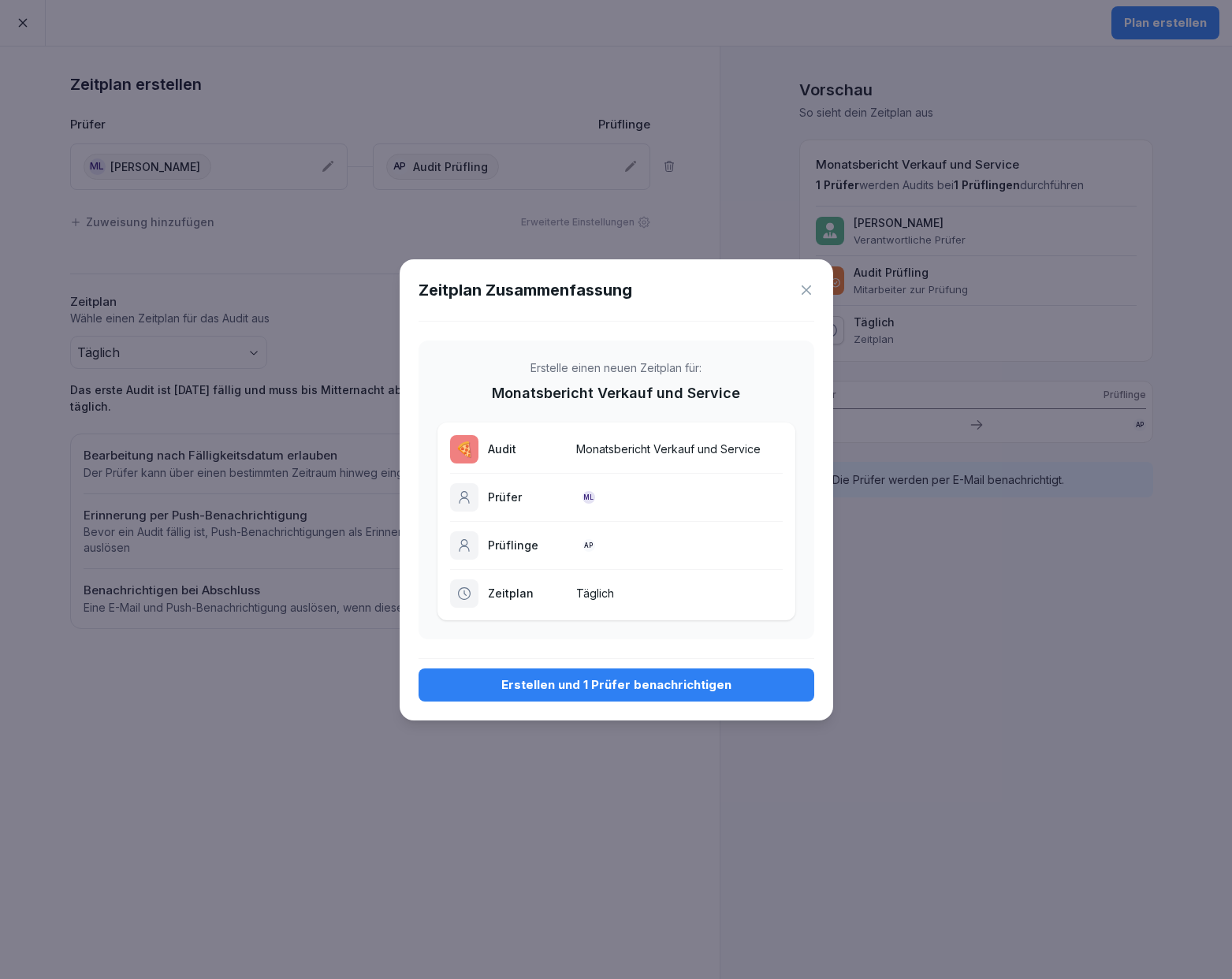
click at [680, 679] on div "Erstellen und 1 Prüfer benachrichtigen" at bounding box center [616, 684] width 371 height 17
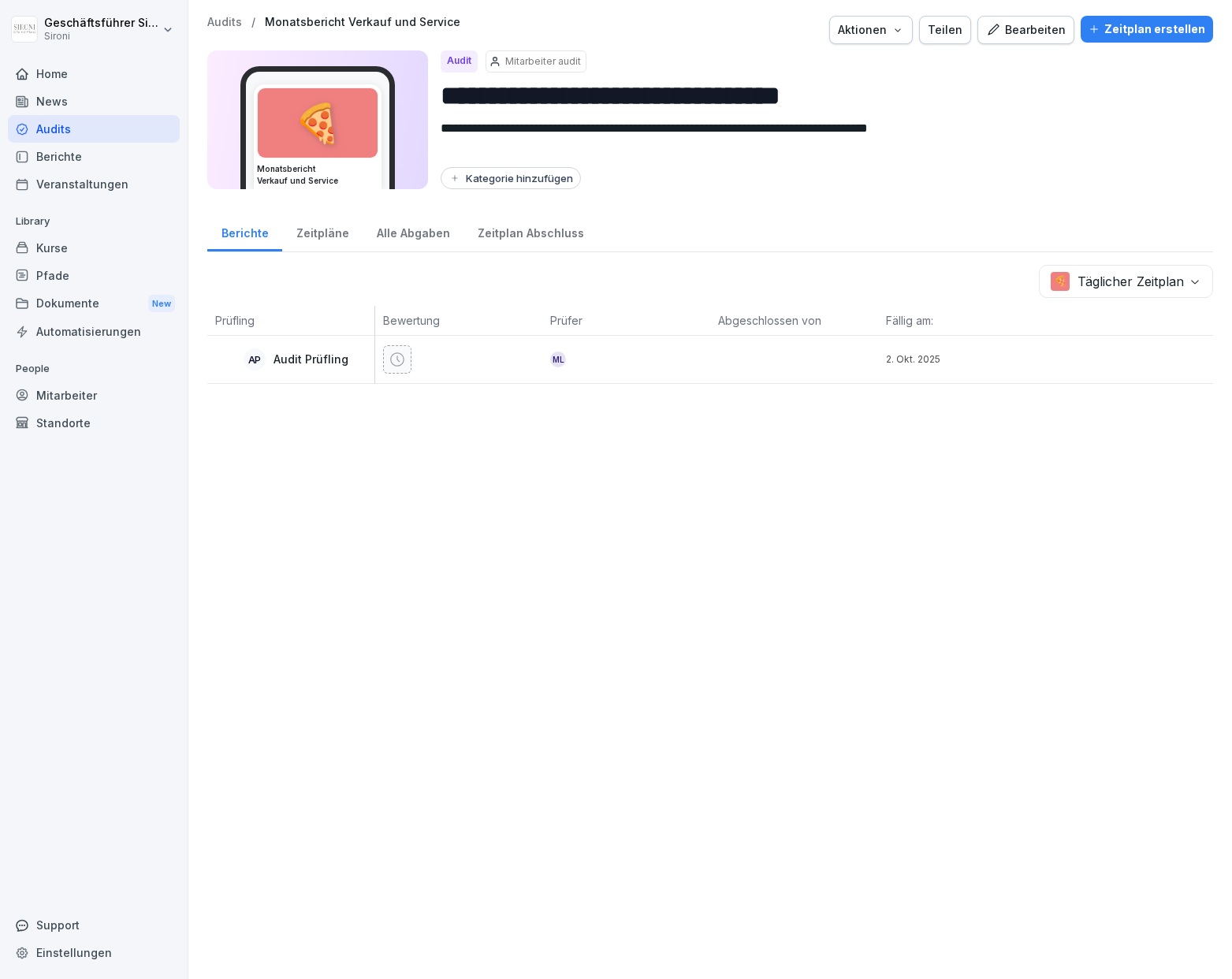
click at [221, 26] on p "Audits" at bounding box center [225, 22] width 35 height 14
